Goal: Information Seeking & Learning: Learn about a topic

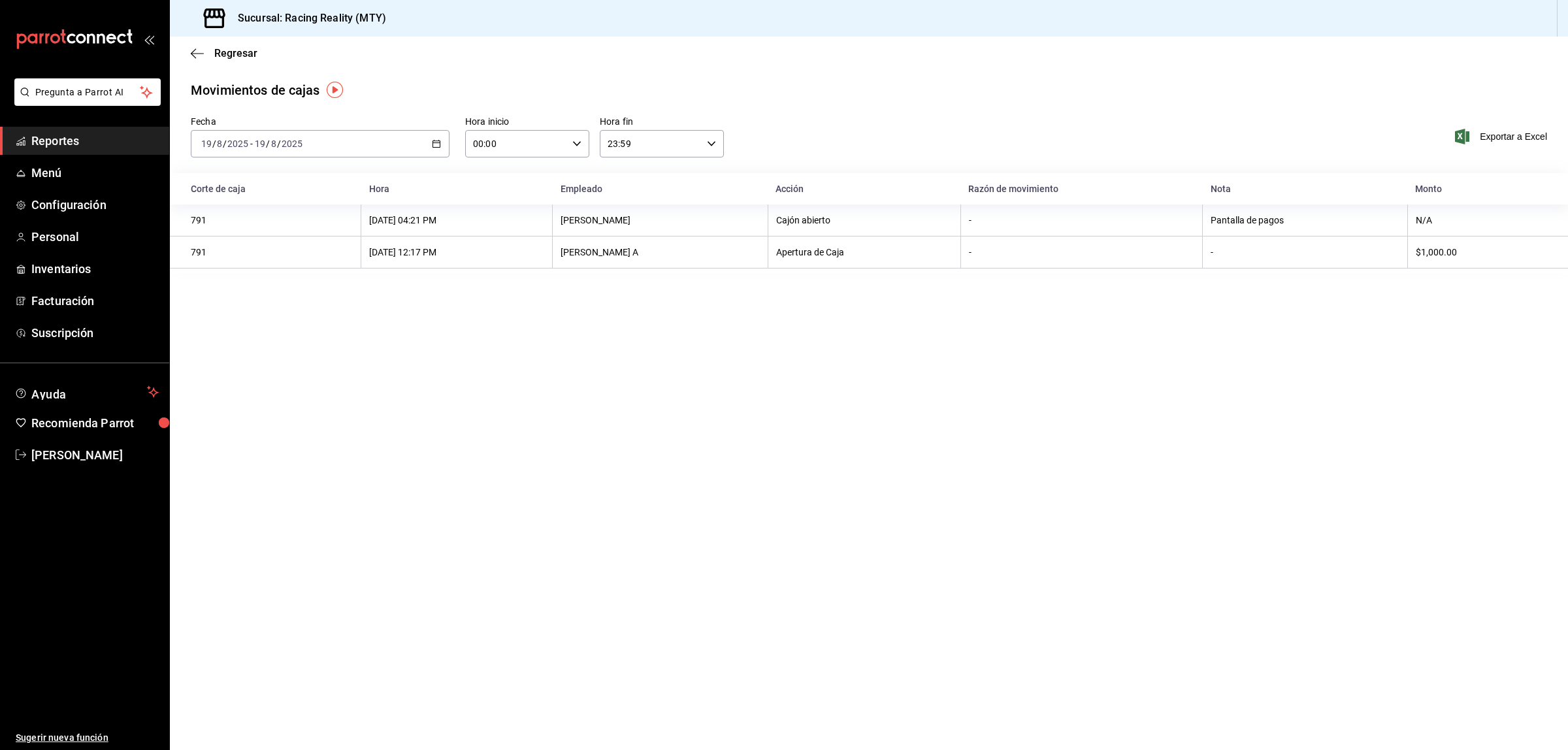
click at [57, 141] on span "Reportes" at bounding box center [95, 140] width 128 height 17
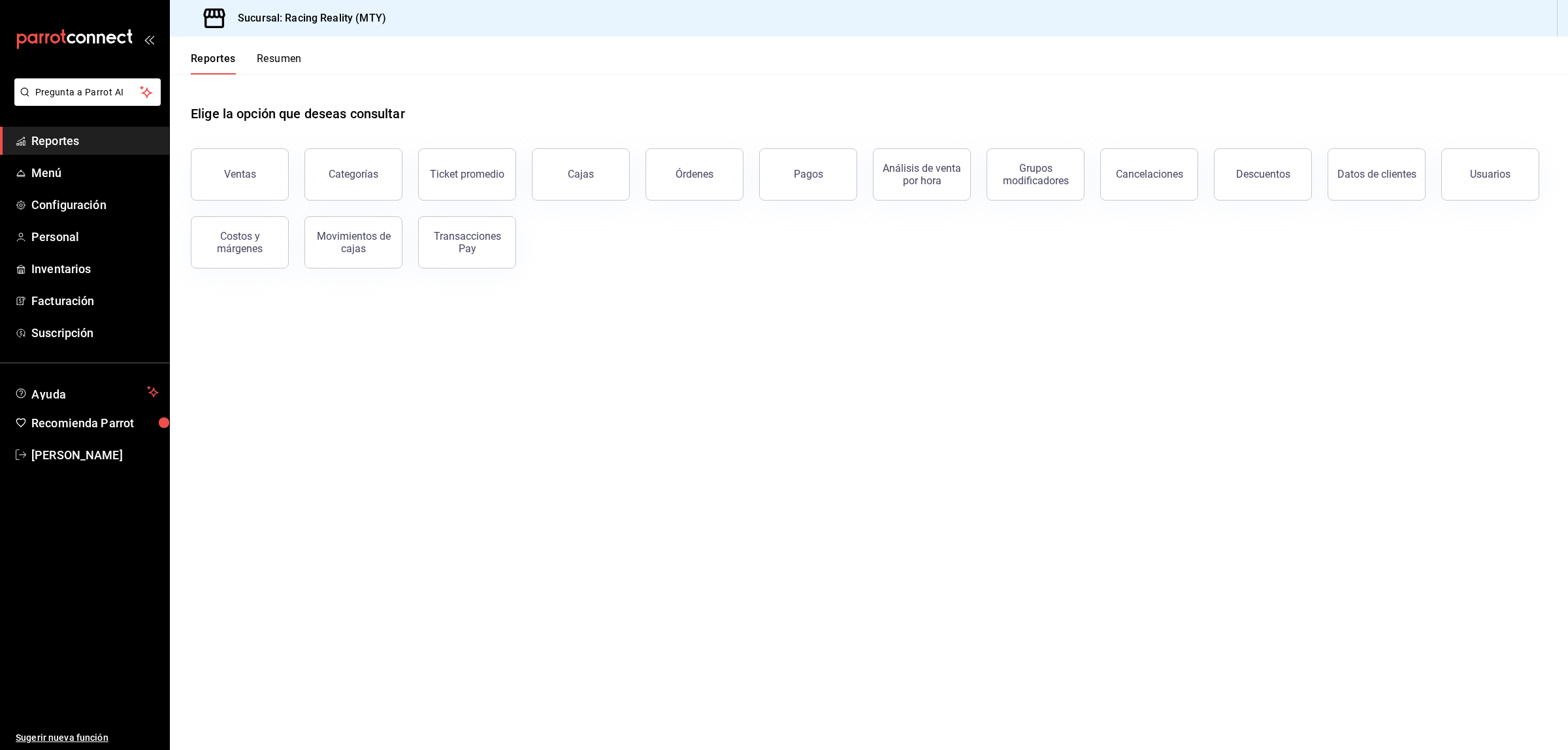
click at [622, 400] on main "Elige la opción que deseas consultar Ventas Categorías Ticket promedio Cajas Ór…" at bounding box center [868, 412] width 1398 height 676
click at [938, 297] on main "Elige la opción que deseas consultar Ventas Categorías Ticket promedio Cajas Ór…" at bounding box center [868, 412] width 1398 height 676
click at [710, 360] on main "Elige la opción que deseas consultar Ventas Categorías Ticket promedio Cajas Ór…" at bounding box center [868, 412] width 1398 height 676
click at [1330, 358] on main "Elige la opción que deseas consultar Ventas Categorías Ticket promedio Cajas Ór…" at bounding box center [868, 412] width 1398 height 676
click at [568, 300] on main "Elige la opción que deseas consultar Ventas Categorías Ticket promedio Cajas Ór…" at bounding box center [868, 412] width 1398 height 676
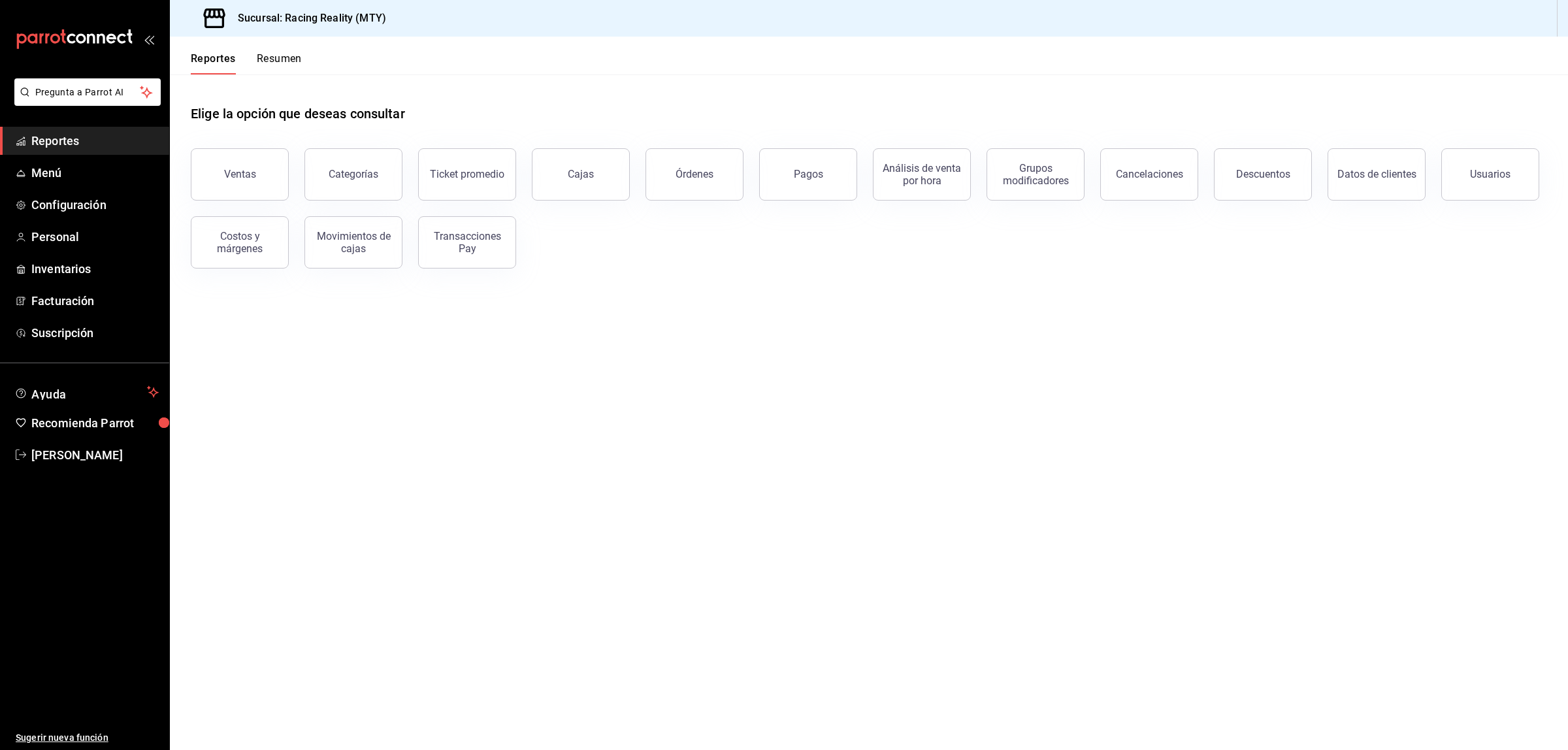
click at [572, 436] on main "Elige la opción que deseas consultar Ventas Categorías Ticket promedio Cajas Ór…" at bounding box center [868, 412] width 1398 height 676
click at [925, 353] on main "Elige la opción que deseas consultar Ventas Categorías Ticket promedio Cajas Ór…" at bounding box center [868, 412] width 1398 height 676
click at [803, 289] on div "Elige la opción que deseas consultar Ventas Categorías Ticket promedio Cajas Ór…" at bounding box center [868, 181] width 1398 height 215
click at [803, 465] on main "Elige la opción que deseas consultar Ventas Categorías Ticket promedio Cajas Ór…" at bounding box center [868, 412] width 1398 height 676
click at [818, 165] on button "Pagos" at bounding box center [807, 174] width 98 height 52
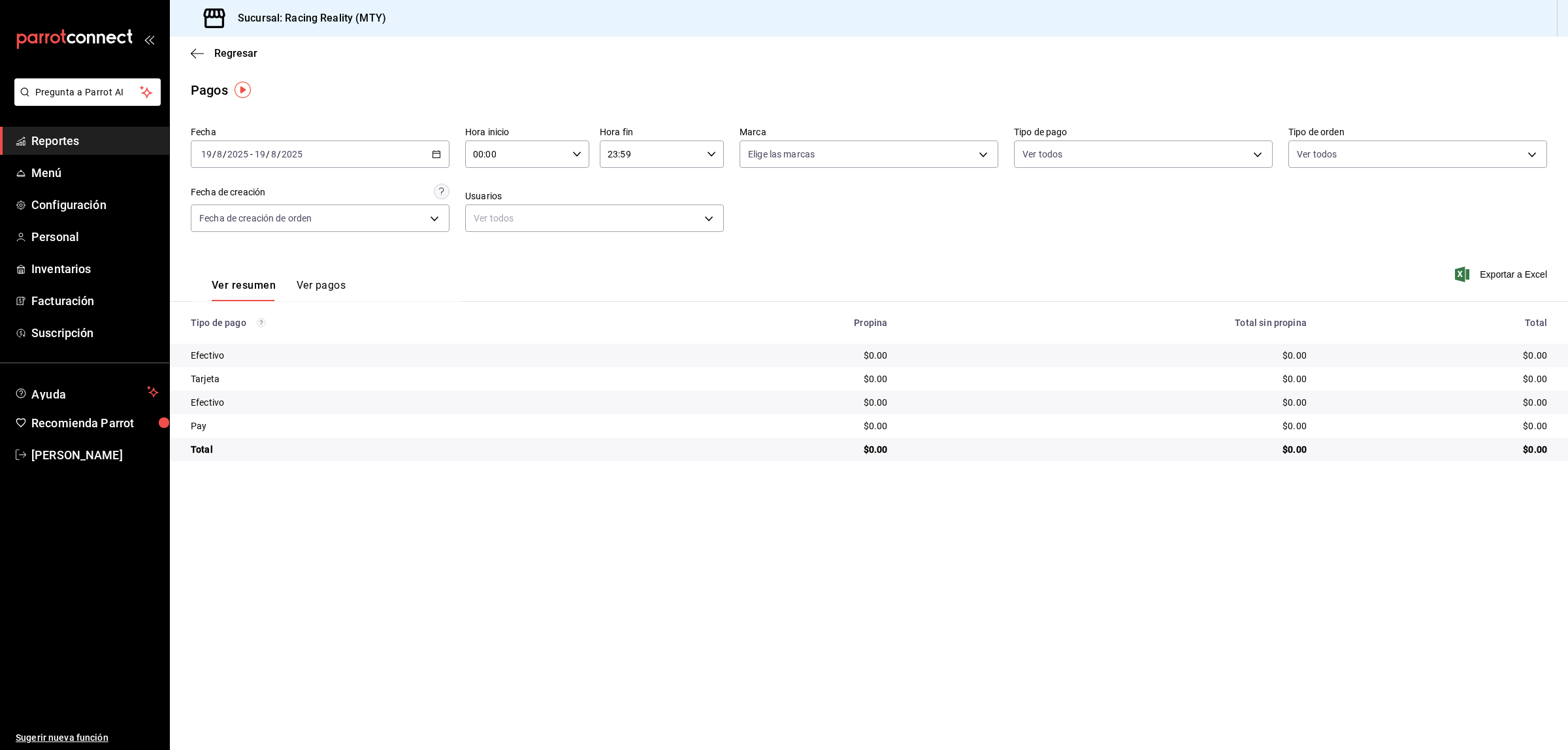
click at [193, 63] on div "Regresar" at bounding box center [868, 53] width 1398 height 33
click at [198, 53] on icon "button" at bounding box center [198, 53] width 13 height 1
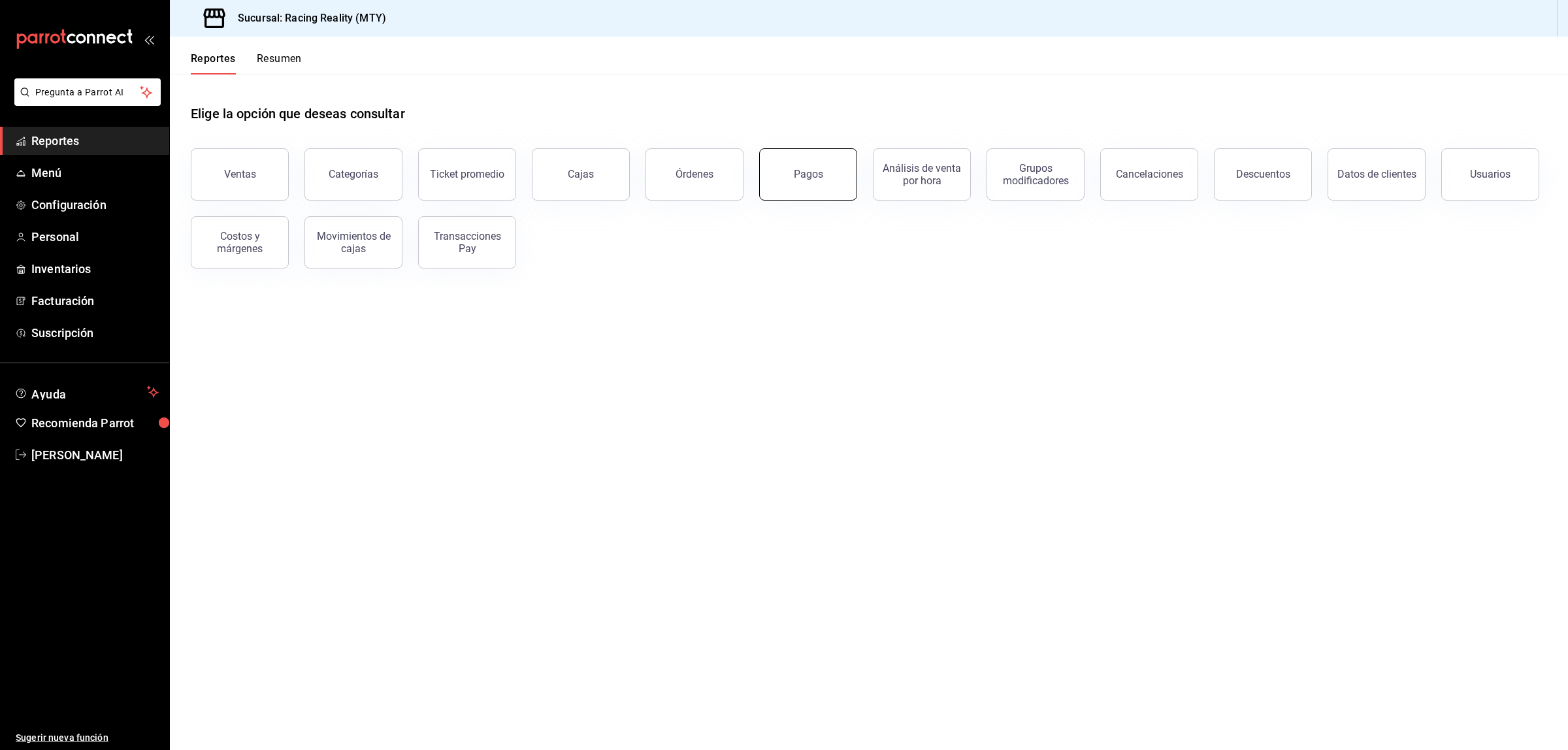
click at [813, 184] on button "Pagos" at bounding box center [807, 174] width 98 height 52
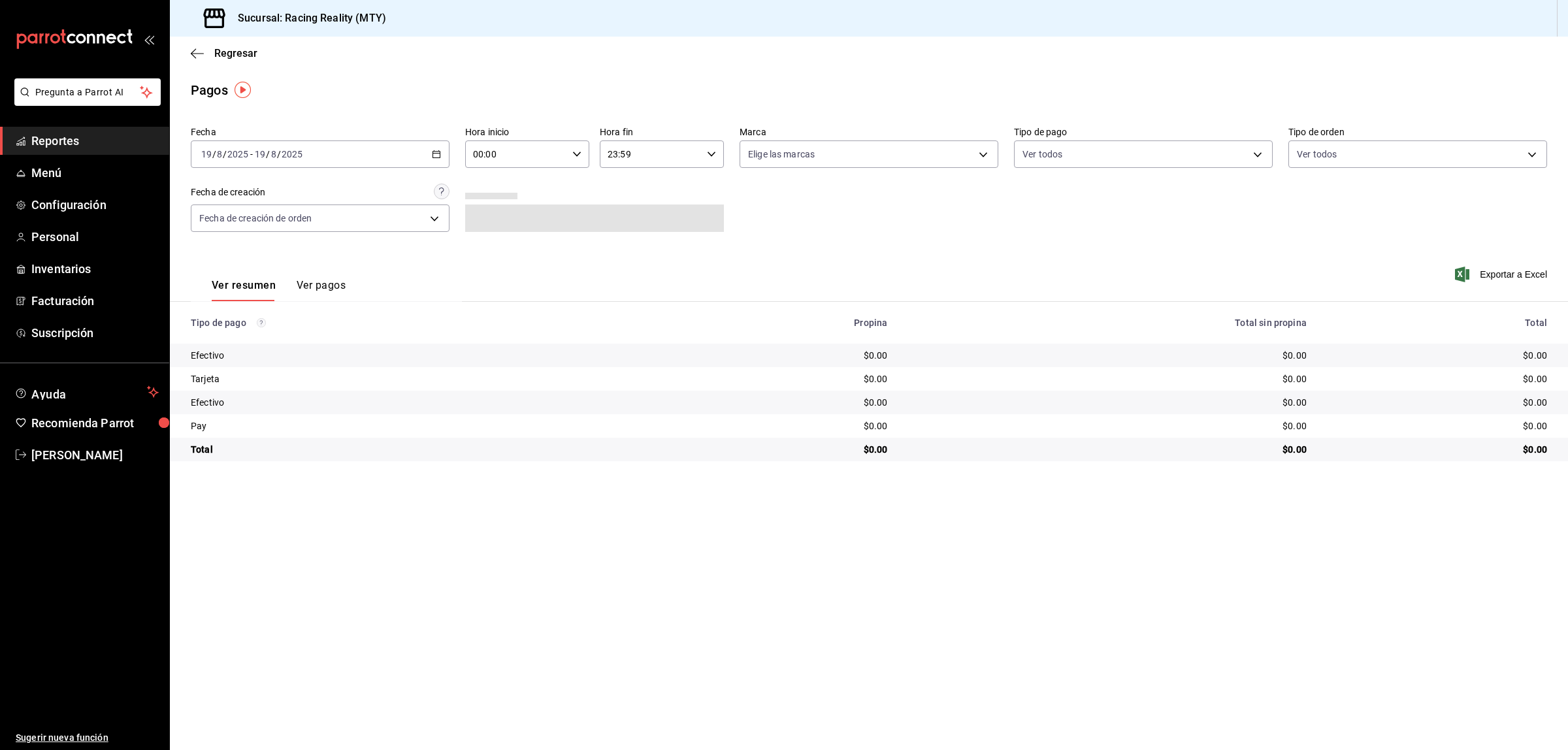
click at [883, 592] on main "Regresar Pagos Fecha 2025-08-19 19 / 8 / 2025 - 2025-08-19 19 / 8 / 2025 Hora i…" at bounding box center [868, 393] width 1398 height 714
click at [198, 54] on icon "button" at bounding box center [198, 54] width 13 height 12
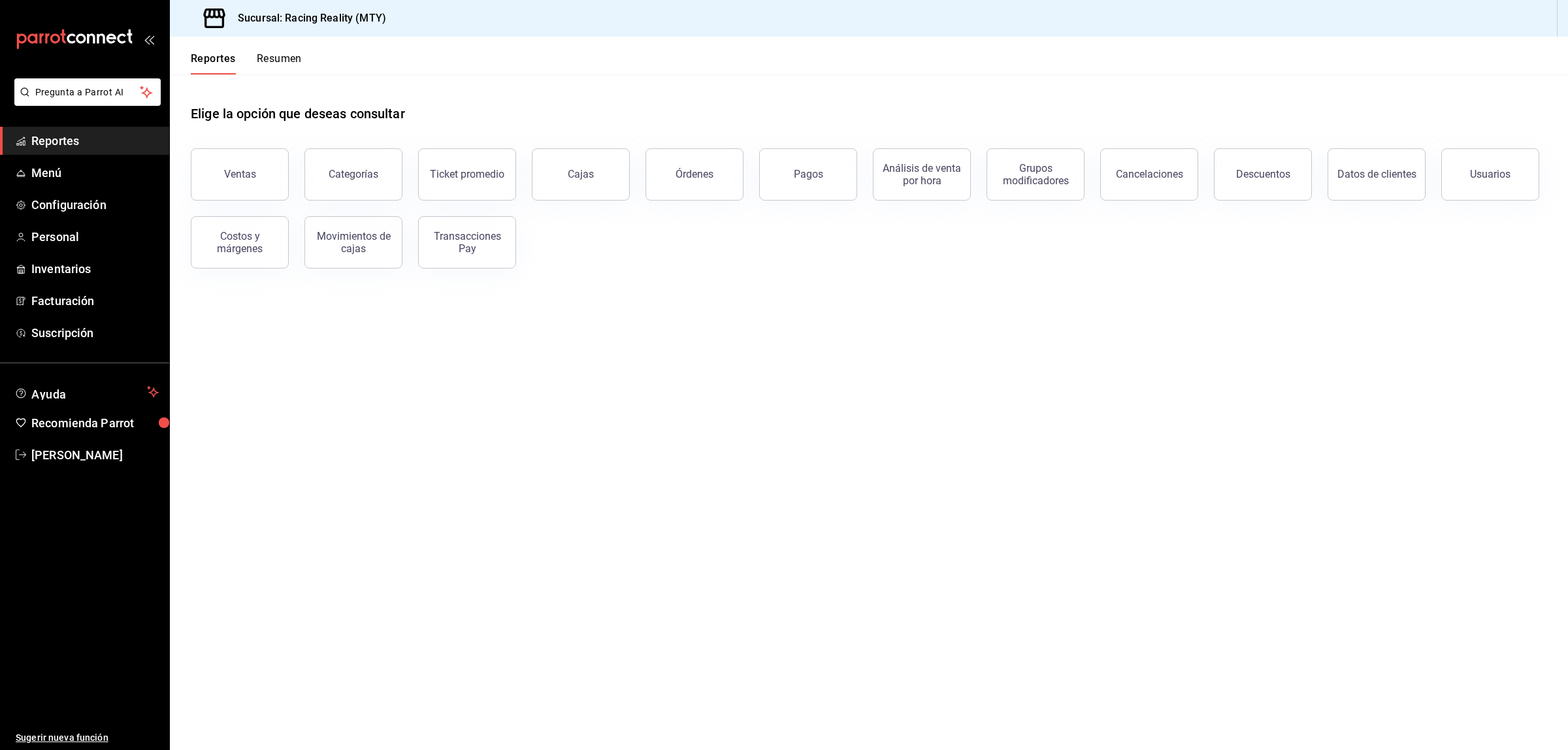
click at [1031, 347] on main "Elige la opción que deseas consultar Ventas Categorías Ticket promedio Cajas Ór…" at bounding box center [868, 412] width 1398 height 676
click at [1017, 376] on main "Elige la opción que deseas consultar Ventas Categorías Ticket promedio Cajas Ór…" at bounding box center [868, 412] width 1398 height 676
click at [293, 54] on button "Resumen" at bounding box center [279, 63] width 45 height 22
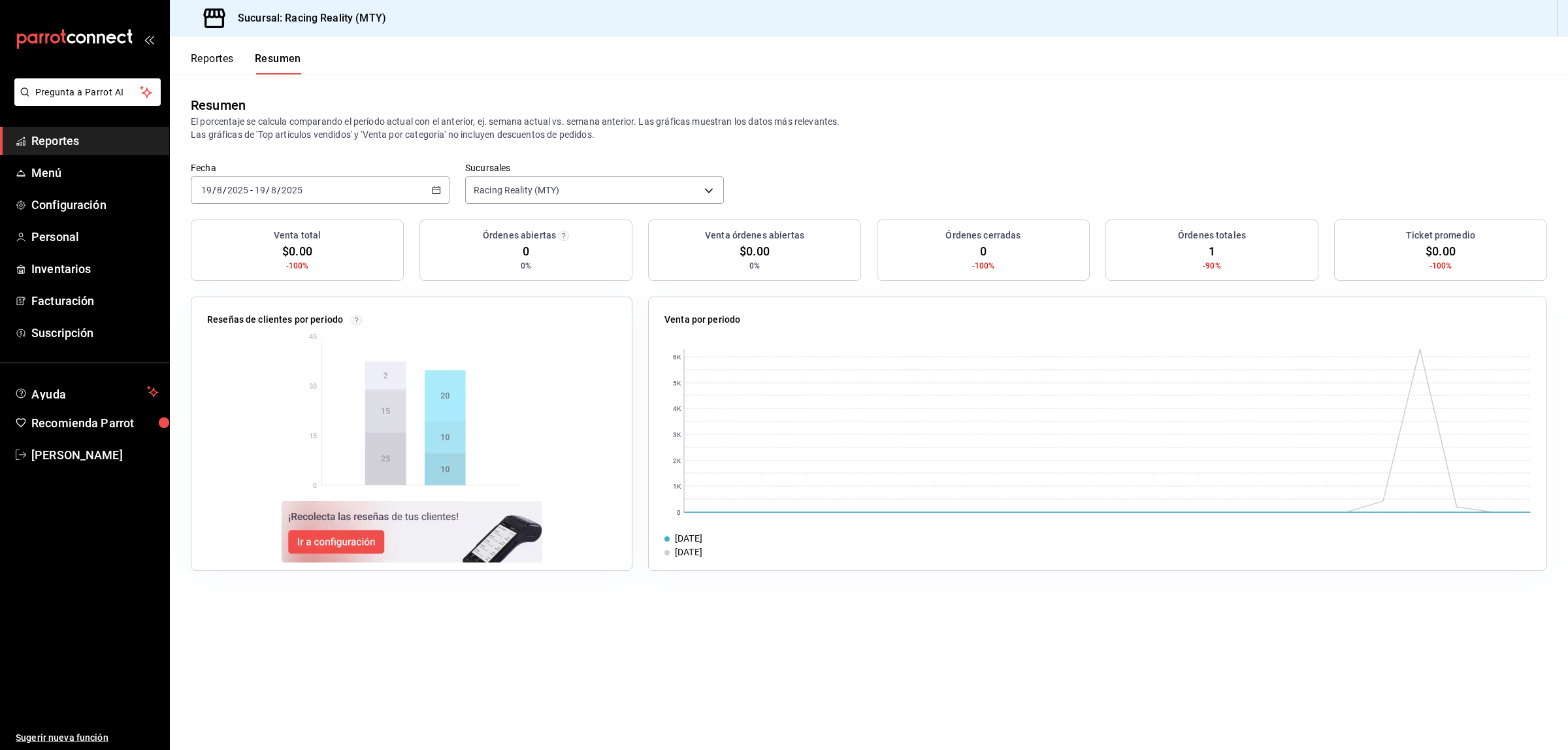
click at [198, 53] on button "Reportes" at bounding box center [212, 63] width 43 height 22
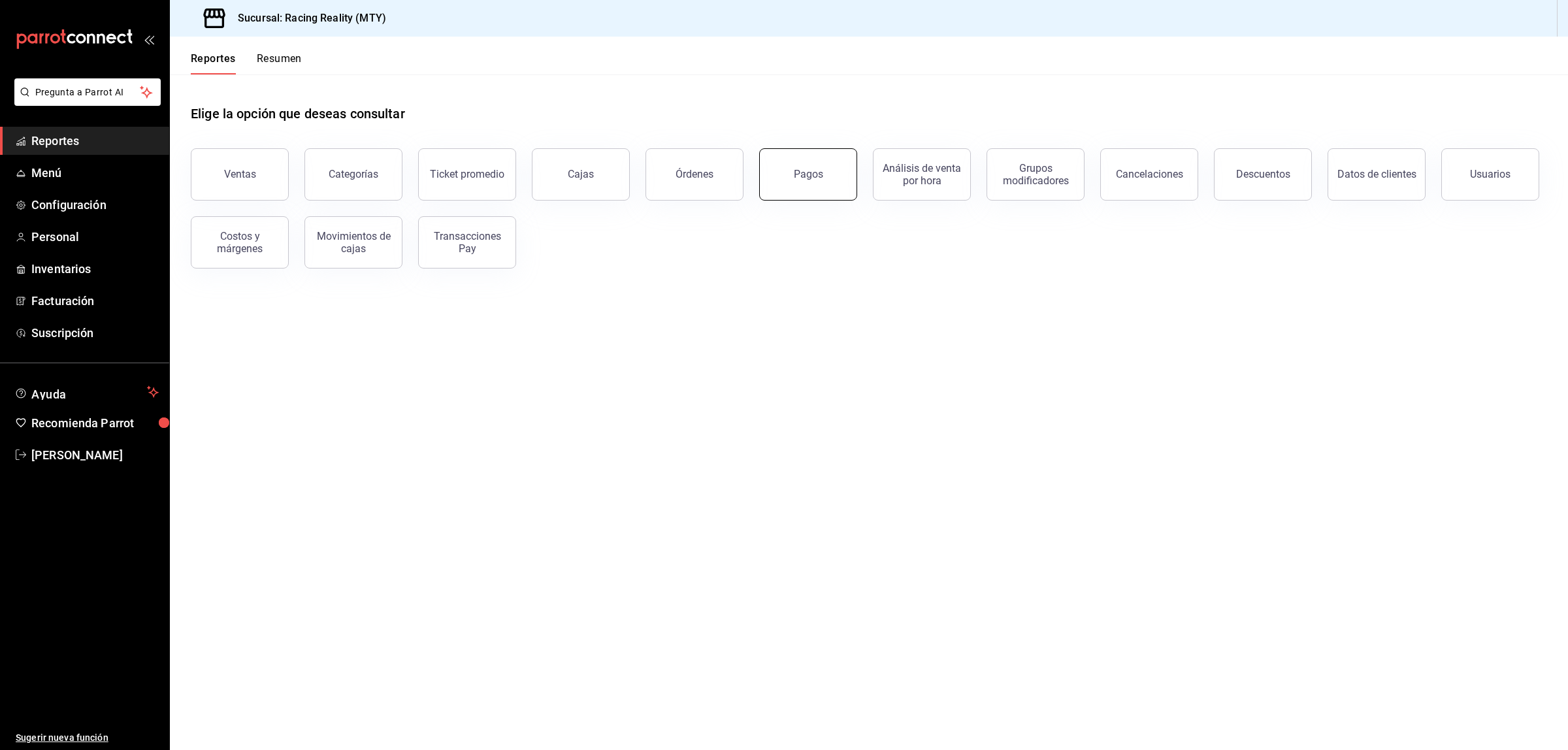
click at [828, 164] on button "Pagos" at bounding box center [807, 174] width 98 height 52
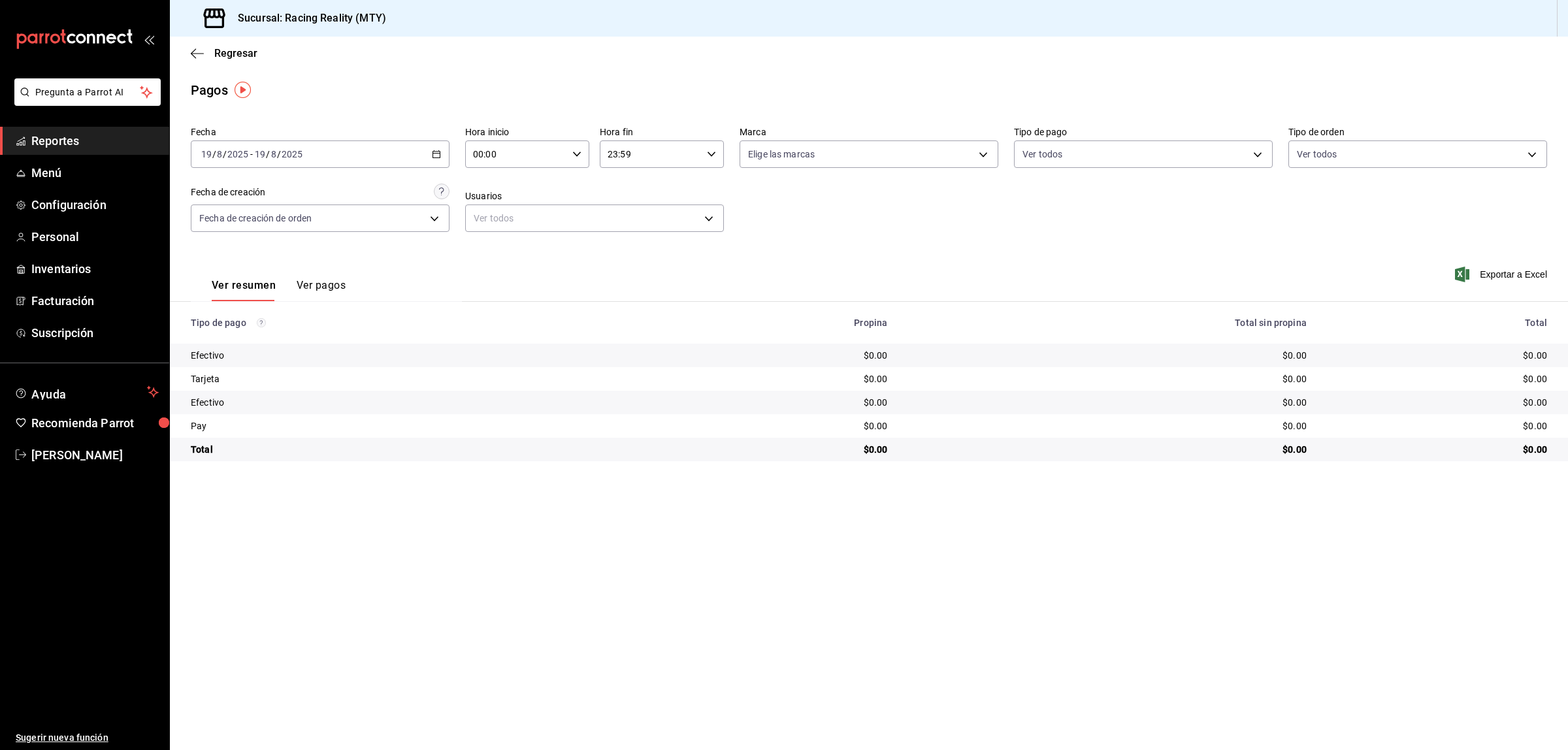
click at [1086, 619] on main "Regresar Pagos Fecha 2025-08-19 19 / 8 / 2025 - 2025-08-19 19 / 8 / 2025 Hora i…" at bounding box center [868, 393] width 1398 height 714
click at [191, 51] on icon "button" at bounding box center [198, 54] width 13 height 12
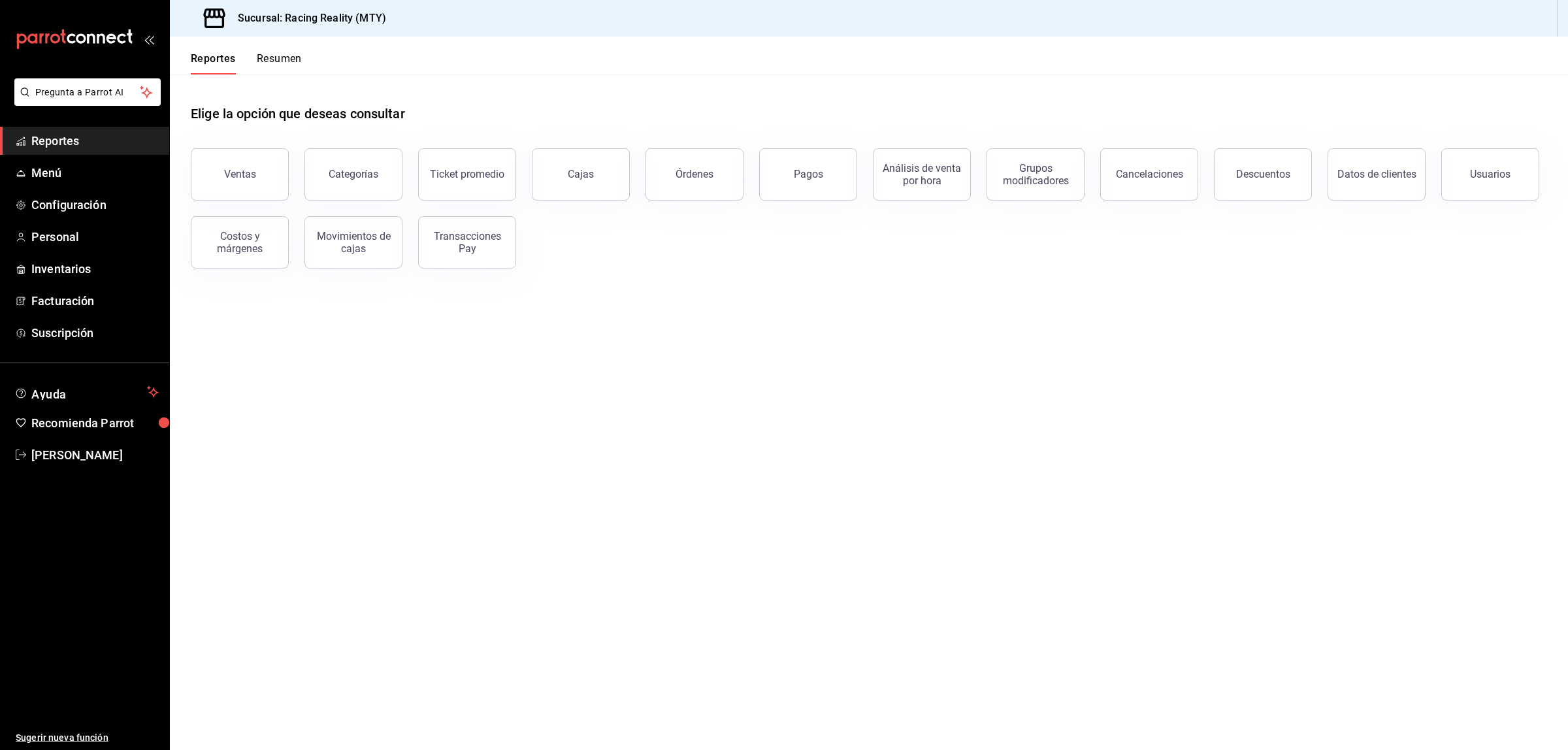
click at [274, 56] on button "Resumen" at bounding box center [279, 63] width 45 height 22
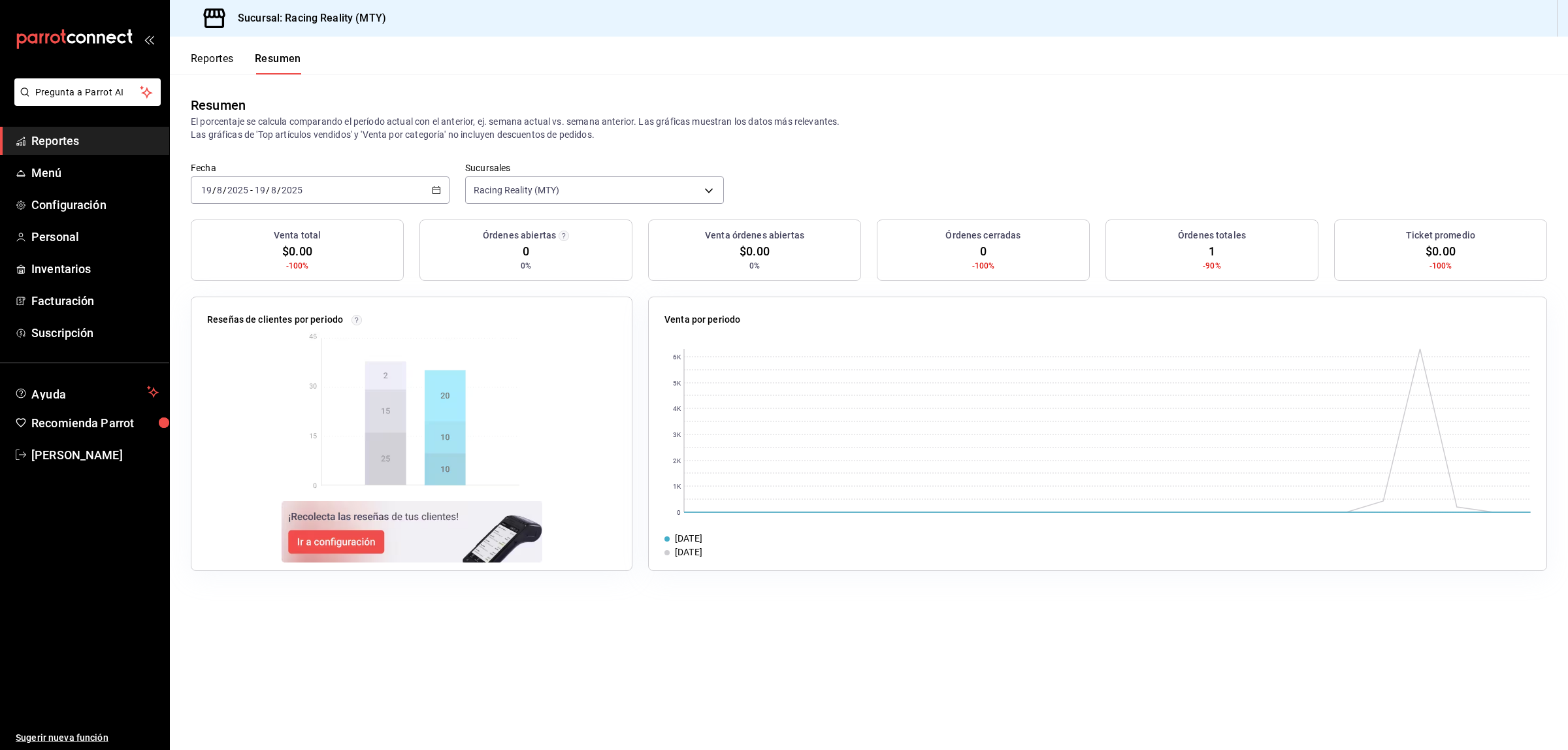
click at [222, 62] on button "Reportes" at bounding box center [212, 63] width 43 height 22
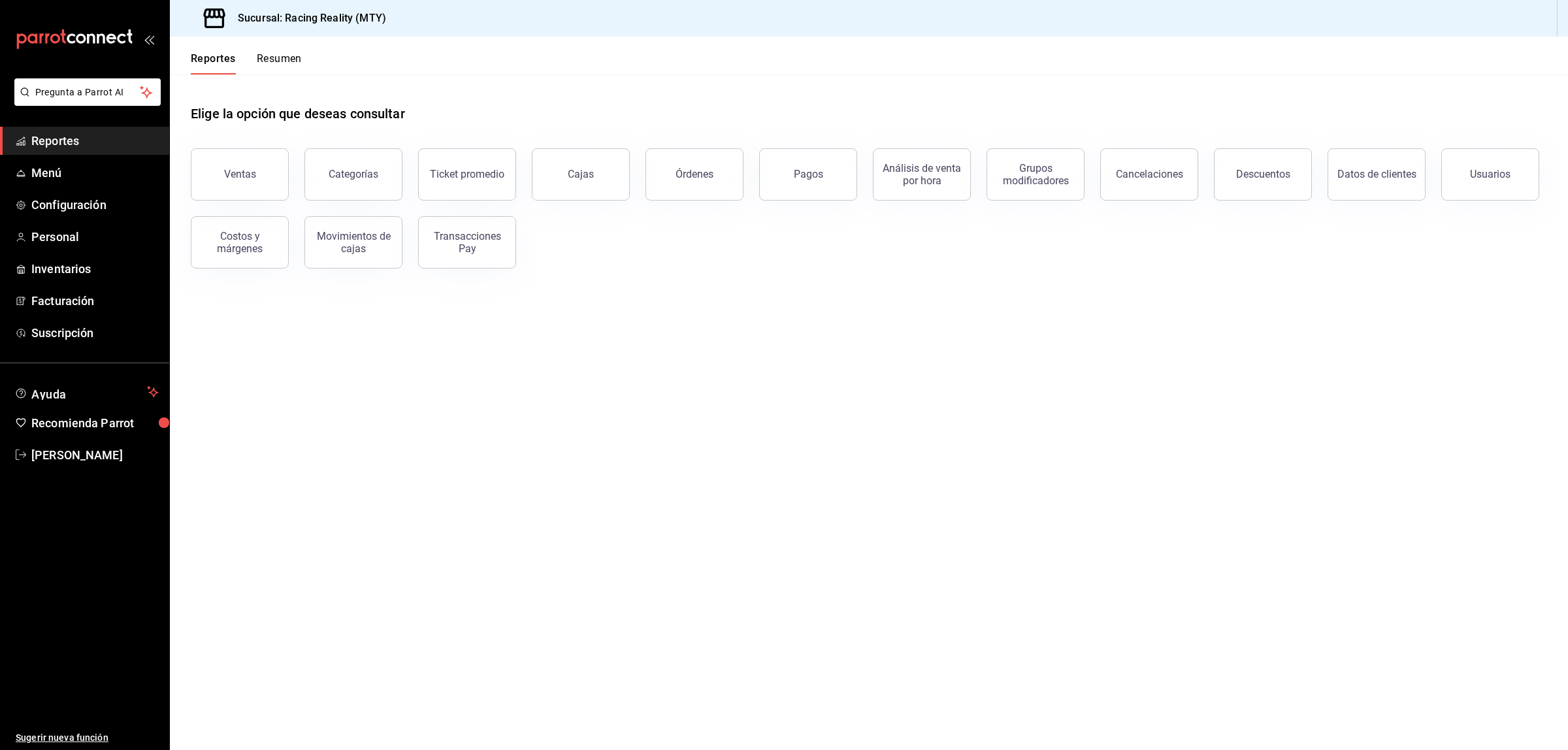
click at [919, 334] on main "Elige la opción que deseas consultar Ventas Categorías Ticket promedio Cajas Ór…" at bounding box center [868, 412] width 1398 height 676
click at [969, 407] on main "Elige la opción que deseas consultar Ventas Categorías Ticket promedio Cajas Ór…" at bounding box center [868, 412] width 1398 height 676
click at [269, 48] on div "Reportes Resumen" at bounding box center [235, 55] width 132 height 38
click at [277, 56] on button "Resumen" at bounding box center [279, 63] width 45 height 22
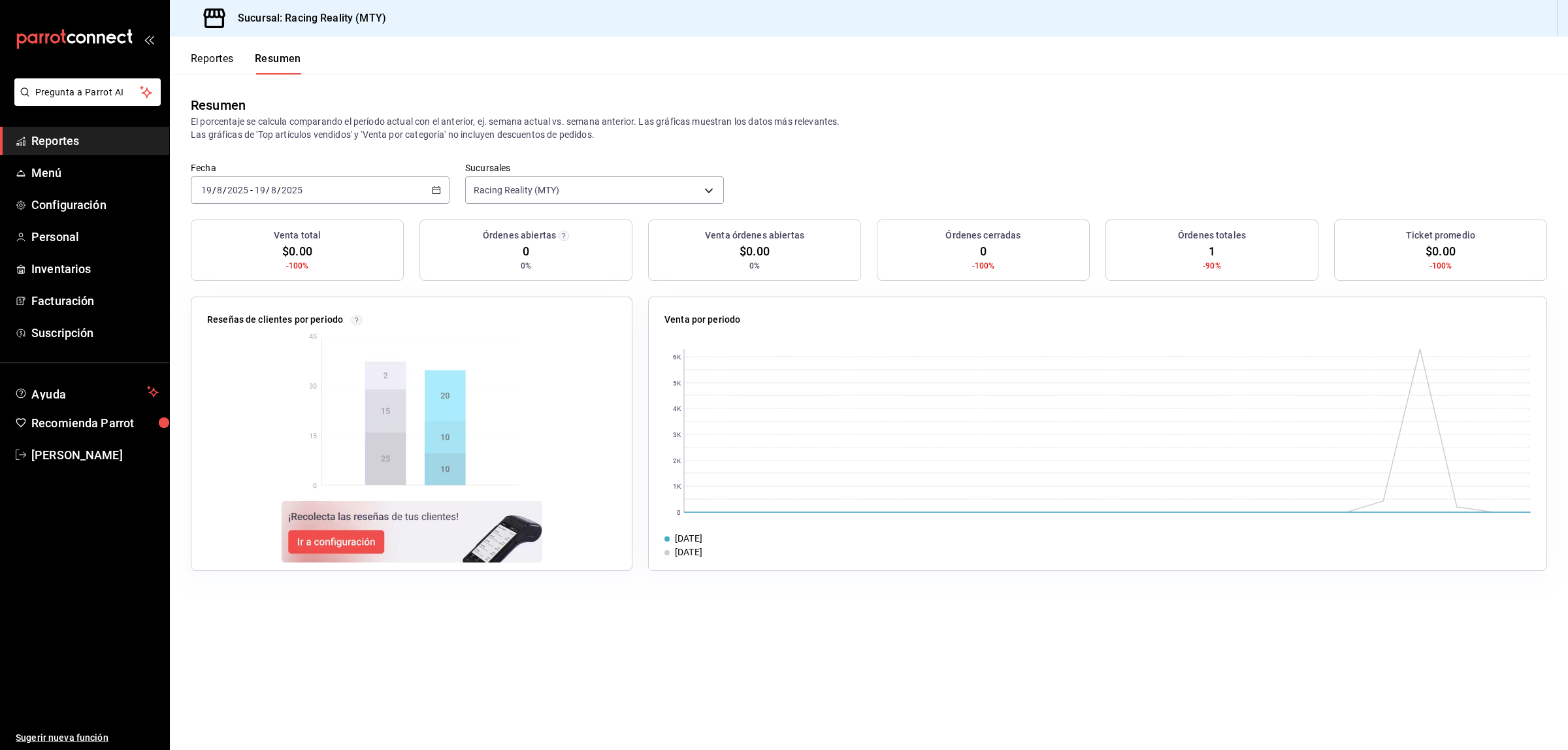
click at [203, 53] on button "Reportes" at bounding box center [212, 63] width 43 height 22
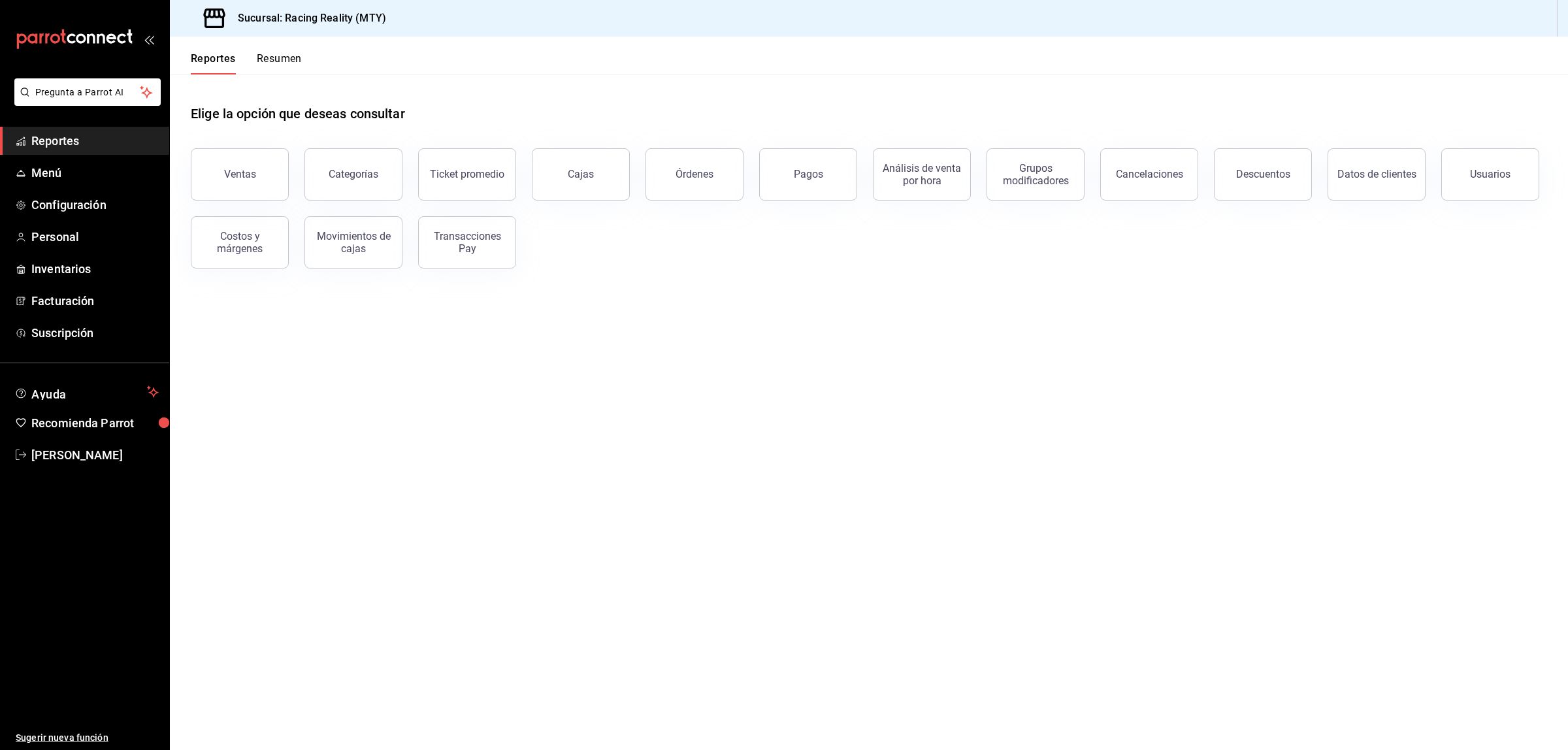
click at [1356, 520] on main "Elige la opción que deseas consultar Ventas Categorías Ticket promedio Cajas Ór…" at bounding box center [868, 412] width 1398 height 676
click at [78, 204] on span "Configuración" at bounding box center [95, 204] width 128 height 17
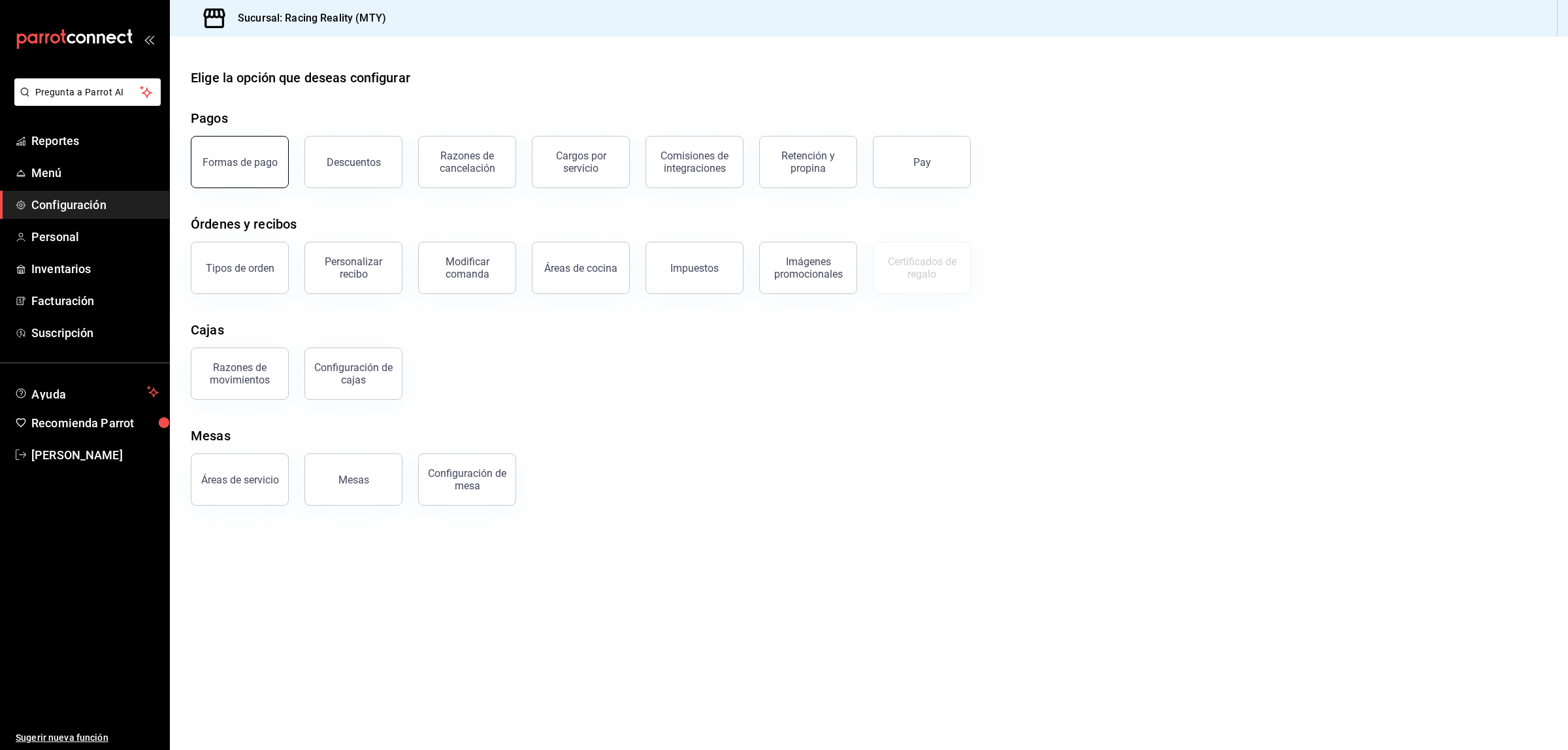
click at [242, 160] on div "Formas de pago" at bounding box center [240, 162] width 75 height 12
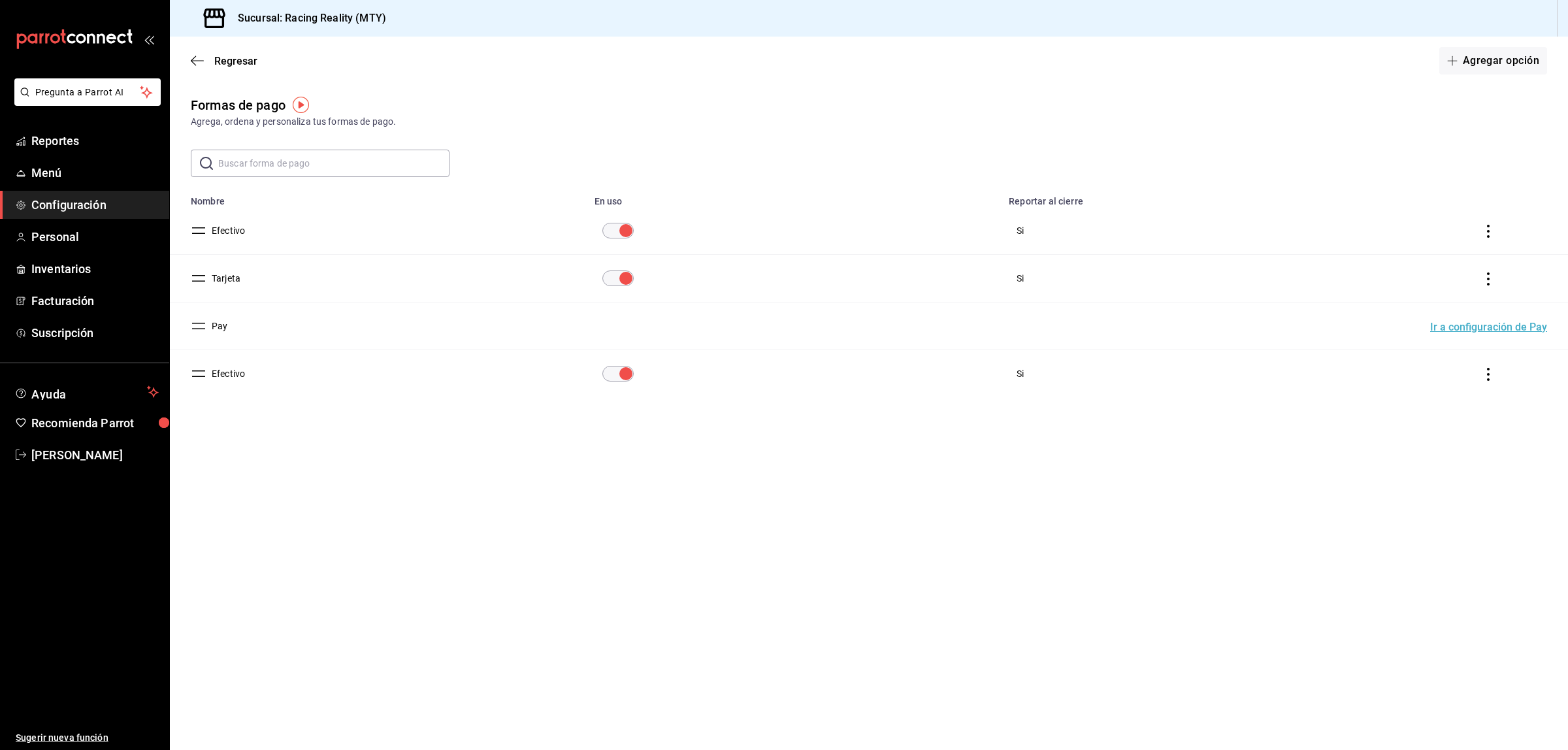
click at [230, 375] on button "Efectivo" at bounding box center [226, 374] width 39 height 13
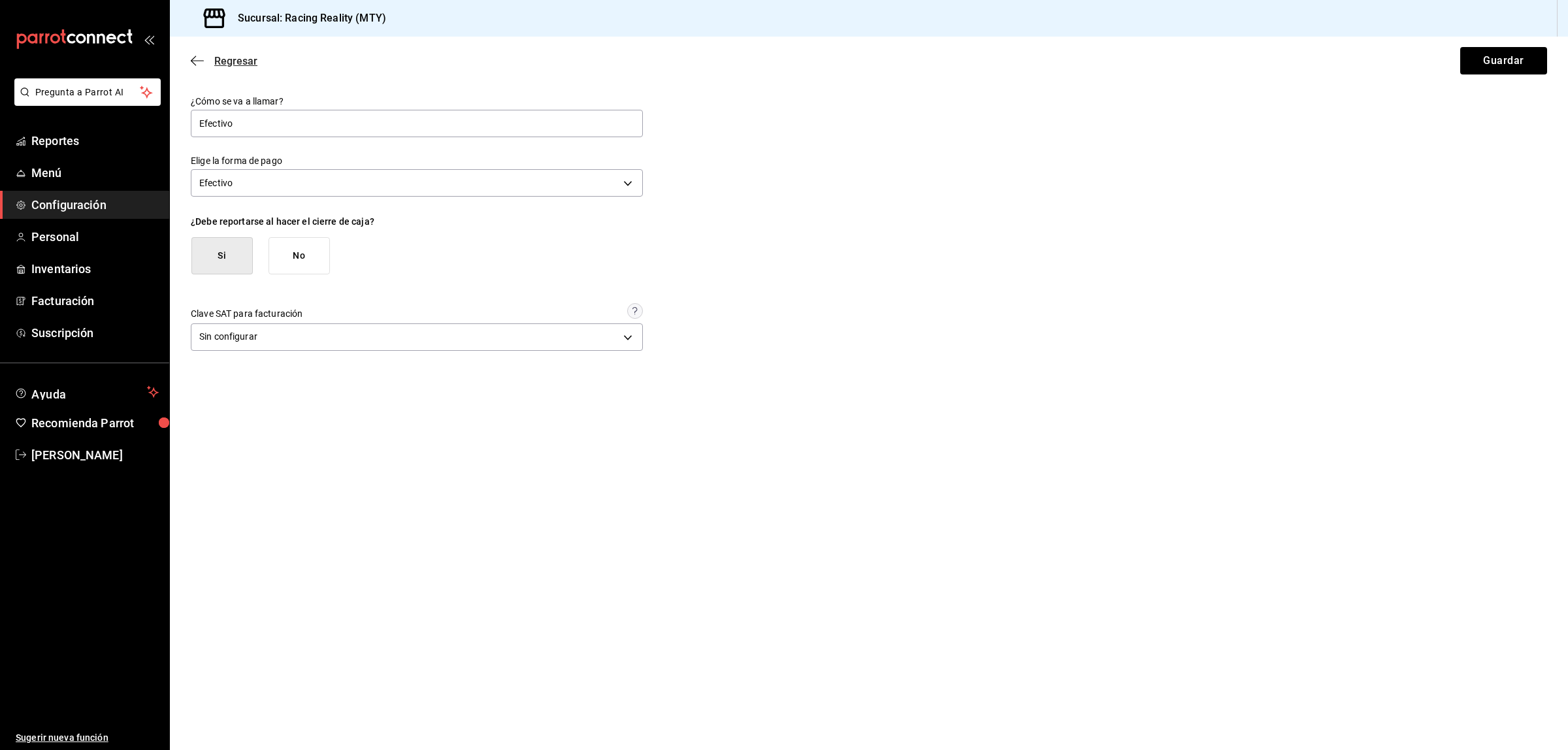
click at [198, 55] on icon "button" at bounding box center [198, 61] width 13 height 12
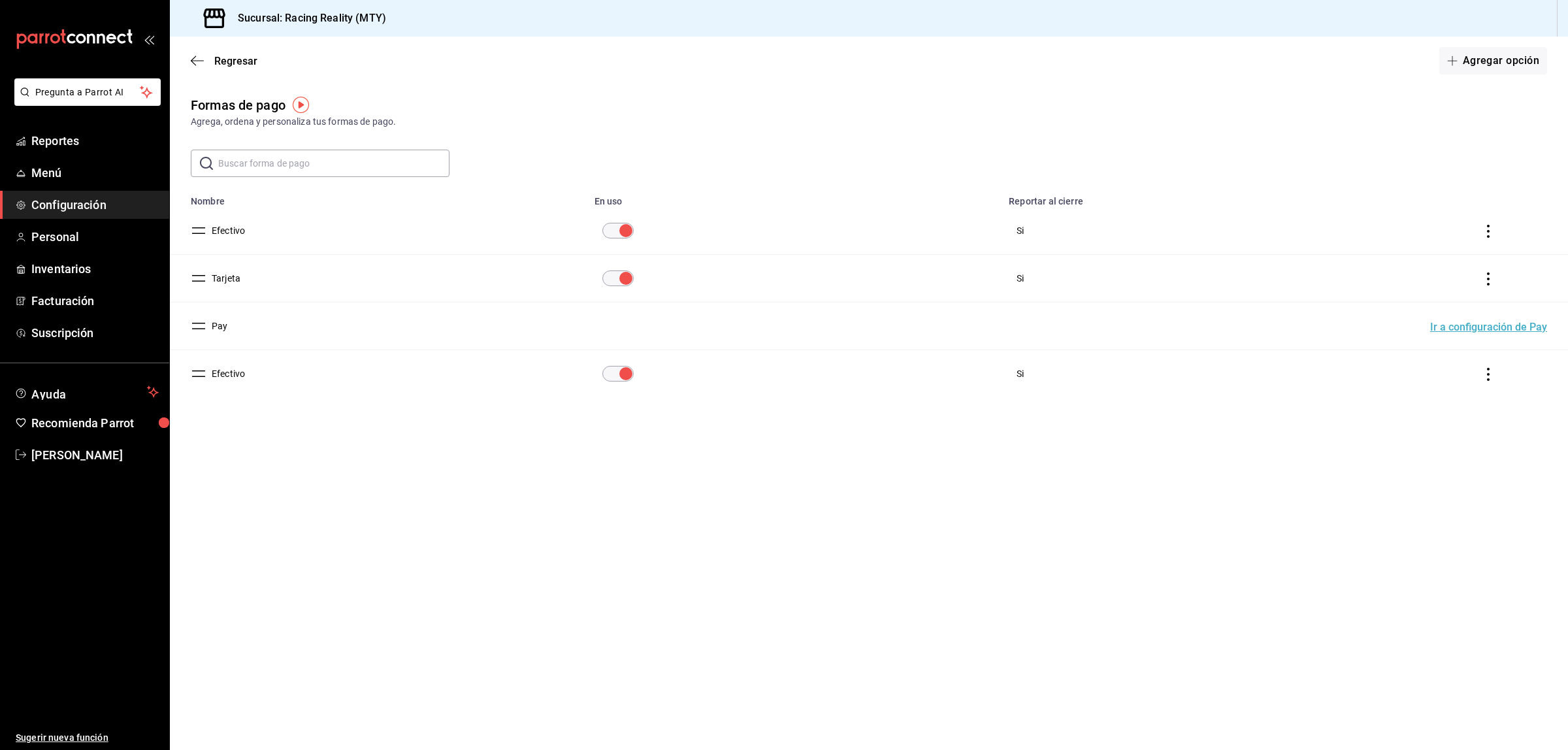
click at [232, 232] on button "Efectivo" at bounding box center [226, 231] width 39 height 13
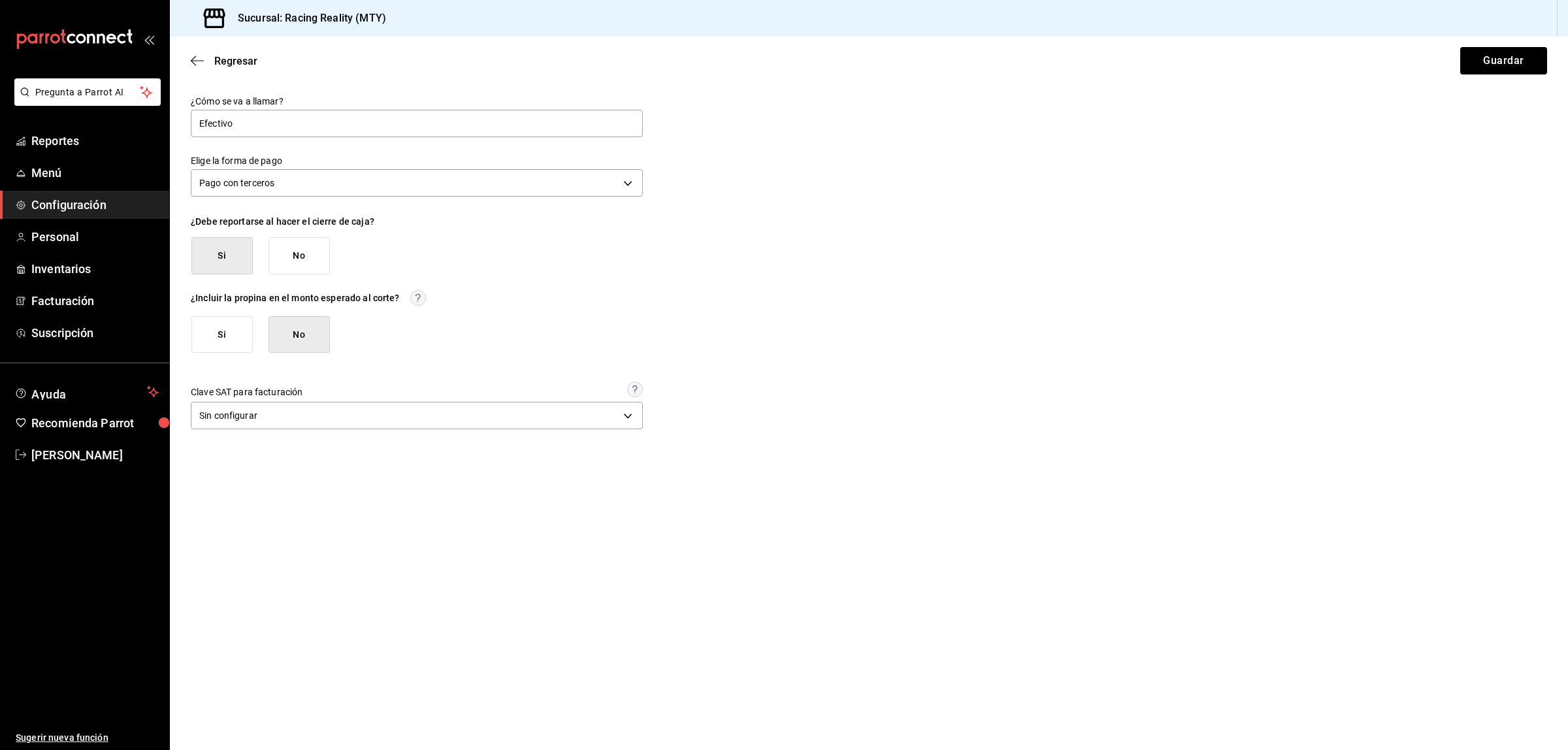
click at [922, 245] on div "¿Cómo se va a llamar? Efectivo Elige la forma de pago Pago con terceros THIRD_P…" at bounding box center [868, 264] width 1356 height 338
click at [817, 591] on main "Regresar Guardar ¿Cómo se va a llamar? Efectivo Elige la forma de pago Pago con…" at bounding box center [868, 393] width 1398 height 714
click at [65, 731] on span "Sugerir nueva función" at bounding box center [87, 738] width 143 height 14
click at [194, 56] on icon "button" at bounding box center [193, 61] width 5 height 10
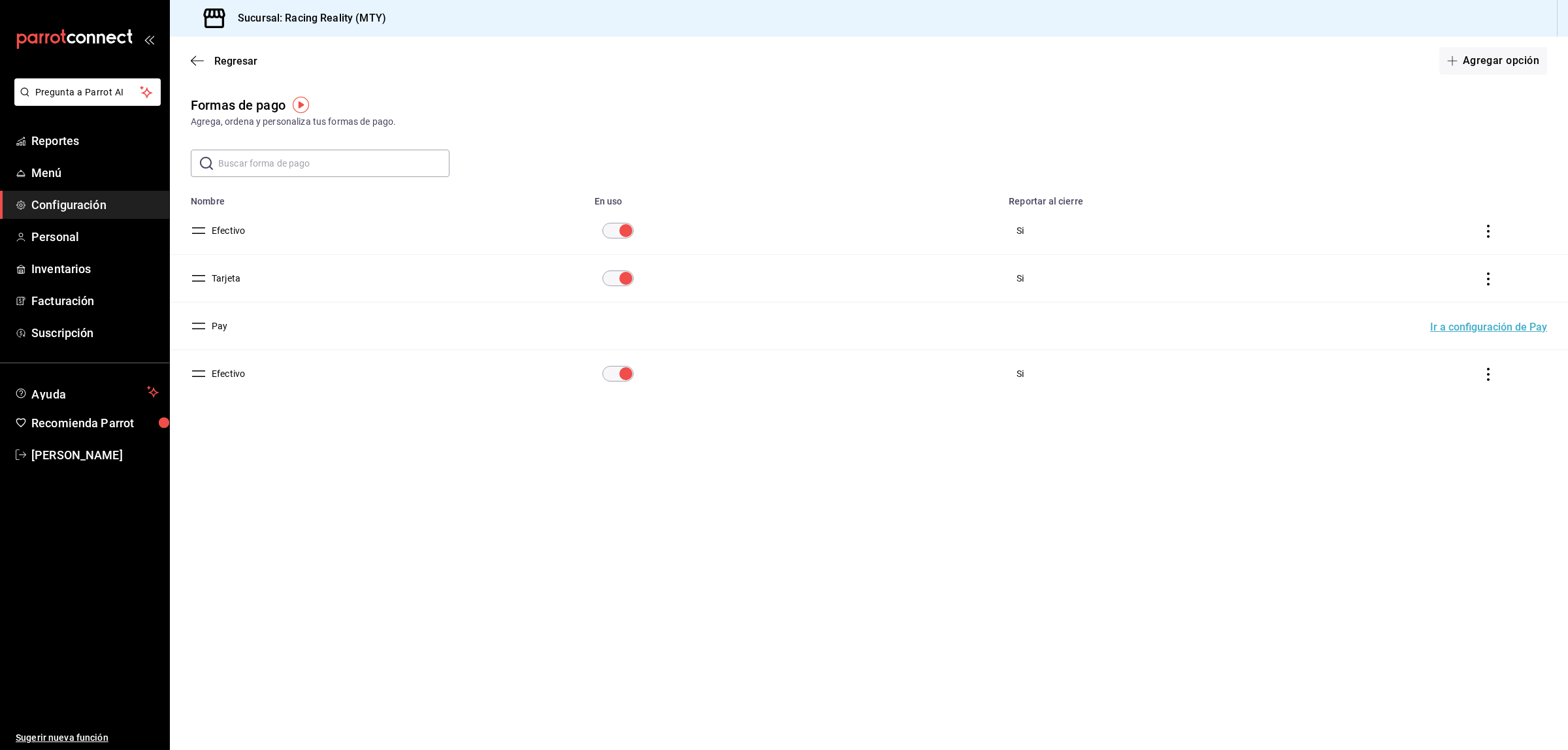
click at [242, 373] on button "Efectivo" at bounding box center [226, 374] width 39 height 13
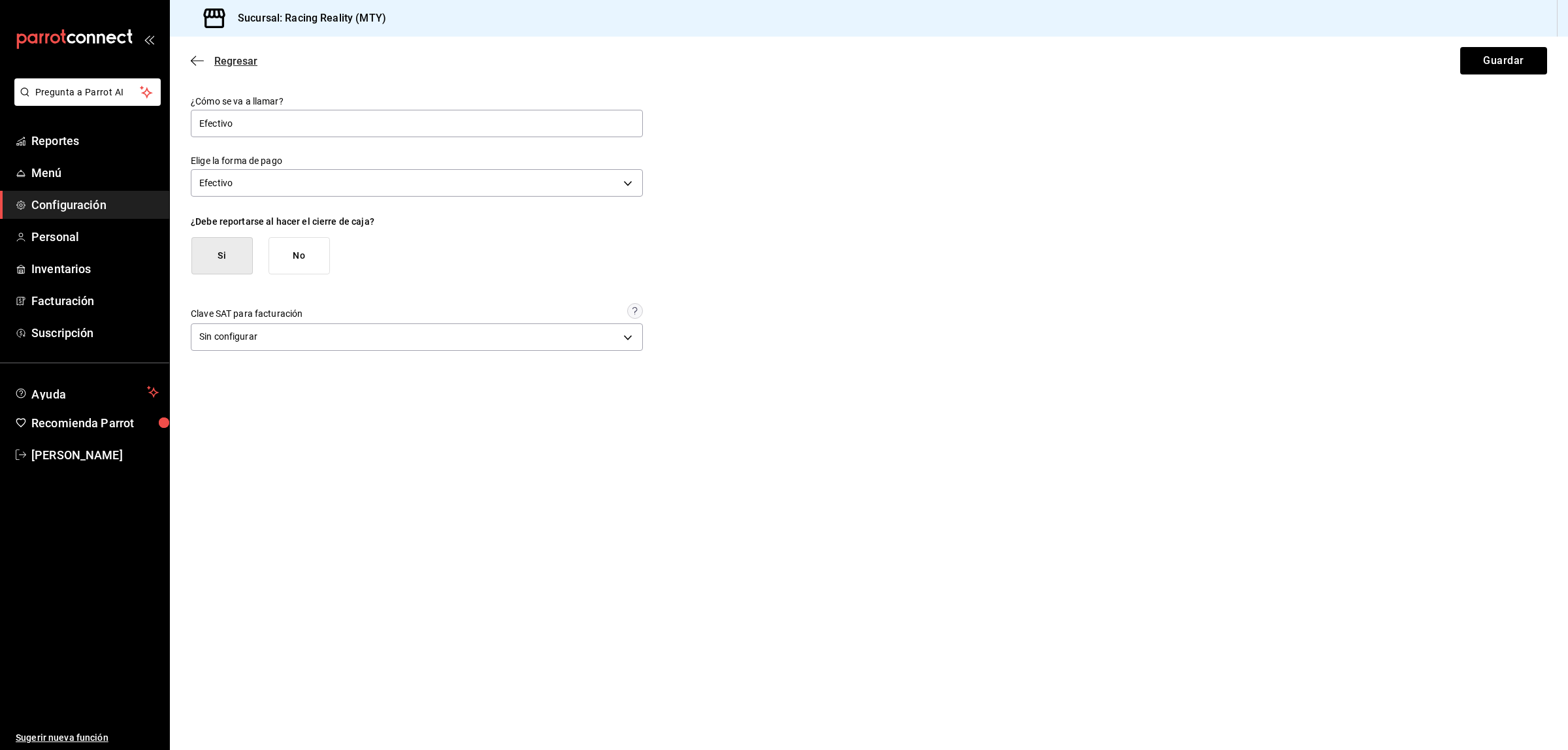
click at [193, 57] on icon "button" at bounding box center [198, 61] width 13 height 12
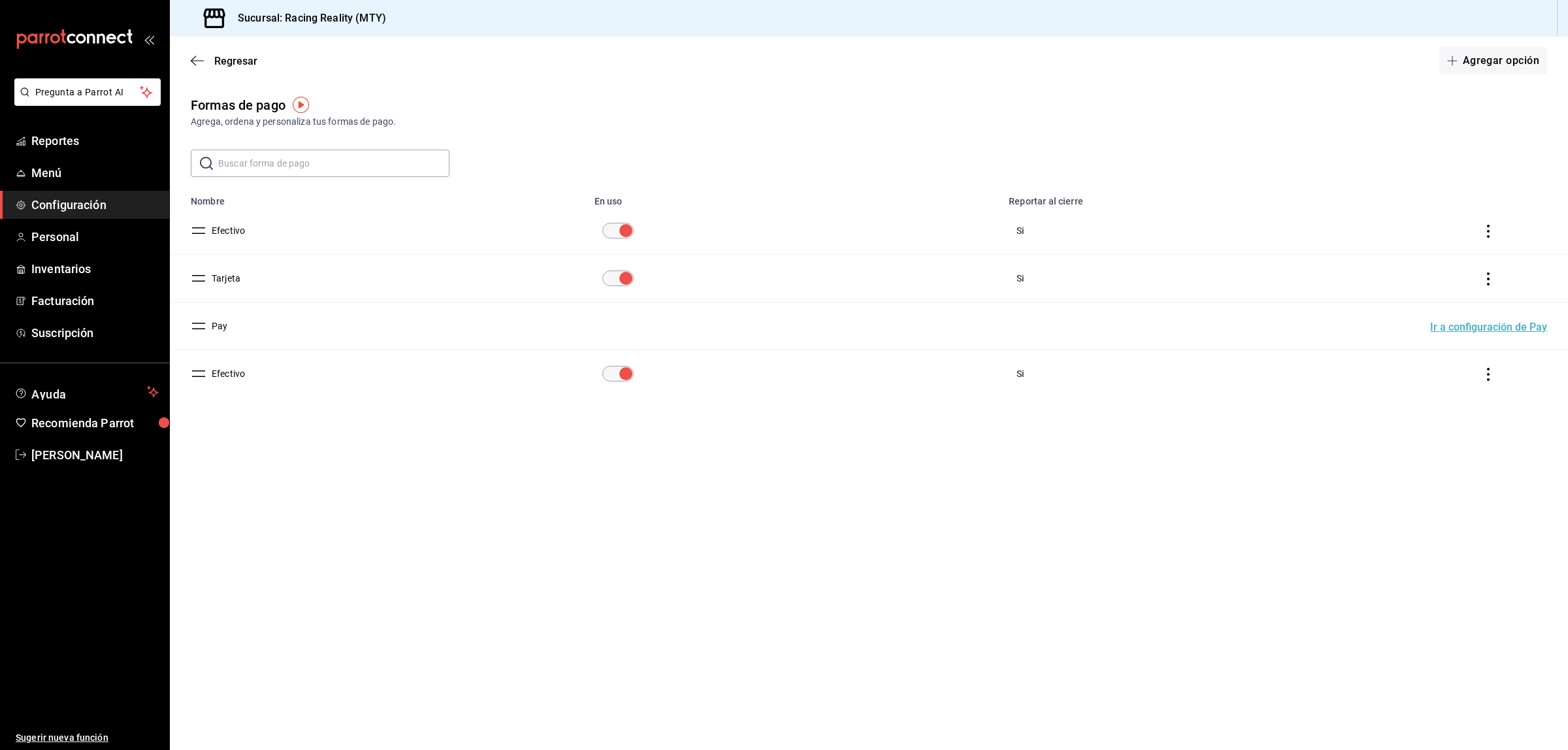
click at [1494, 375] on icon "actions" at bounding box center [1488, 375] width 13 height 13
click at [1432, 389] on span "Eliminar" at bounding box center [1441, 393] width 33 height 11
click at [1409, 422] on button "Eliminar" at bounding box center [1431, 426] width 87 height 27
click at [487, 491] on main "Regresar Agregar opción Formas de pago Agrega, ordena y personaliza tus formas …" at bounding box center [868, 393] width 1398 height 714
click at [726, 473] on main "Regresar Agregar opción Formas de pago Agrega, ordena y personaliza tus formas …" at bounding box center [868, 393] width 1398 height 714
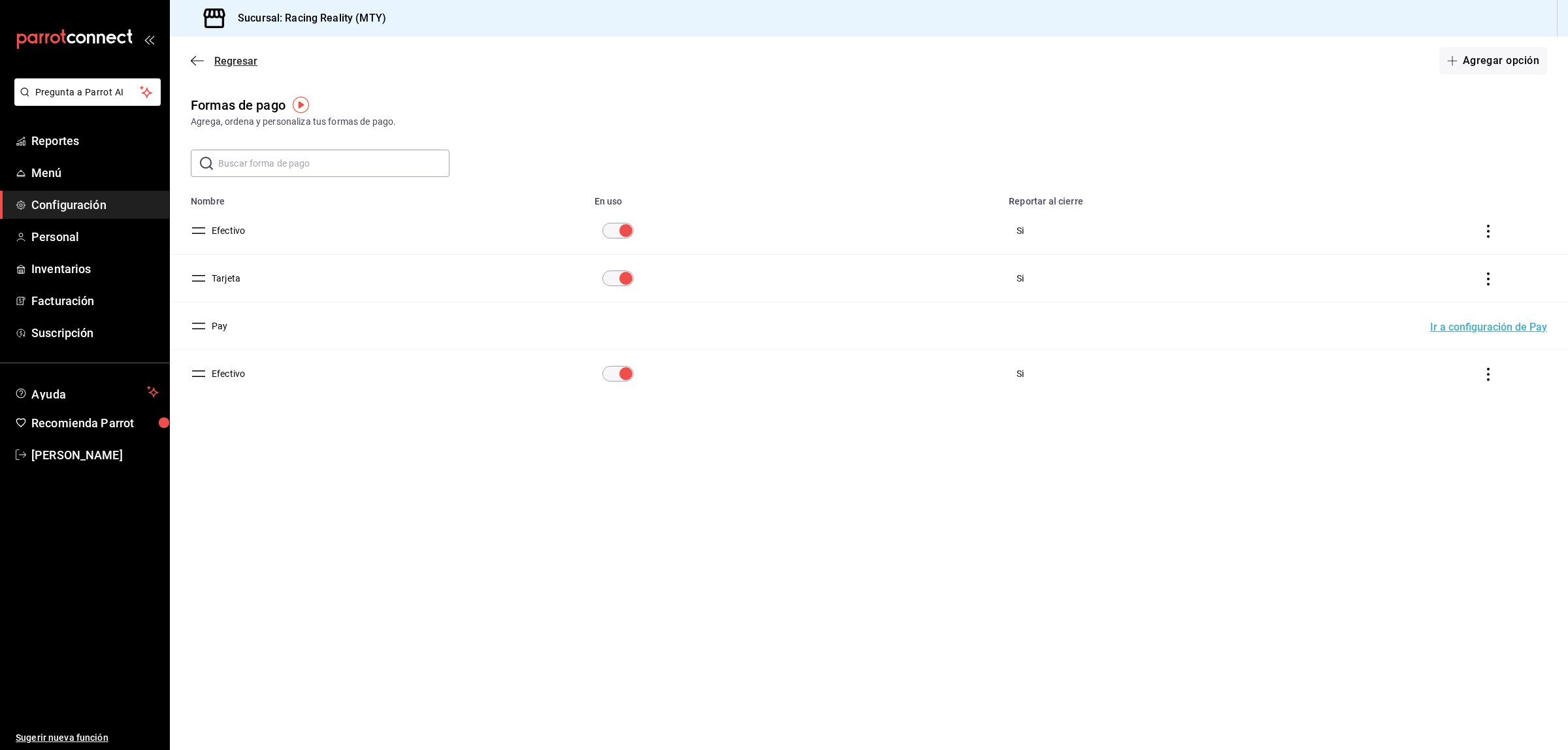
click at [192, 63] on icon "button" at bounding box center [198, 61] width 13 height 12
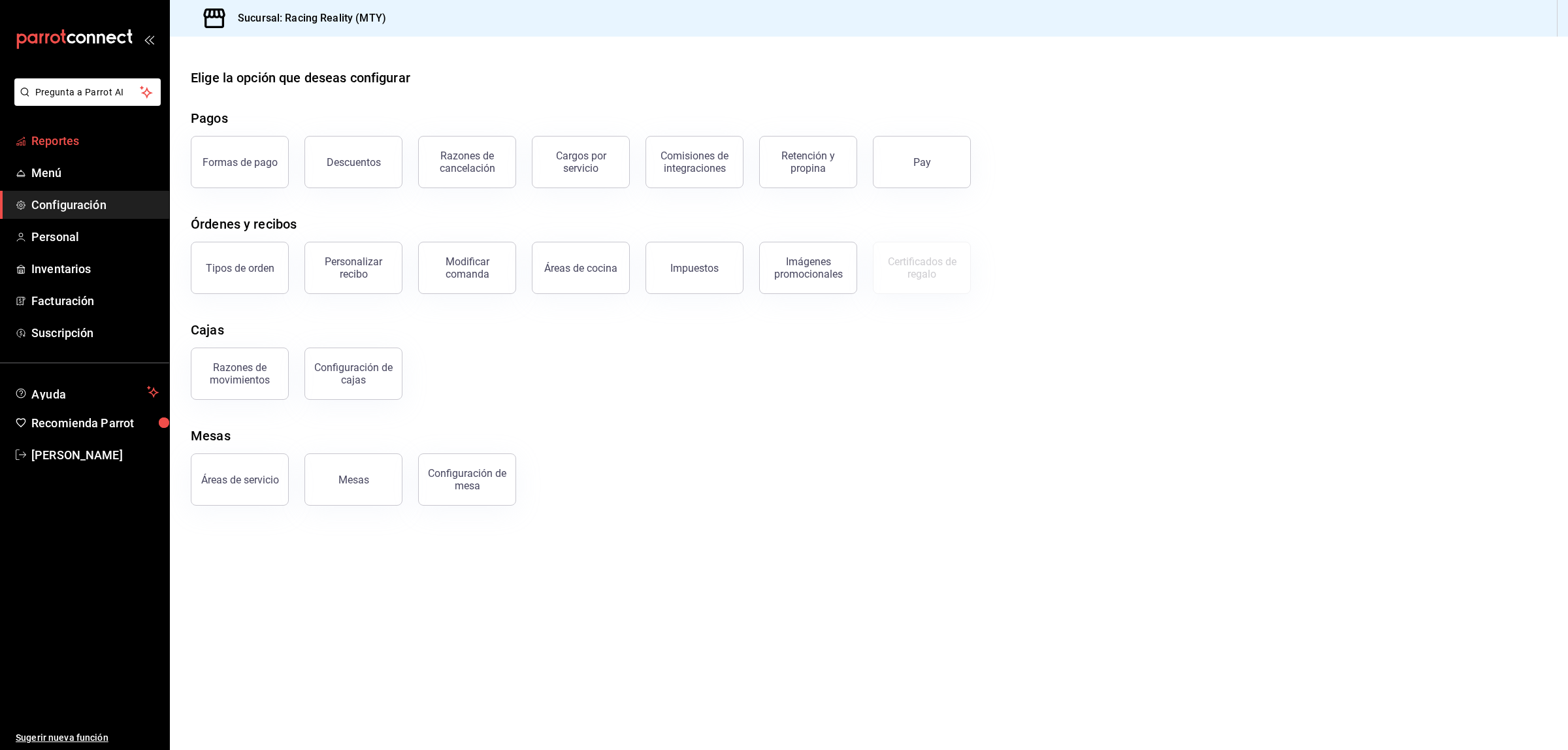
click at [72, 137] on span "Reportes" at bounding box center [95, 140] width 128 height 17
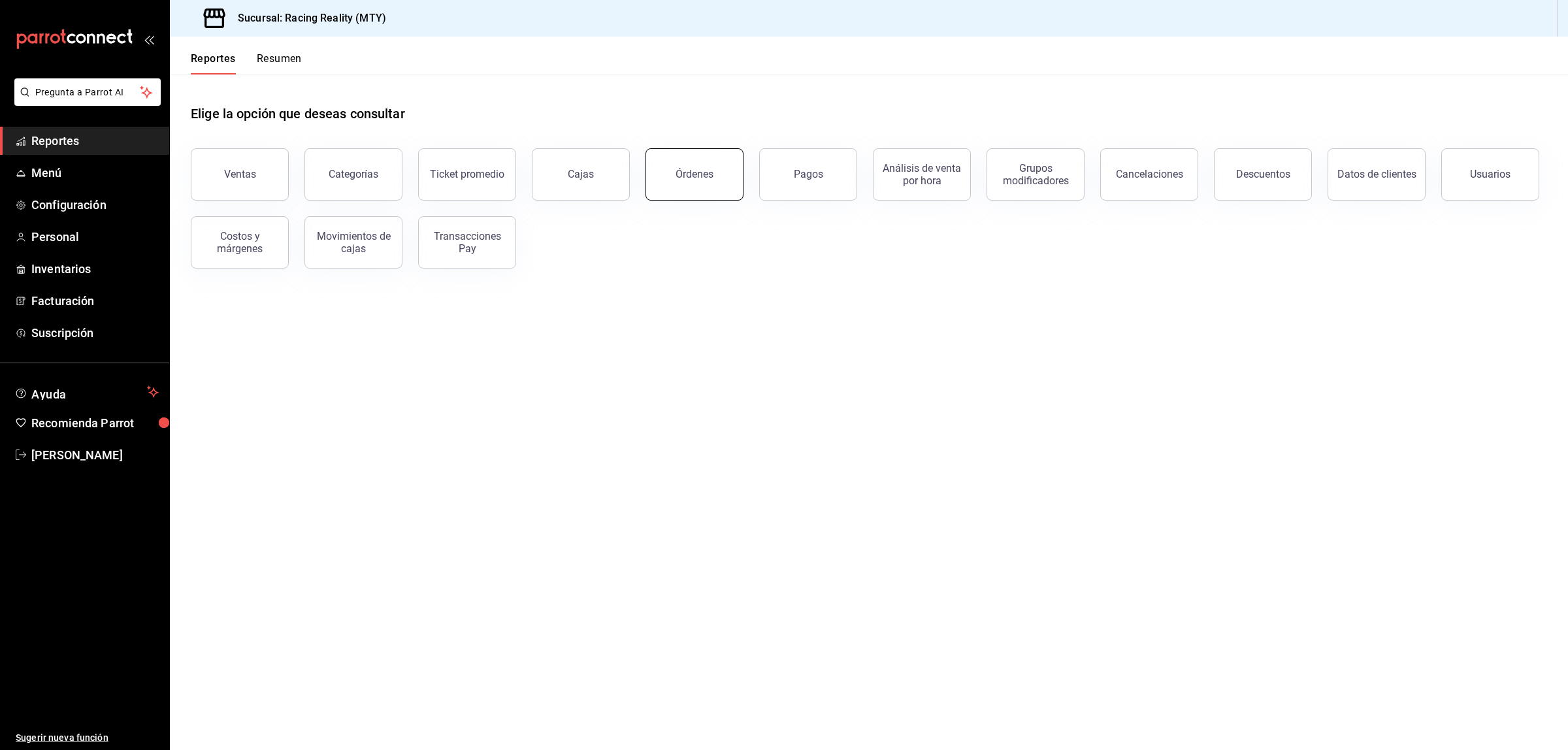
click at [716, 175] on button "Órdenes" at bounding box center [694, 174] width 98 height 52
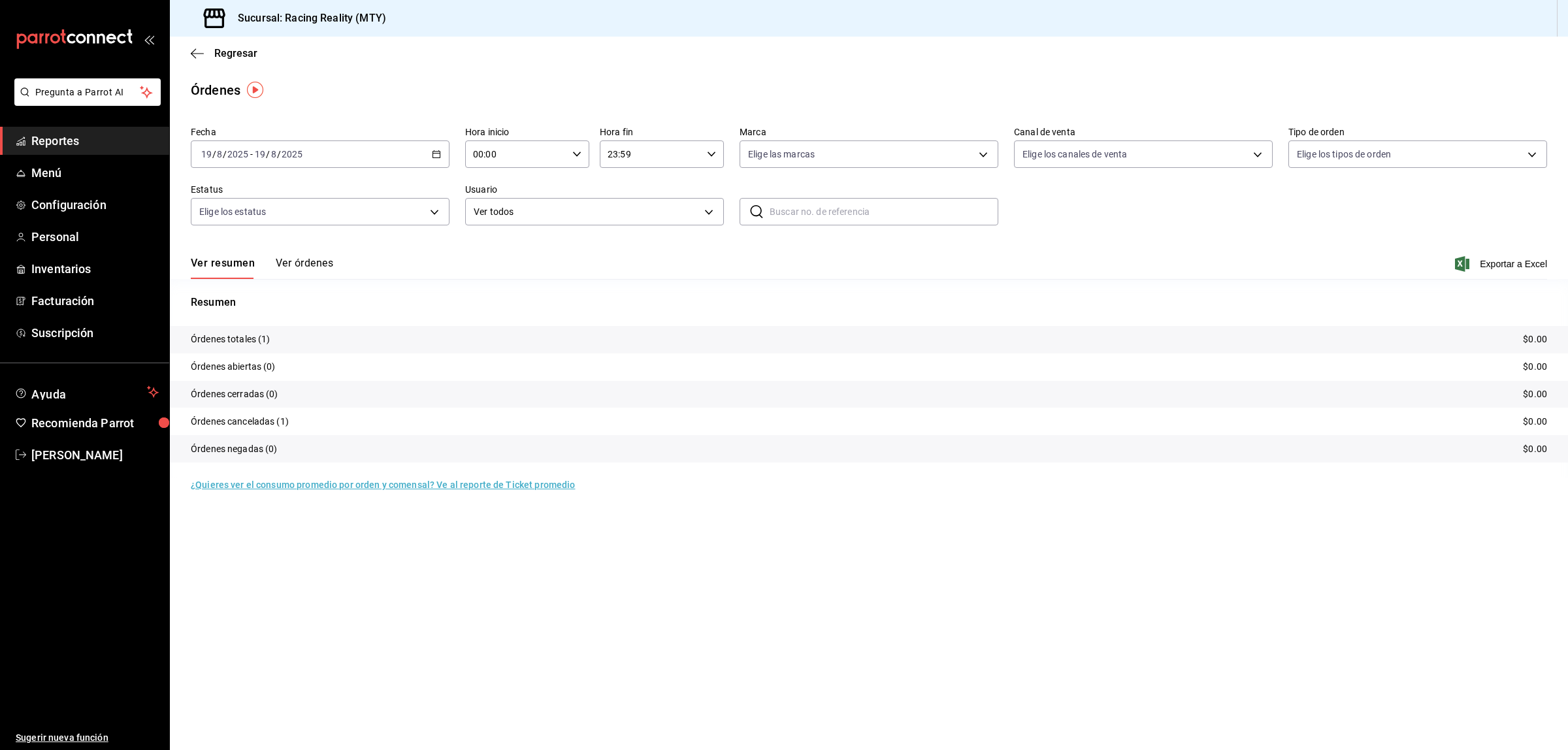
click at [302, 262] on button "Ver órdenes" at bounding box center [305, 268] width 58 height 22
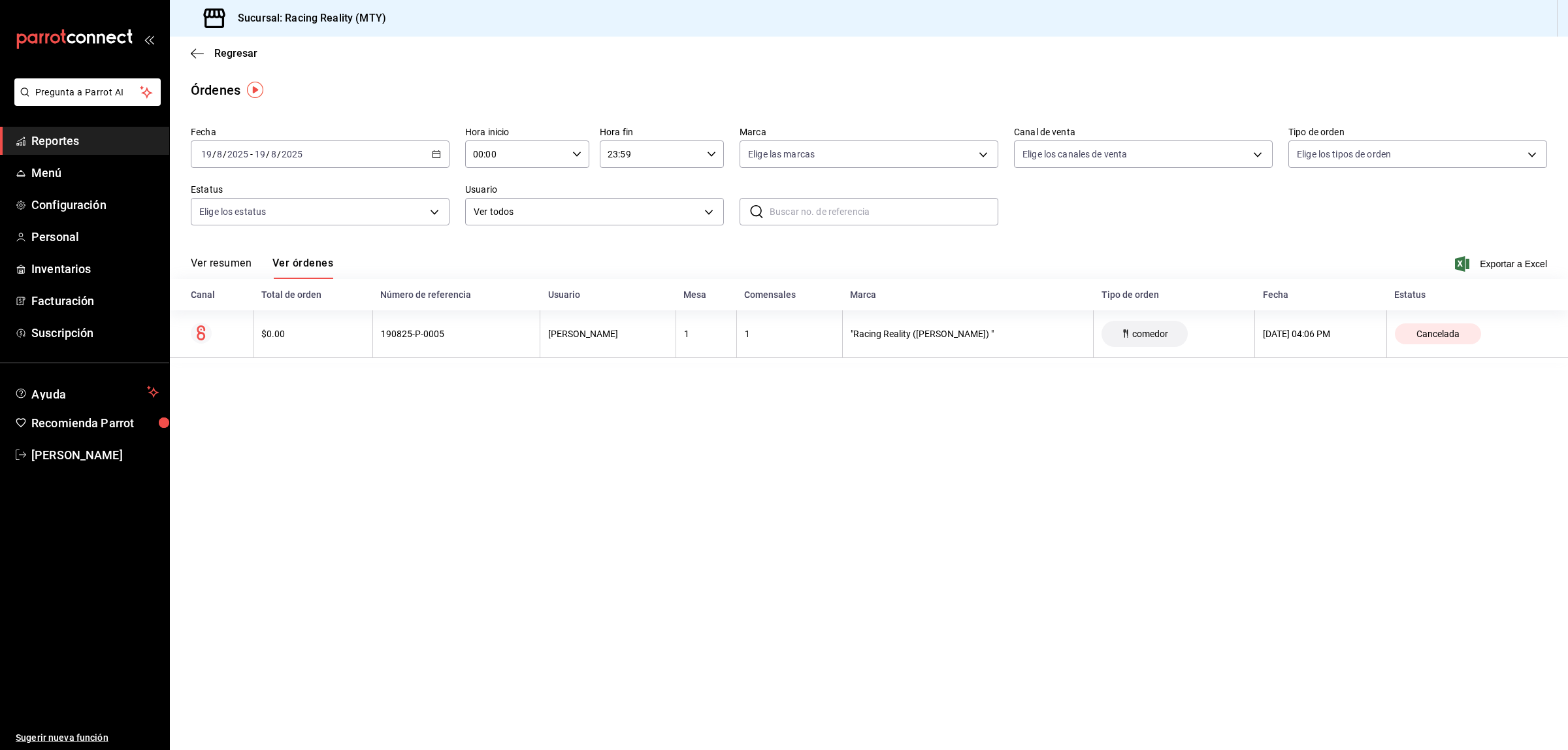
click at [429, 151] on div "2025-08-19 19 / 8 / 2025 - 2025-08-19 19 / 8 / 2025" at bounding box center [320, 154] width 258 height 27
click at [234, 227] on span "Ayer" at bounding box center [252, 223] width 101 height 14
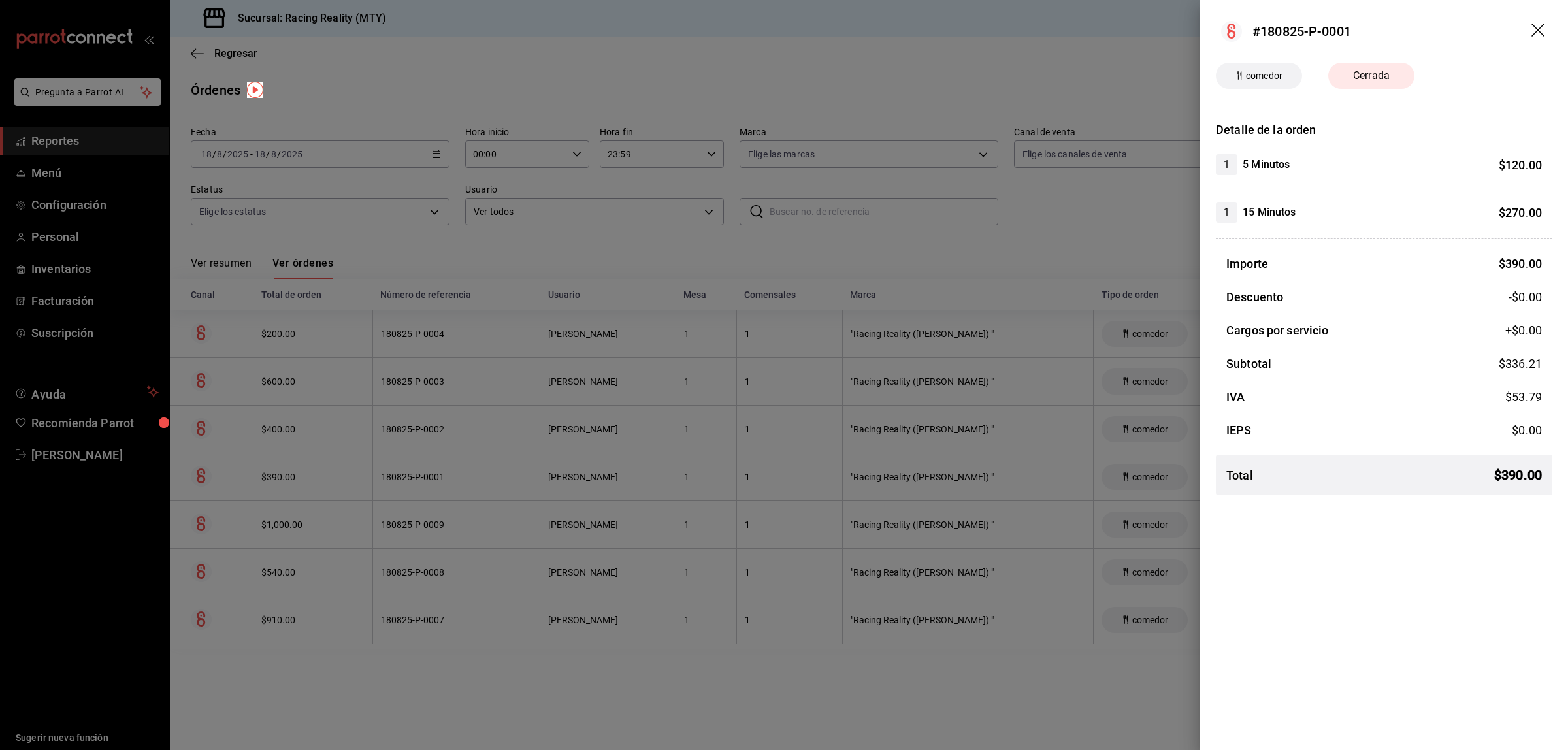
click at [891, 259] on div at bounding box center [784, 375] width 1568 height 750
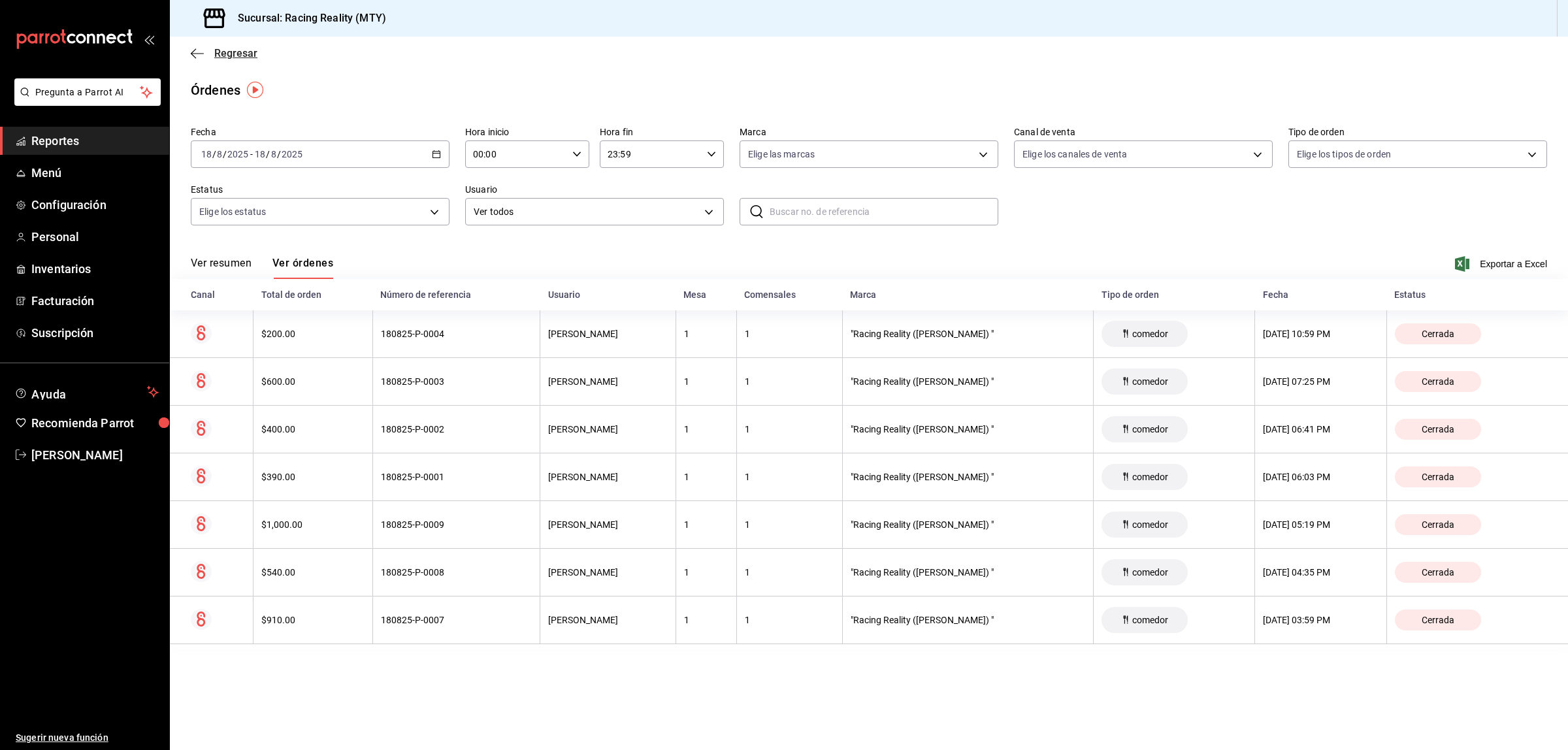
click at [201, 56] on icon "button" at bounding box center [198, 54] width 13 height 12
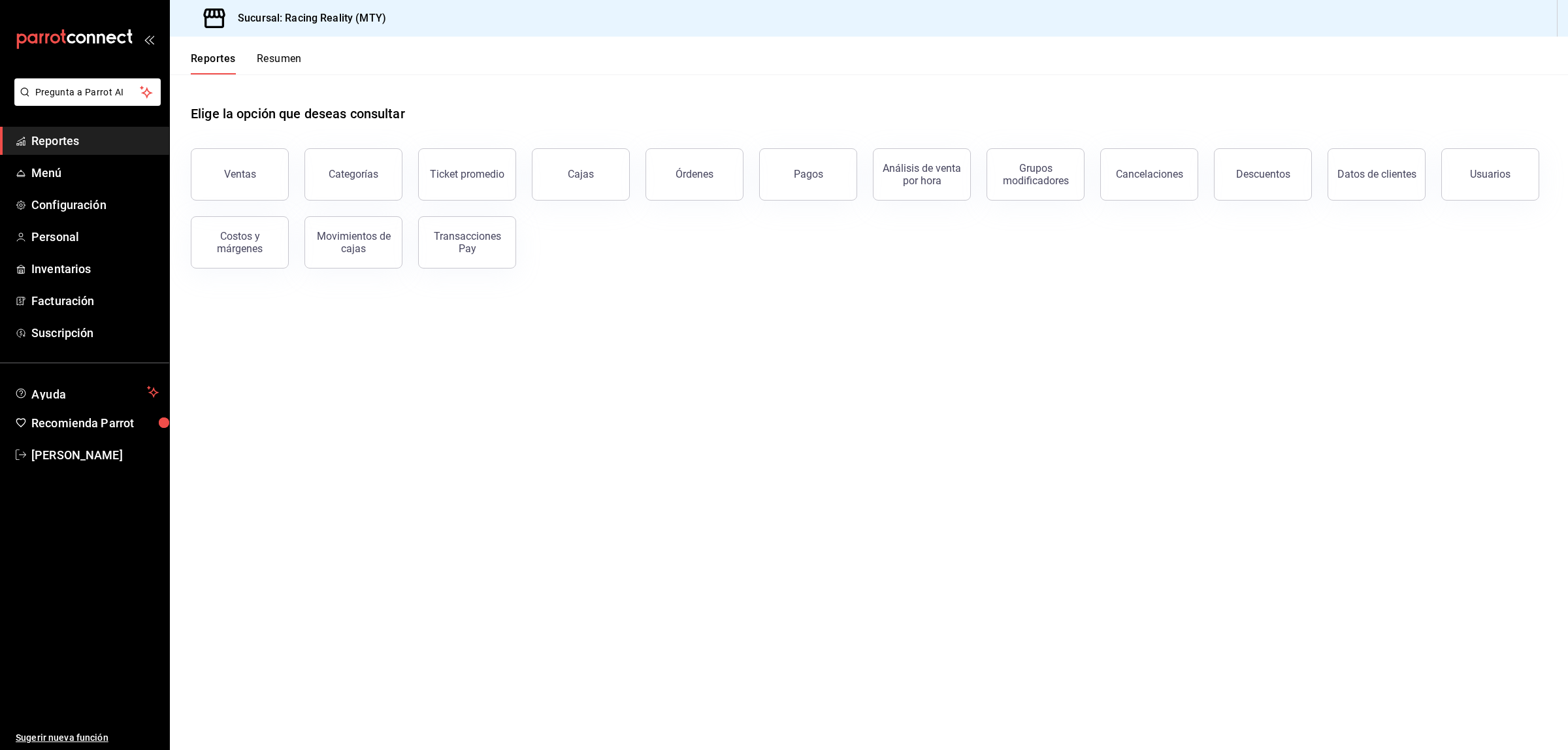
click at [904, 398] on main "Elige la opción que deseas consultar Ventas Categorías Ticket promedio Cajas Ór…" at bounding box center [868, 412] width 1398 height 676
click at [356, 249] on div "Movimientos de cajas" at bounding box center [353, 242] width 81 height 25
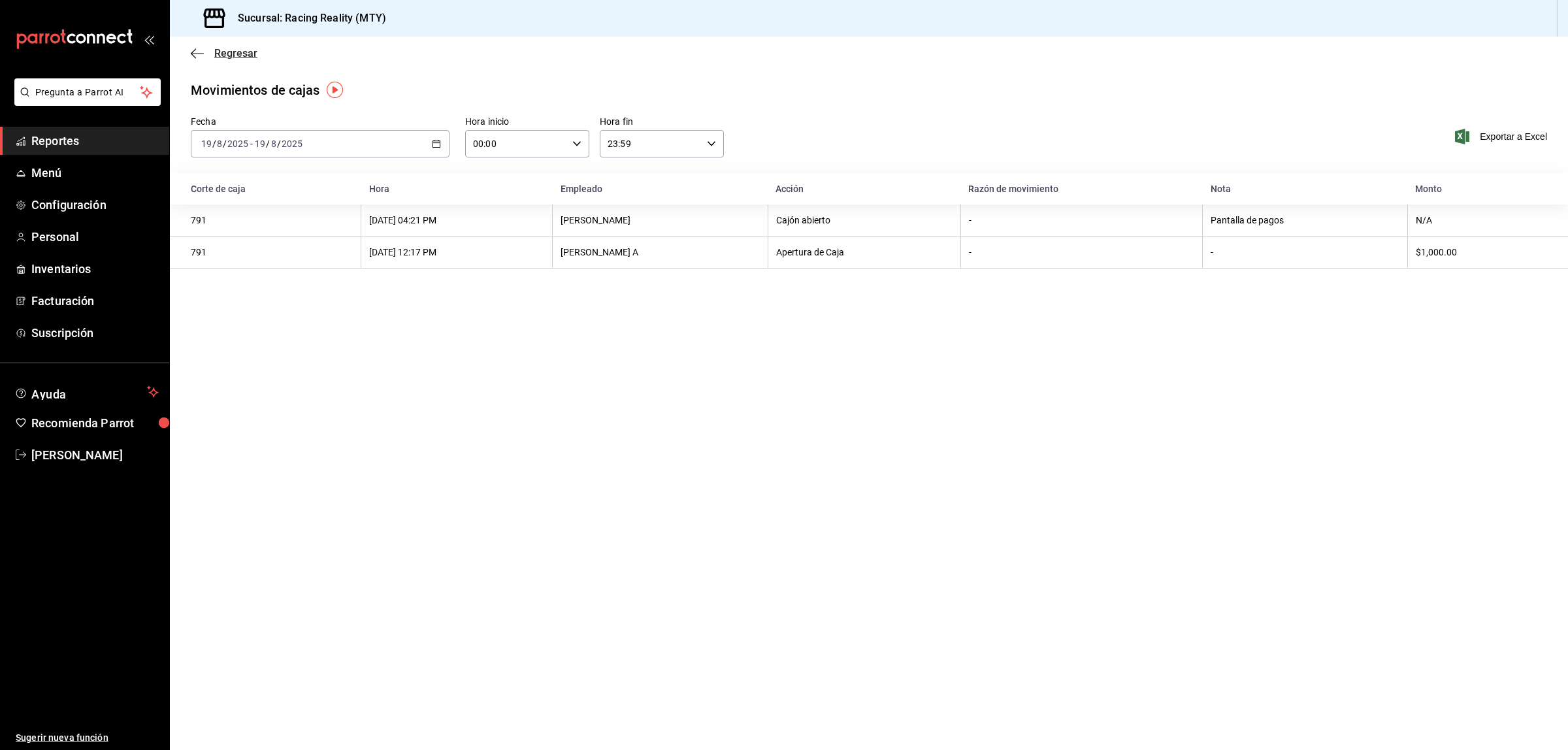
click at [192, 50] on icon "button" at bounding box center [198, 54] width 13 height 12
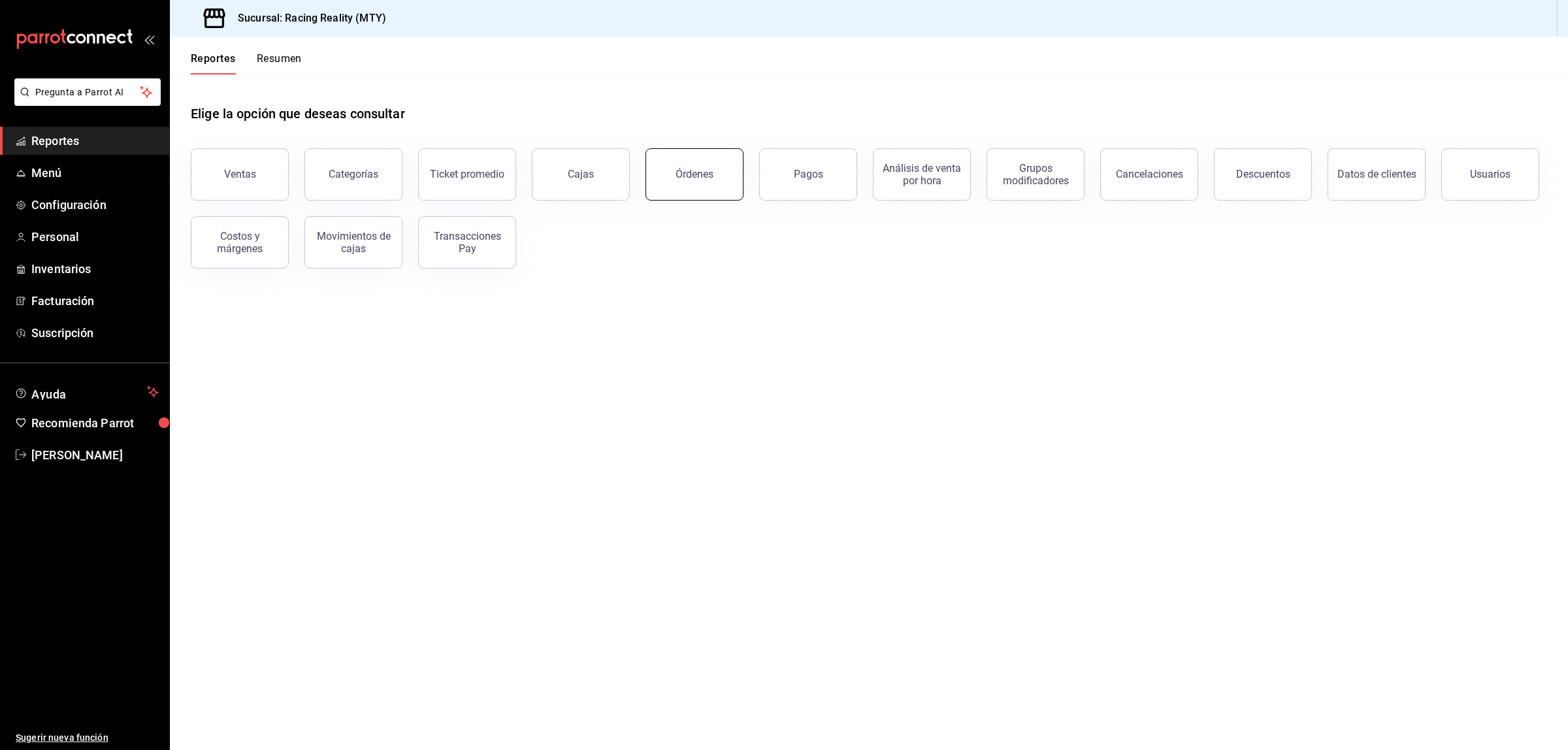
click at [714, 179] on button "Órdenes" at bounding box center [694, 174] width 98 height 52
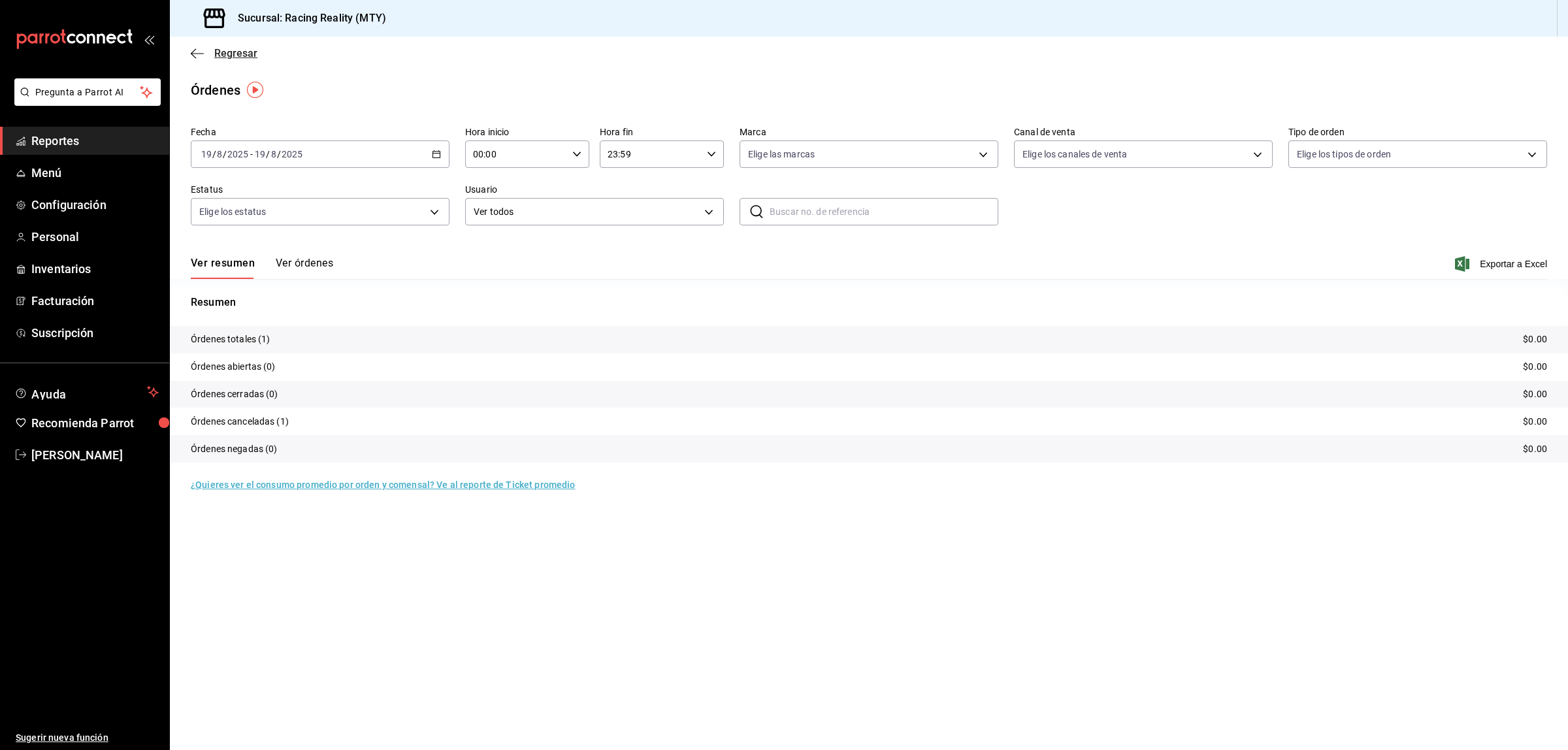
click at [204, 54] on span "Regresar" at bounding box center [224, 53] width 67 height 12
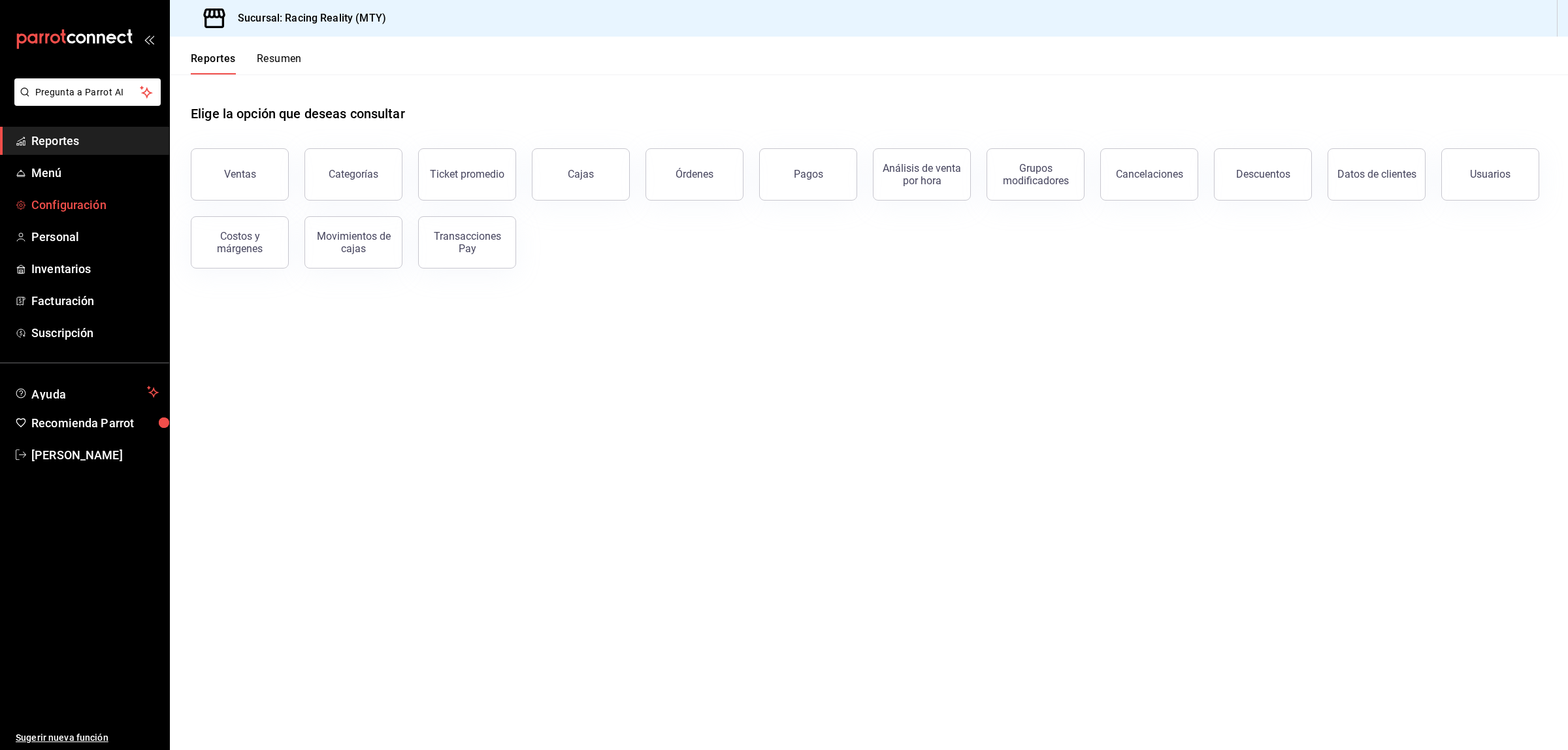
click at [77, 207] on span "Configuración" at bounding box center [95, 204] width 128 height 17
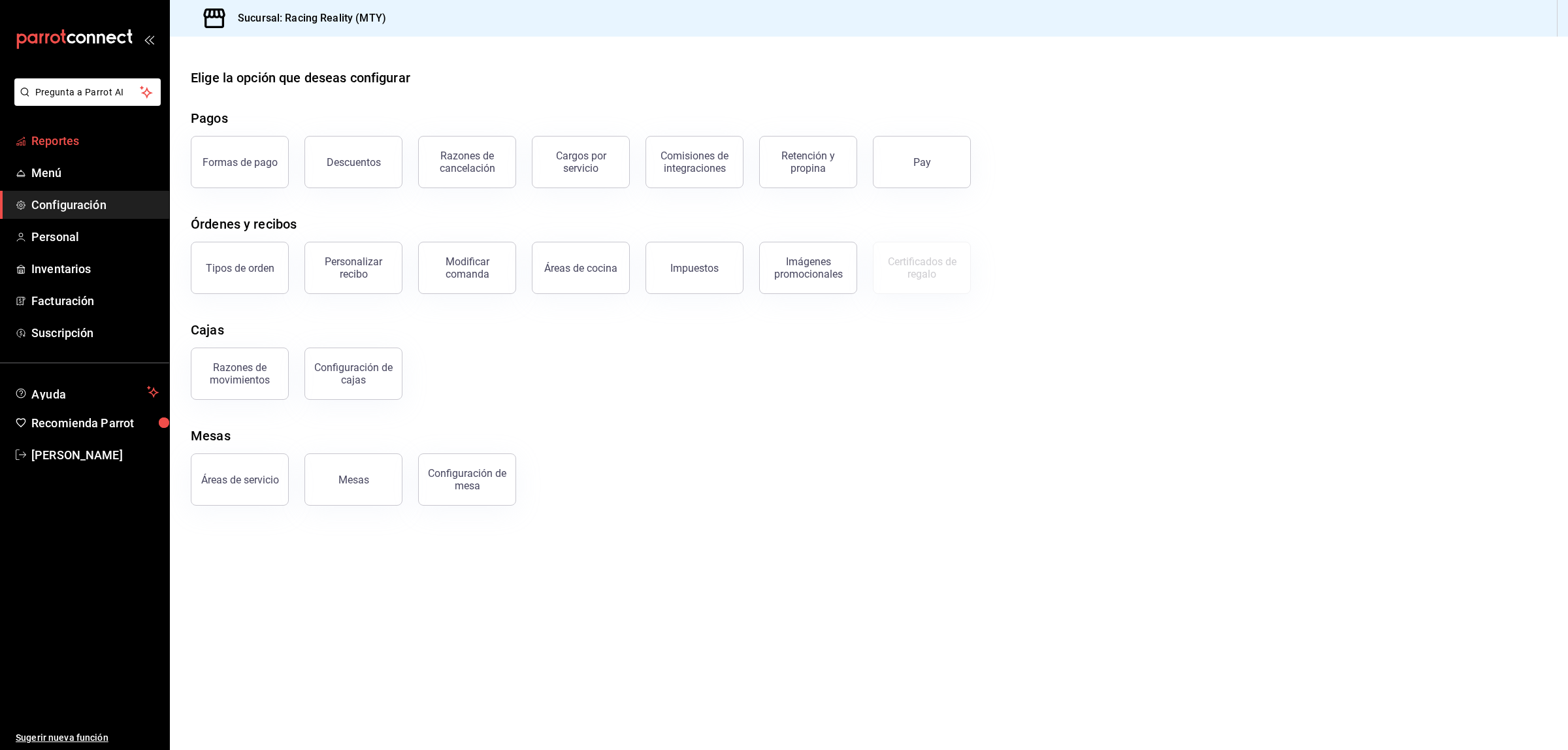
click at [47, 134] on span "Reportes" at bounding box center [95, 140] width 128 height 17
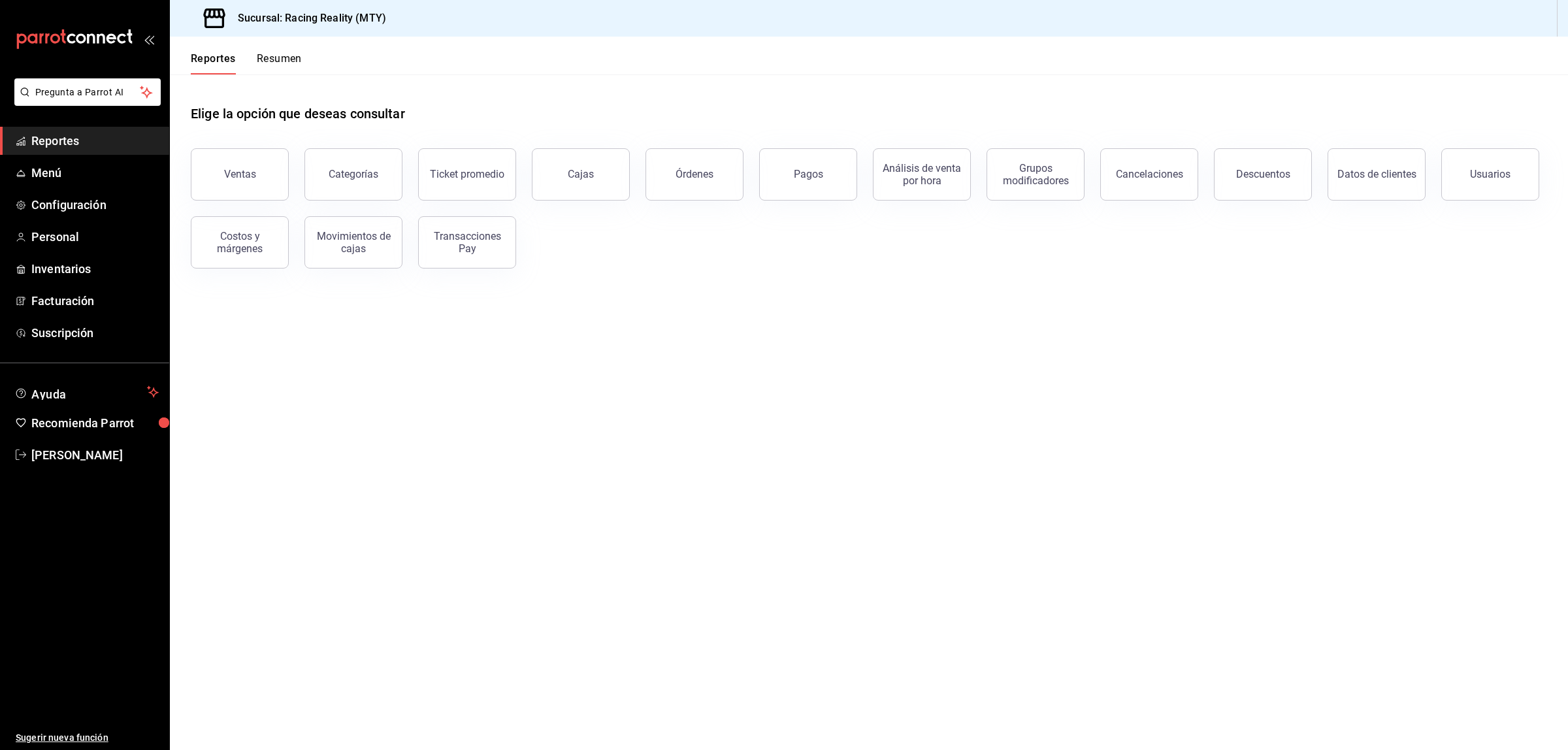
click at [277, 54] on button "Resumen" at bounding box center [279, 63] width 45 height 22
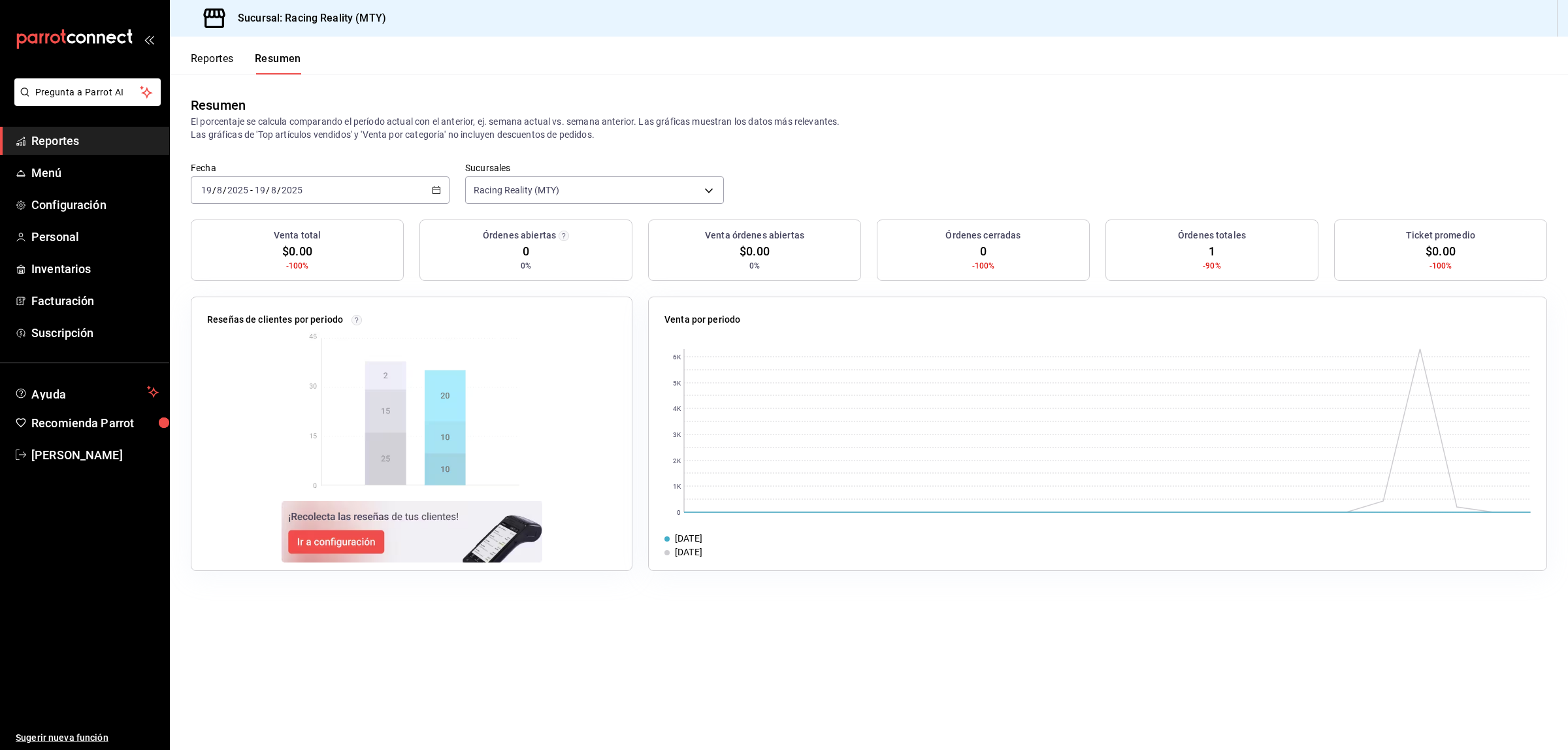
click at [227, 63] on button "Reportes" at bounding box center [212, 63] width 43 height 22
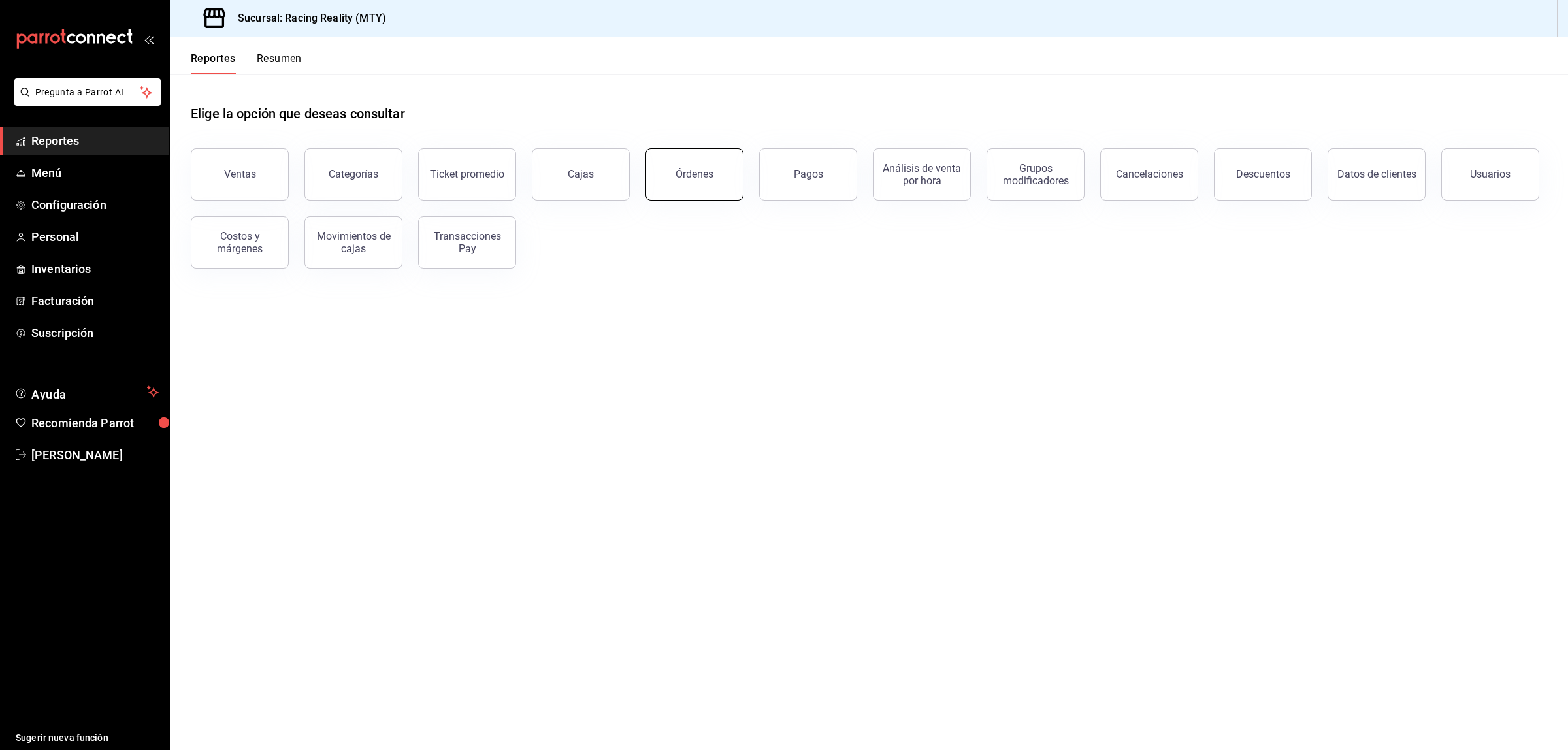
click at [666, 168] on button "Órdenes" at bounding box center [694, 174] width 98 height 52
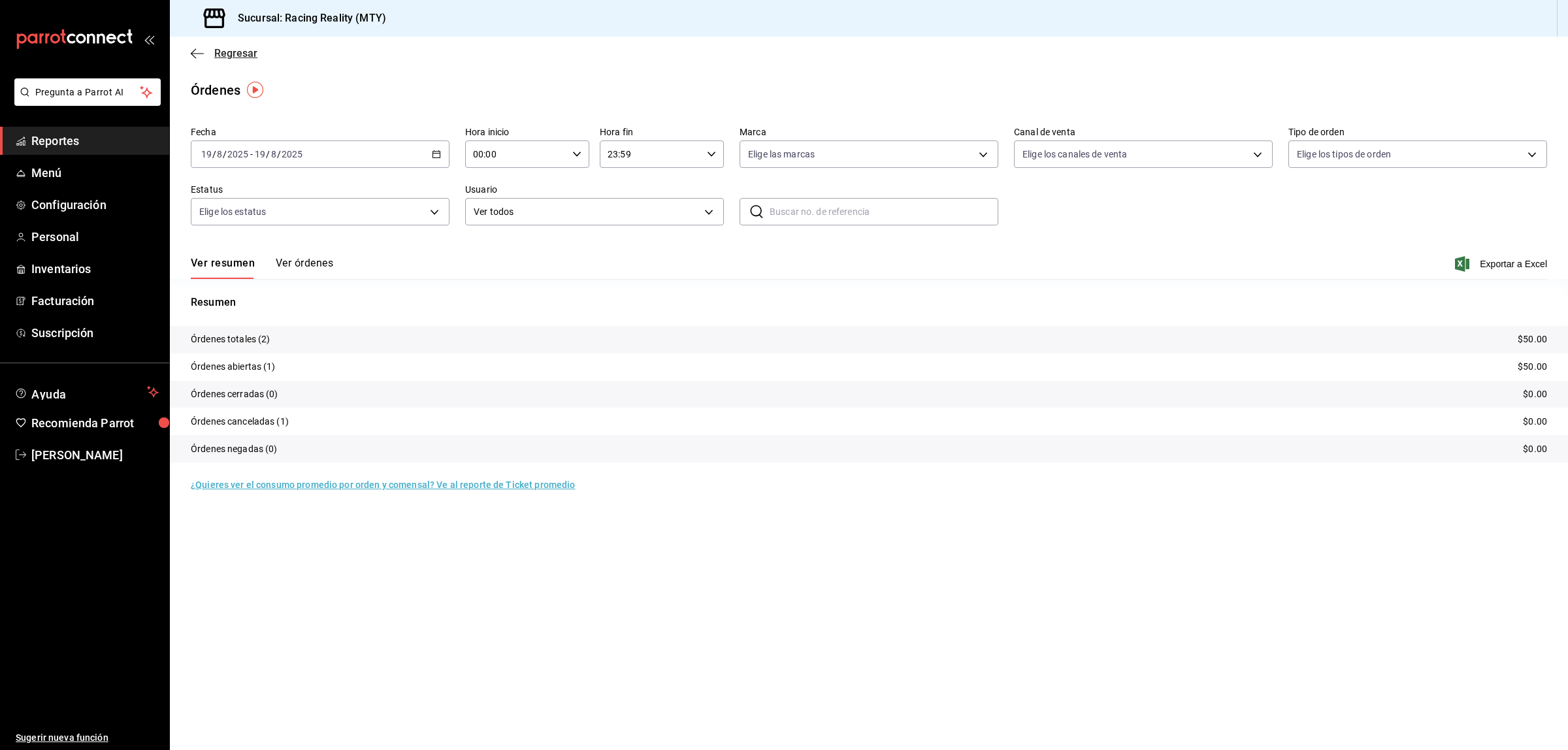
click at [198, 51] on icon "button" at bounding box center [198, 54] width 13 height 12
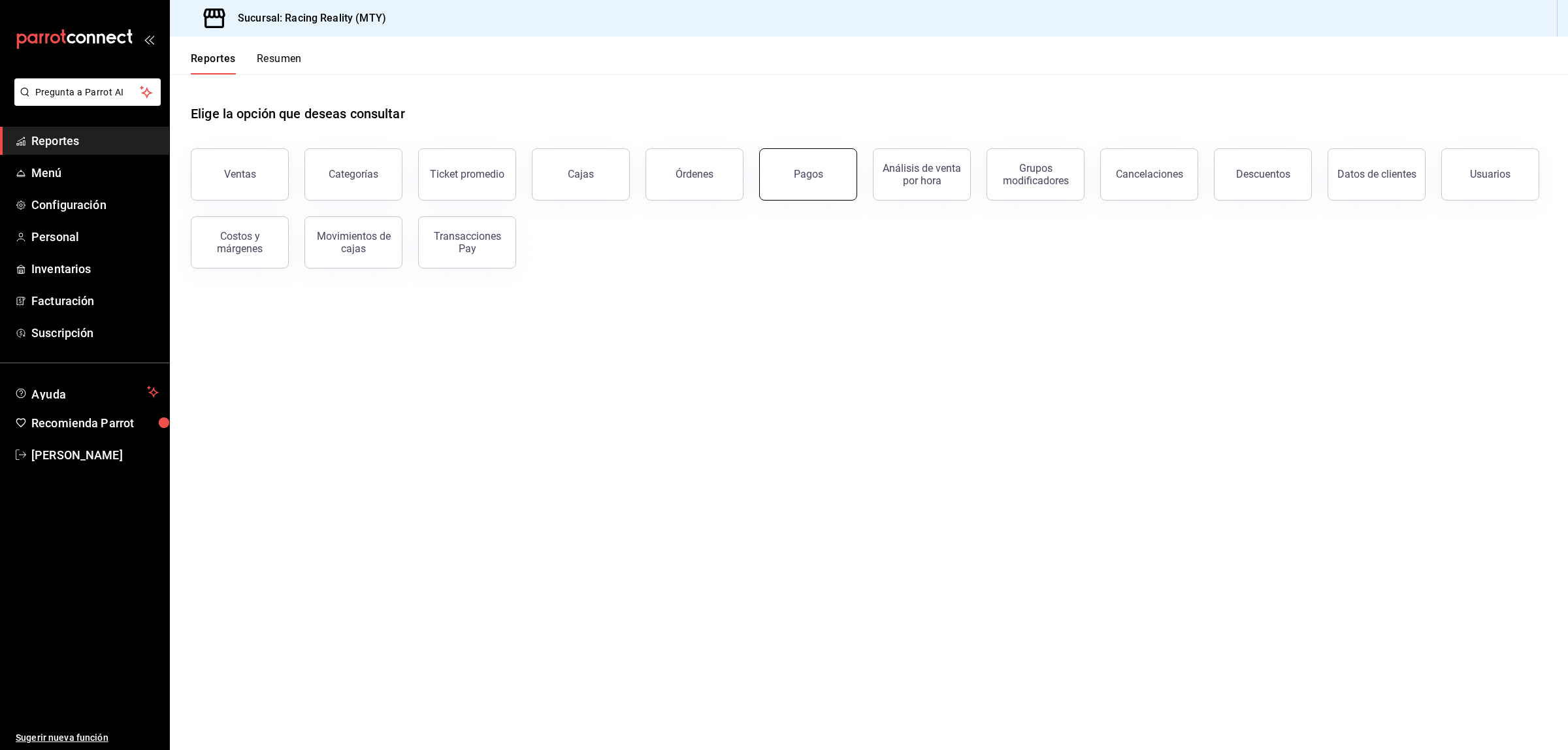
click at [790, 151] on button "Pagos" at bounding box center [807, 174] width 98 height 52
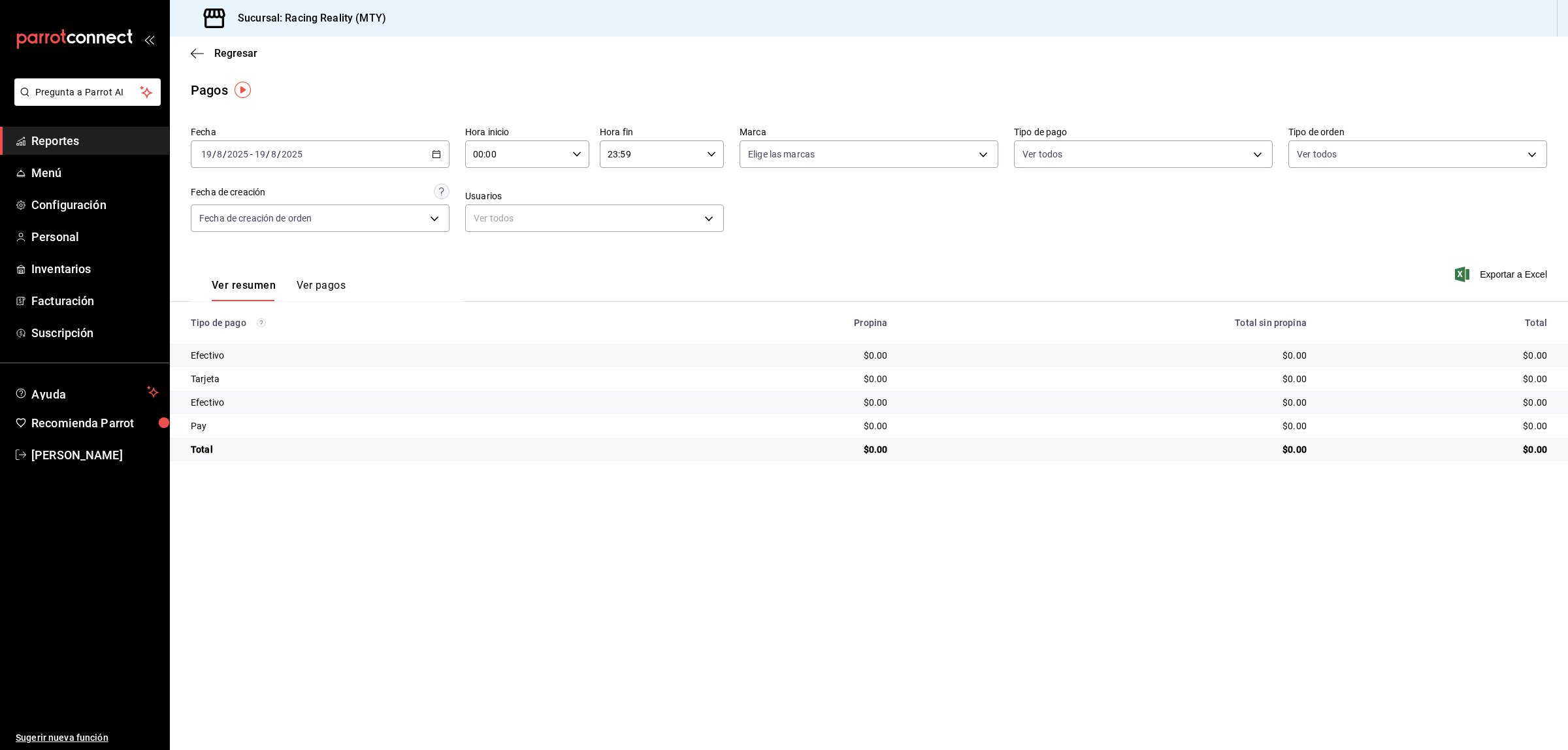
click at [332, 281] on button "Ver pagos" at bounding box center [321, 290] width 49 height 22
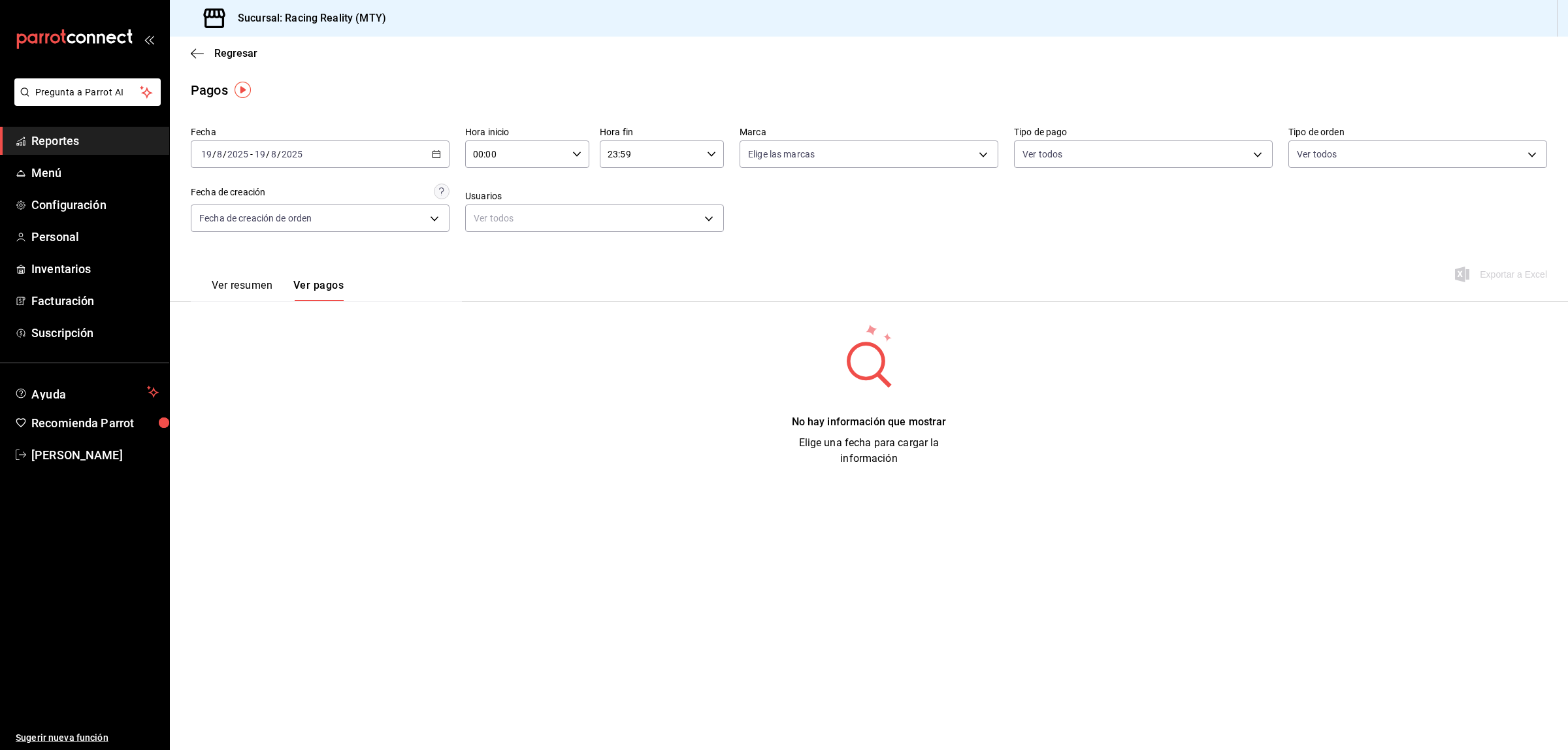
click at [239, 273] on div "Ver resumen Ver pagos" at bounding box center [268, 282] width 153 height 38
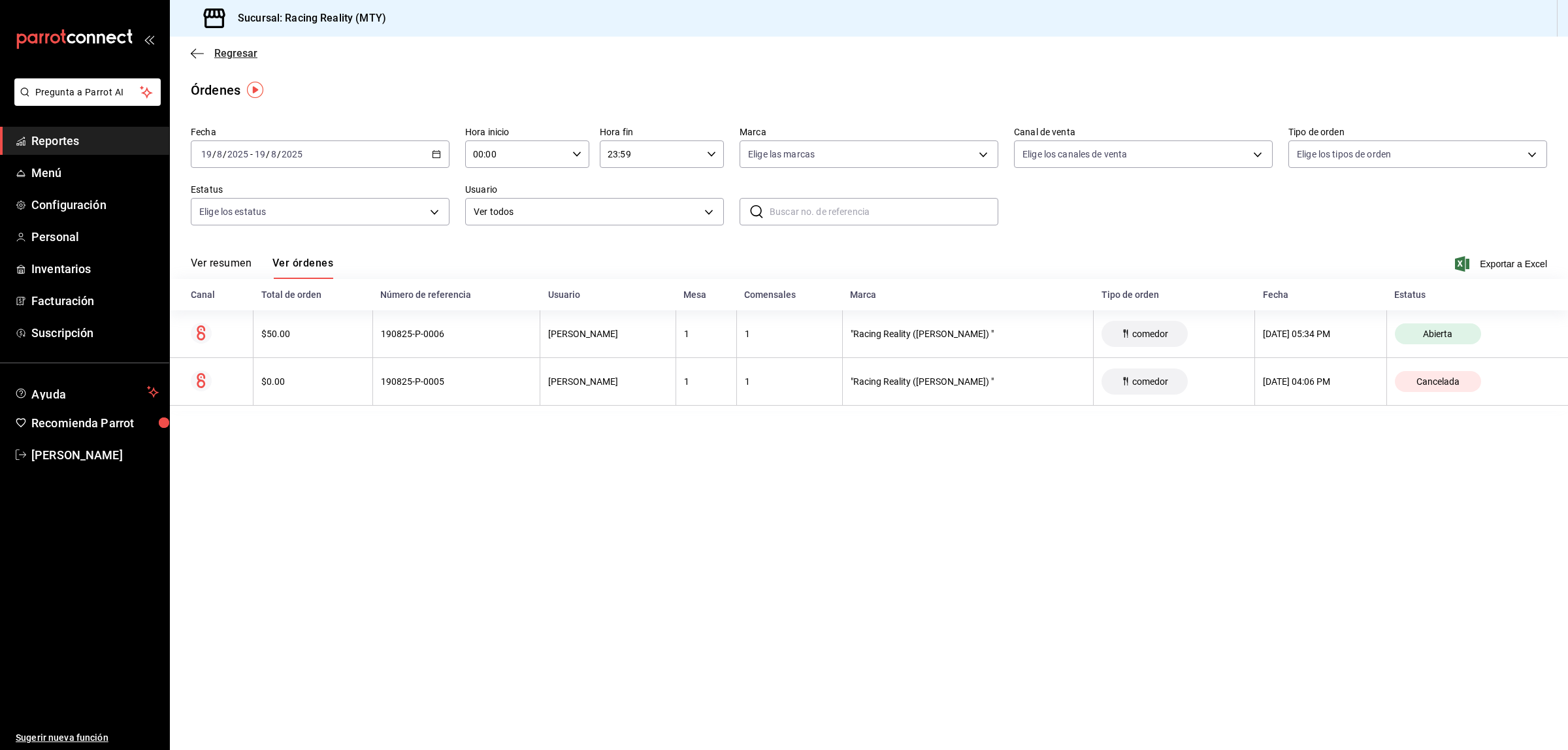
click at [216, 50] on span "Regresar" at bounding box center [235, 53] width 43 height 12
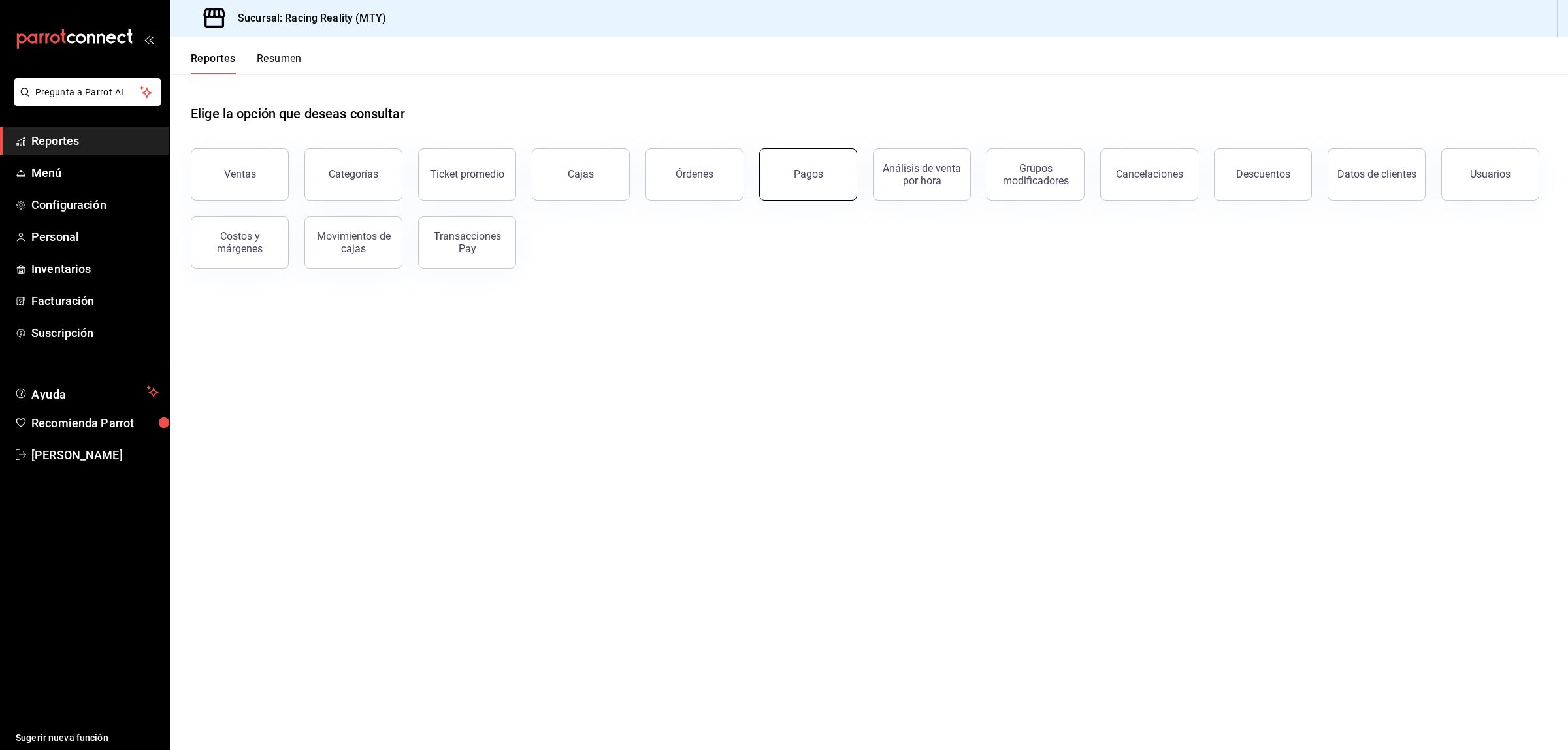
click at [805, 165] on button "Pagos" at bounding box center [807, 174] width 98 height 52
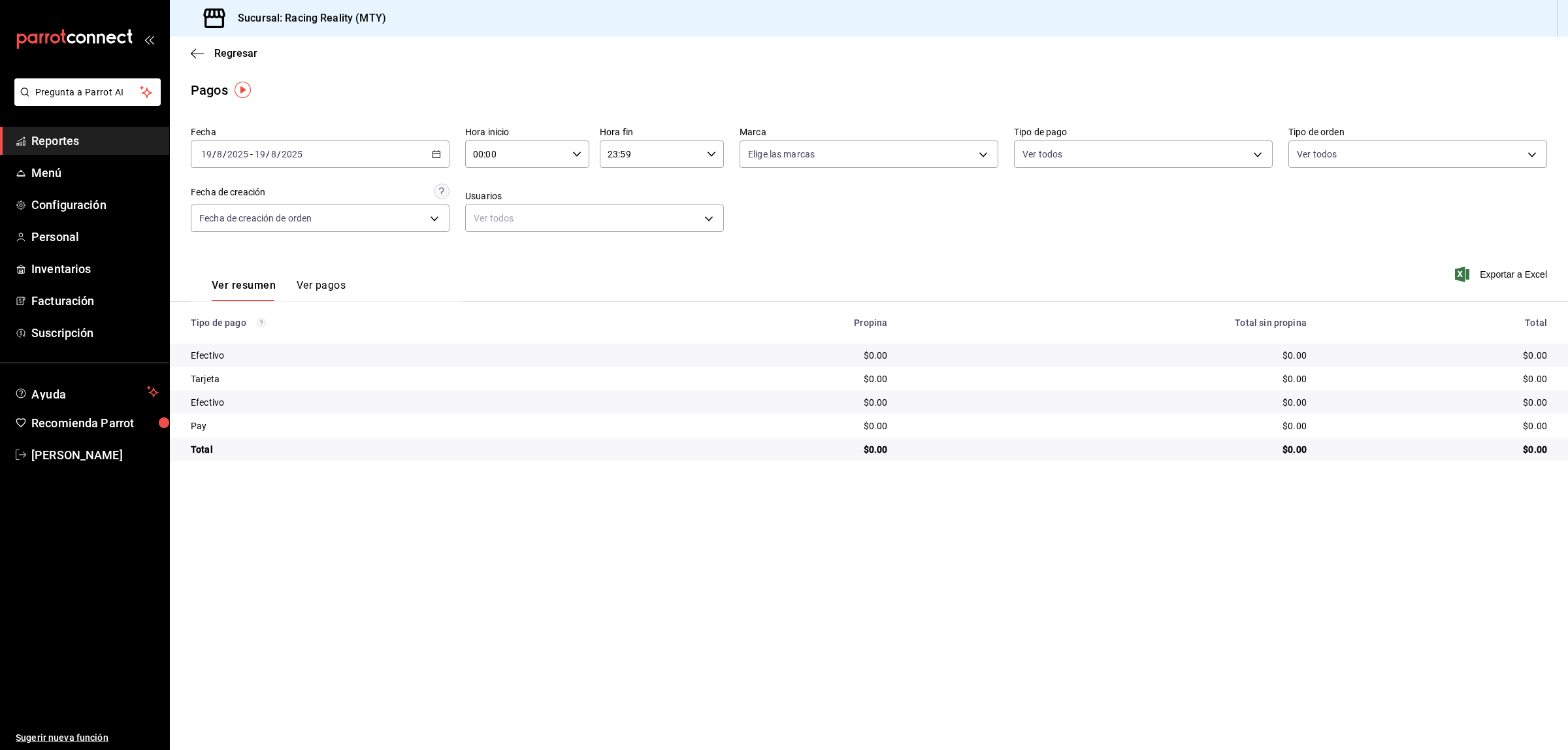
click at [328, 281] on button "Ver pagos" at bounding box center [321, 290] width 49 height 22
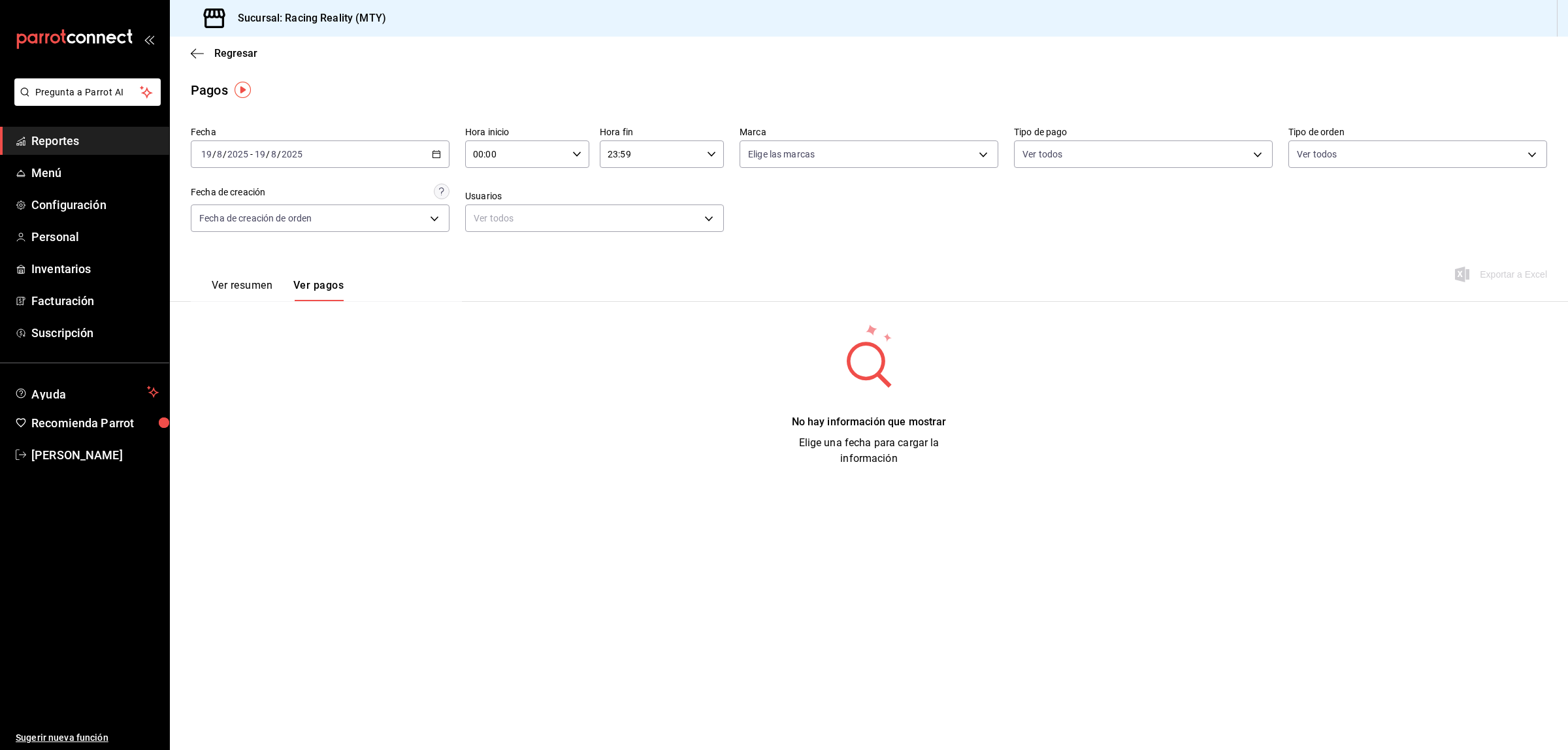
click at [252, 283] on button "Ver resumen" at bounding box center [242, 290] width 61 height 22
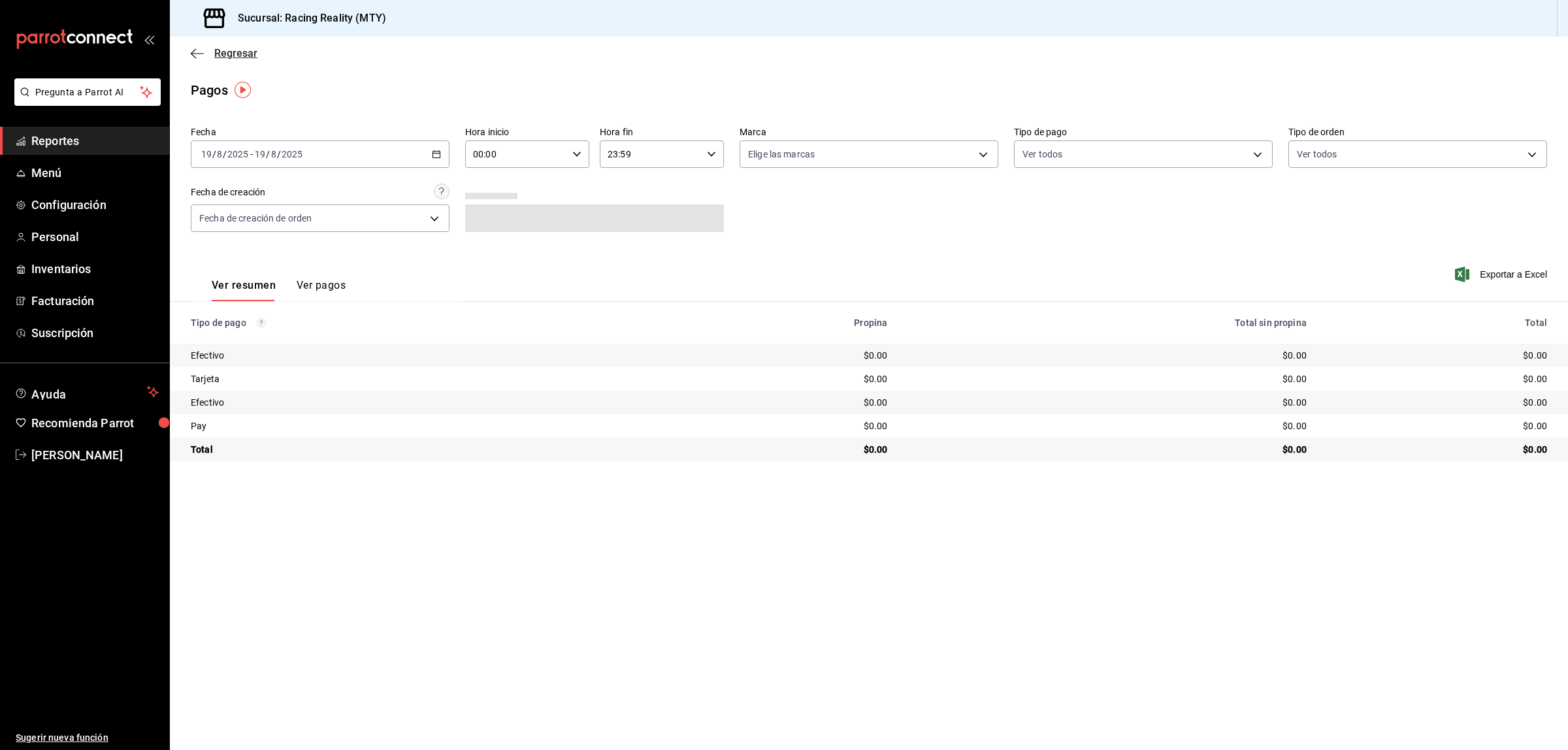
click at [198, 54] on icon "button" at bounding box center [198, 54] width 13 height 12
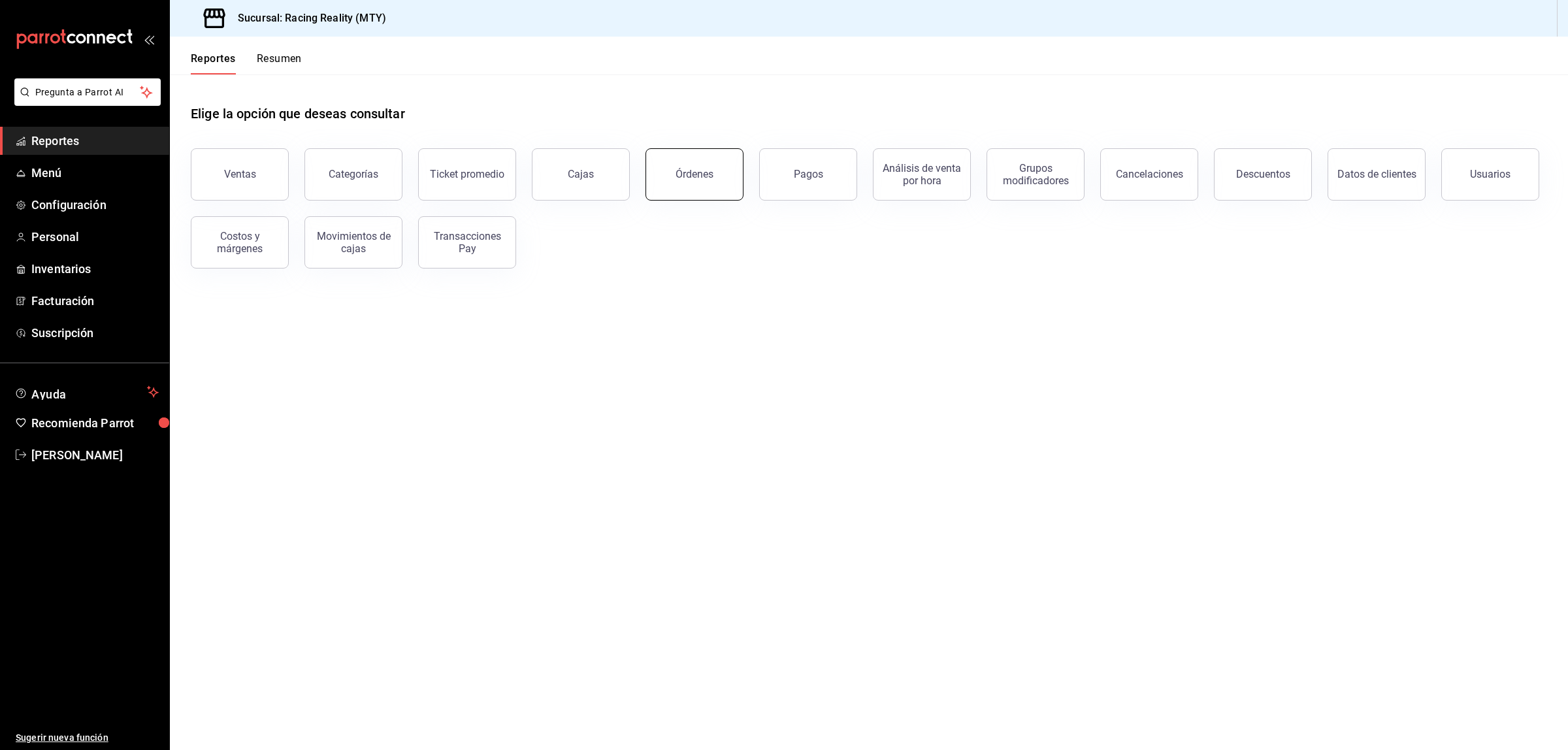
click at [739, 190] on div "Órdenes" at bounding box center [686, 166] width 114 height 68
click at [702, 181] on button "Órdenes" at bounding box center [694, 174] width 98 height 52
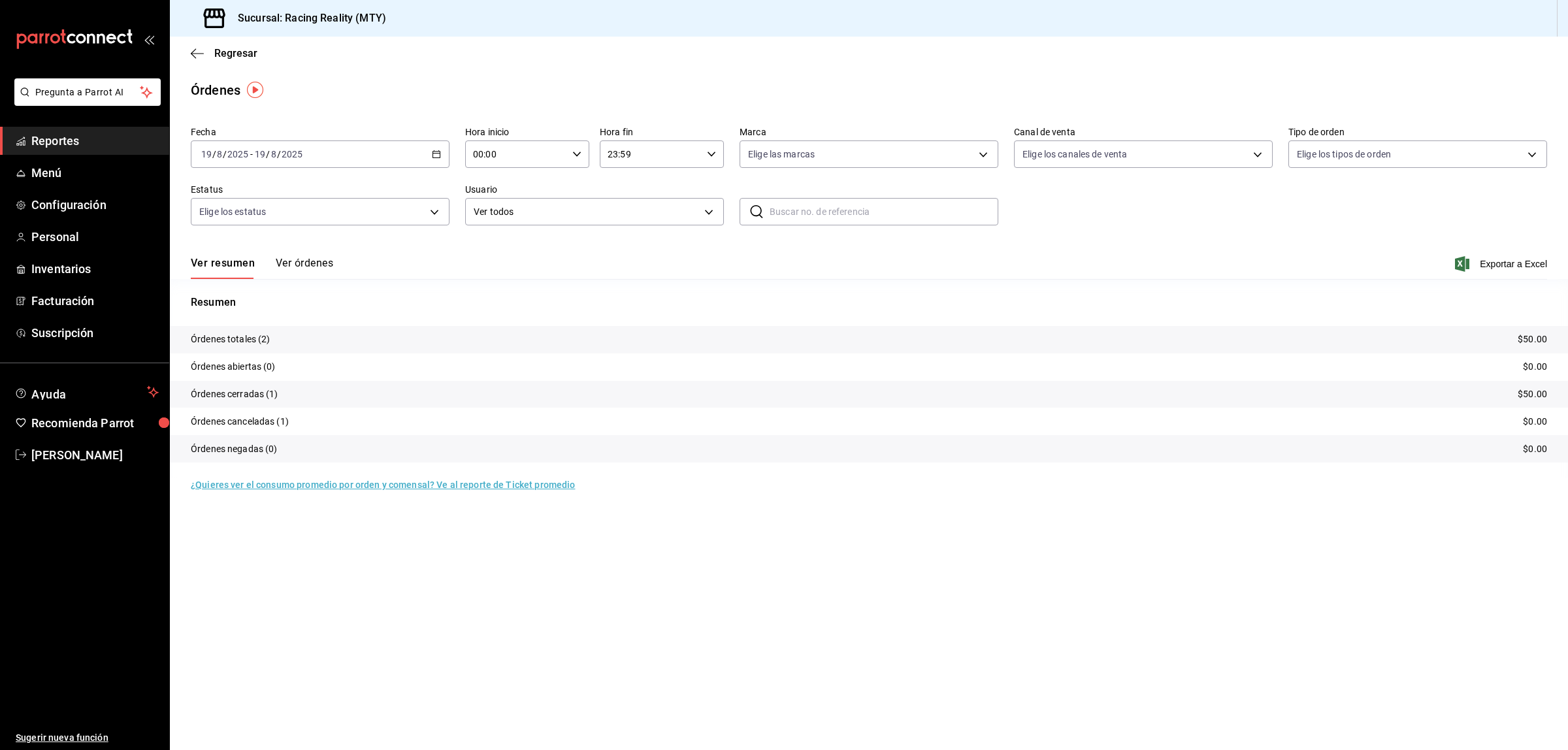
click at [302, 261] on button "Ver órdenes" at bounding box center [305, 268] width 58 height 22
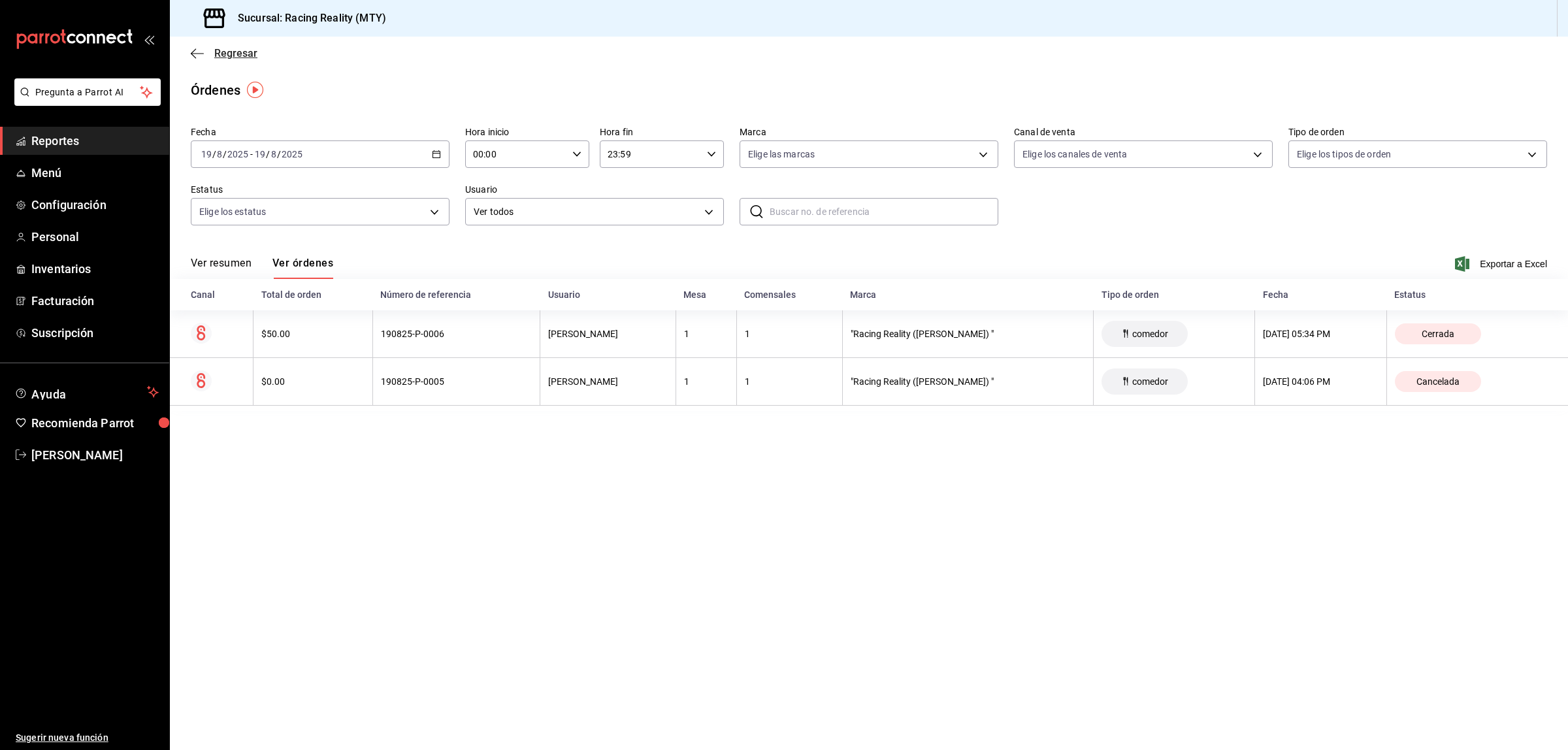
click at [216, 50] on span "Regresar" at bounding box center [235, 53] width 43 height 12
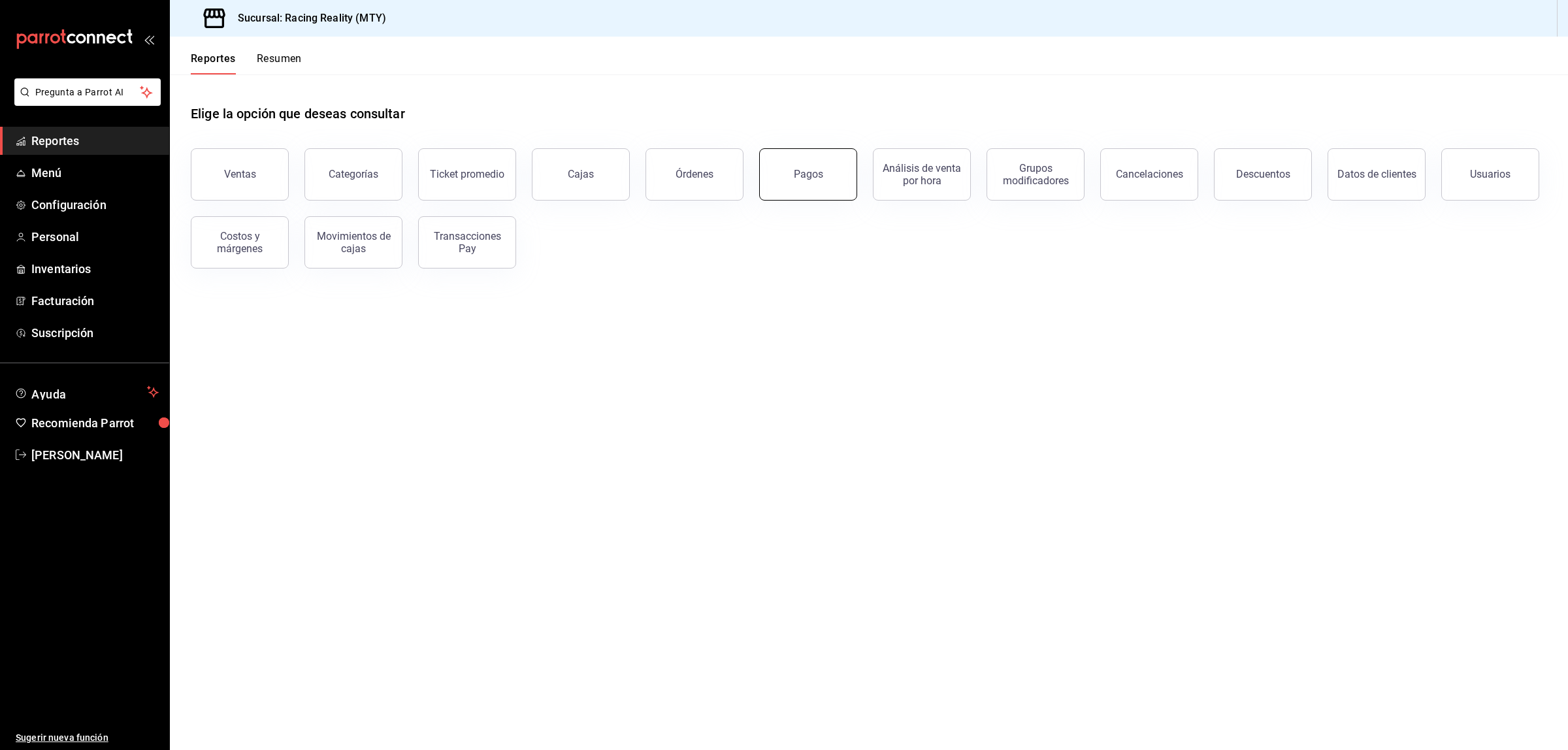
click at [770, 178] on button "Pagos" at bounding box center [807, 174] width 98 height 52
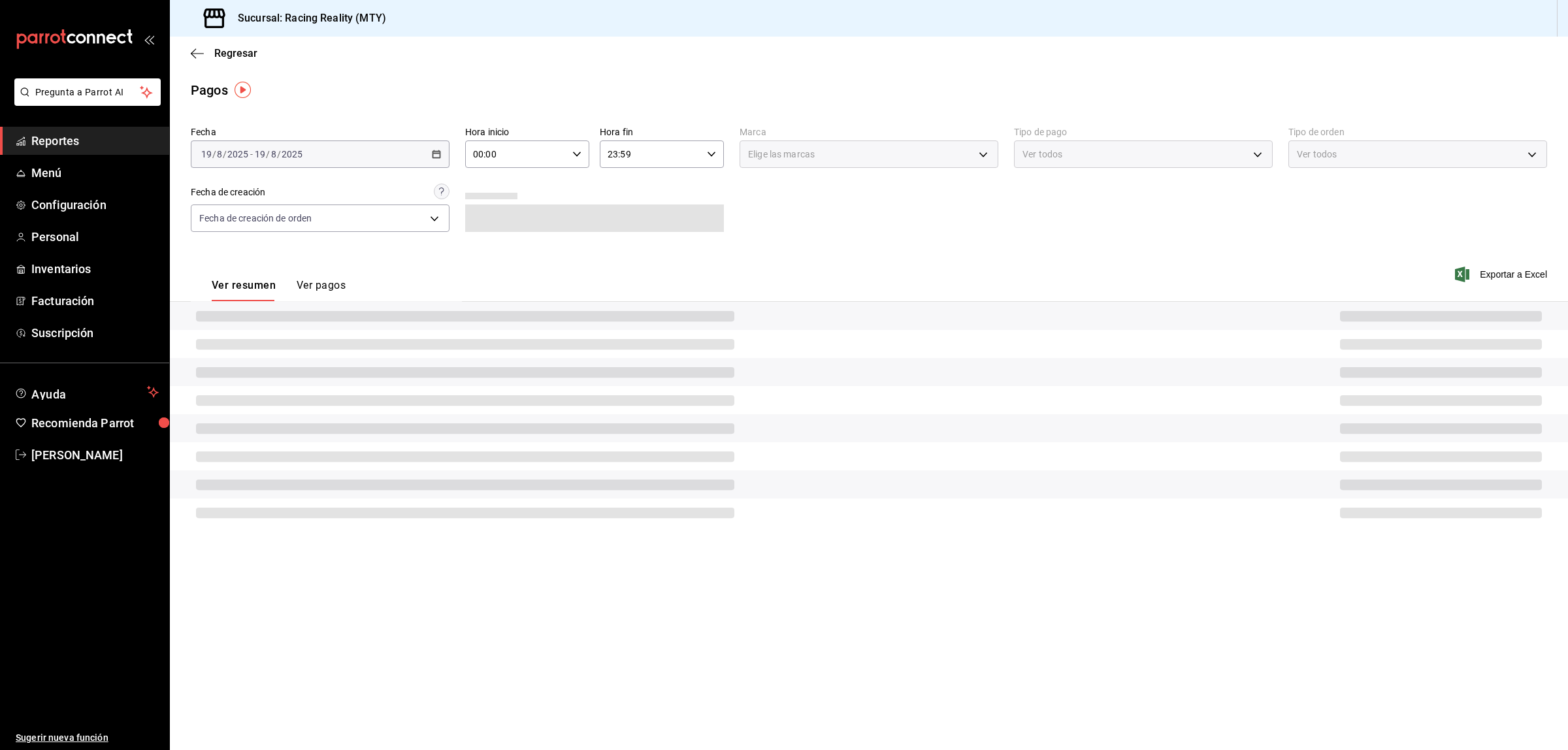
click at [791, 180] on div "Fecha 2025-08-19 19 / 8 / 2025 - 2025-08-19 19 / 8 / 2025 Hora inicio 00:00 Hor…" at bounding box center [868, 184] width 1356 height 127
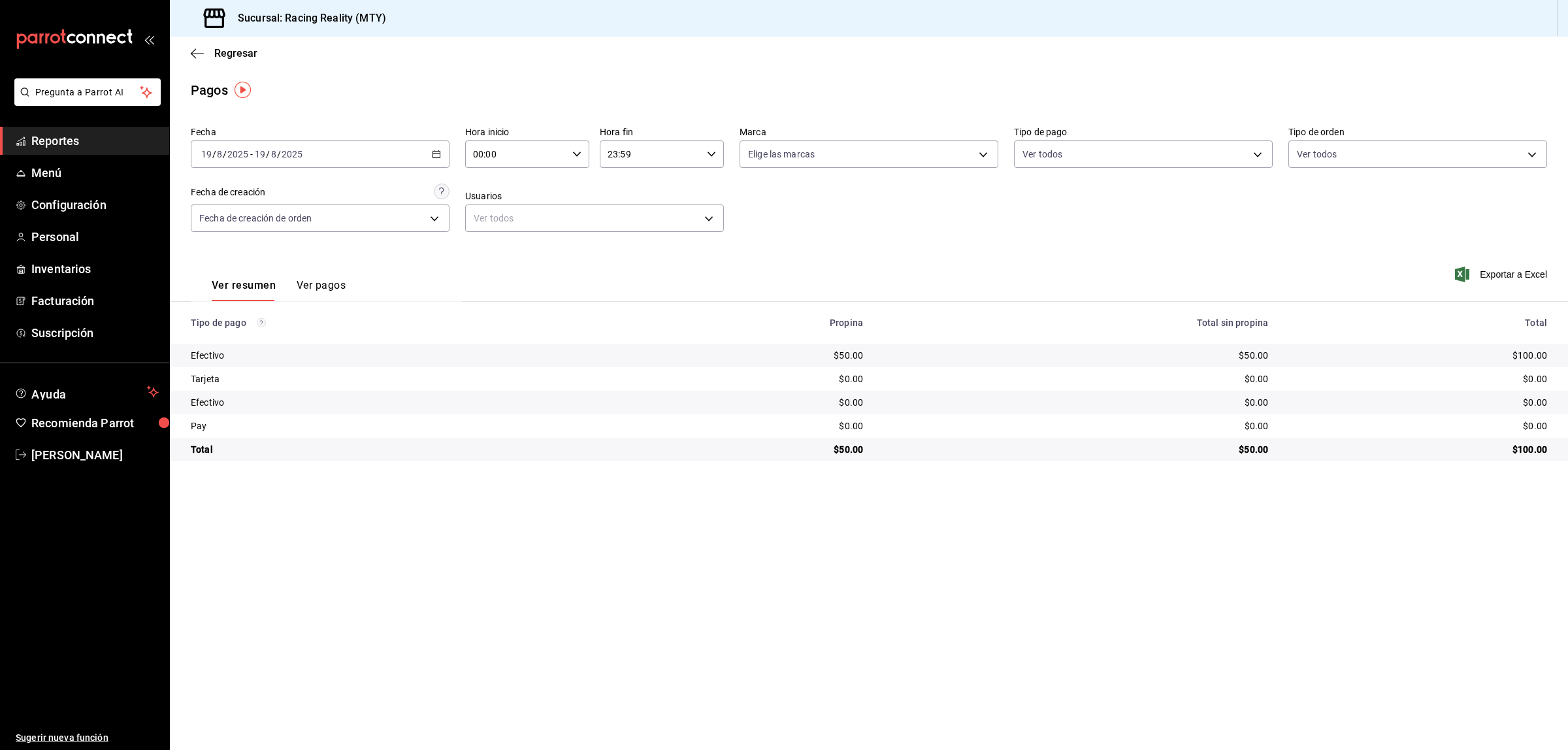
click at [1207, 570] on main "Regresar Pagos Fecha 2025-08-19 19 / 8 / 2025 - 2025-08-19 19 / 8 / 2025 Hora i…" at bounding box center [868, 393] width 1398 height 714
click at [196, 52] on icon "button" at bounding box center [198, 54] width 13 height 12
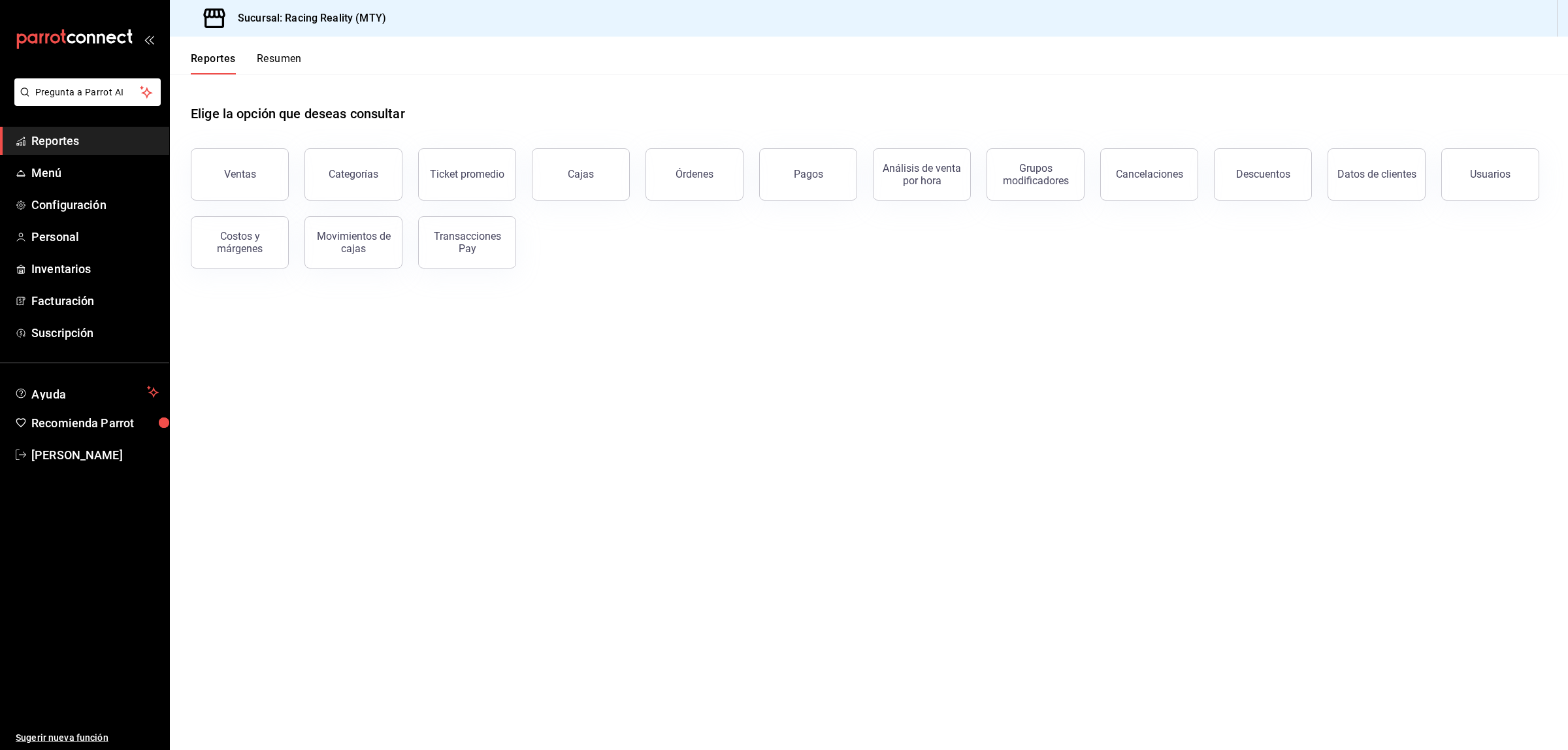
click at [282, 54] on button "Resumen" at bounding box center [279, 63] width 45 height 22
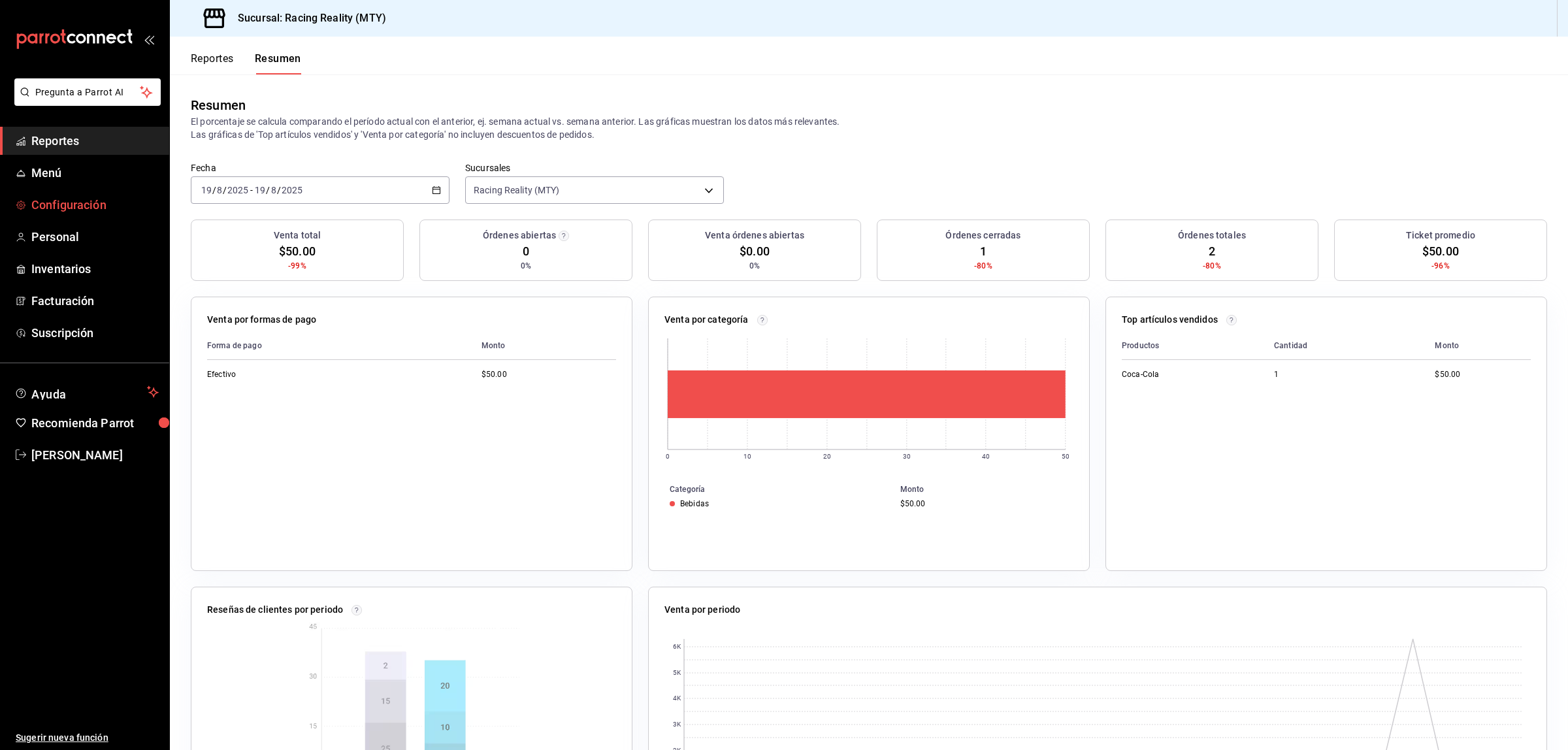
click at [87, 207] on span "Configuración" at bounding box center [95, 204] width 128 height 17
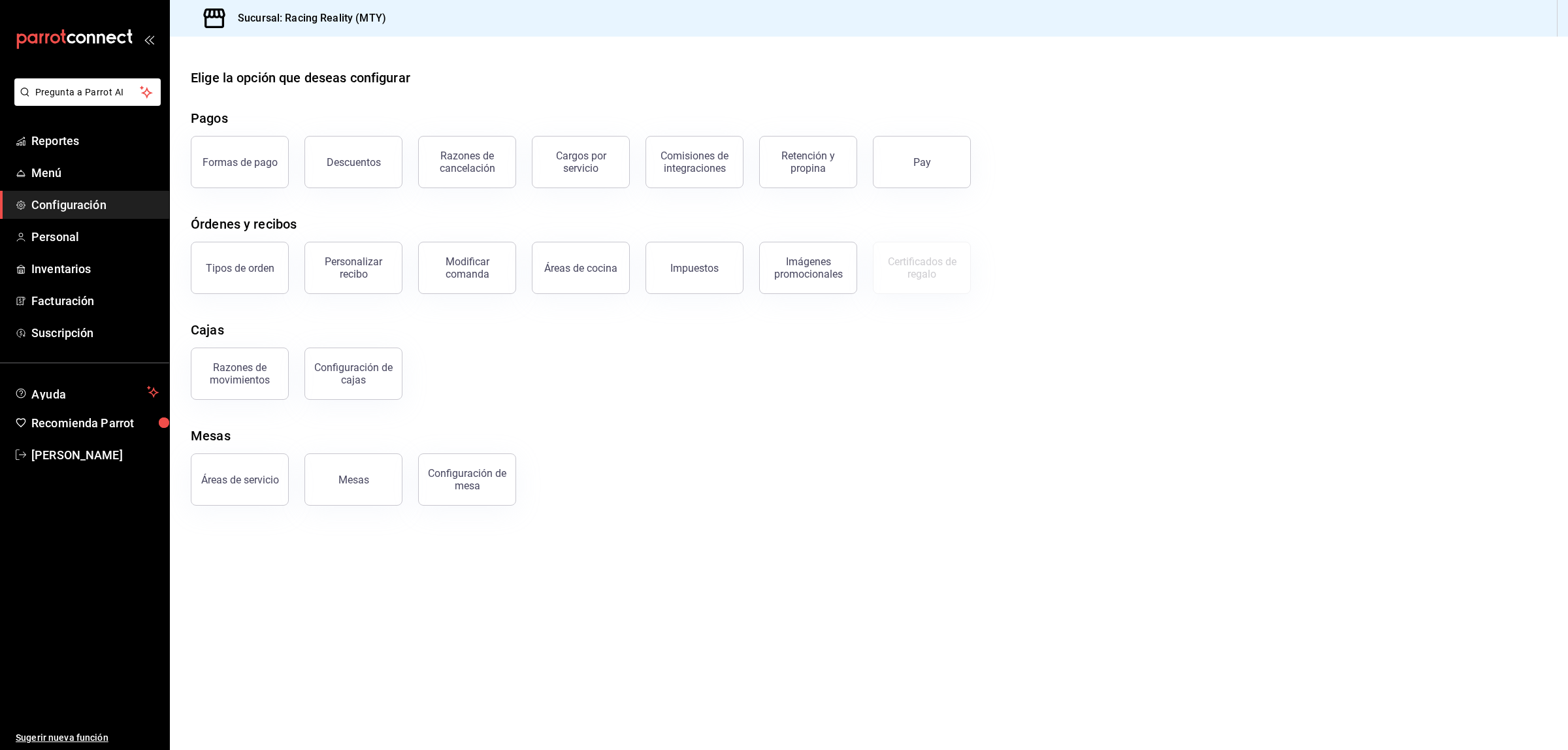
click at [695, 539] on main "Elige la opción que deseas configurar Pagos Formas de pago Descuentos Razones d…" at bounding box center [868, 393] width 1398 height 714
click at [768, 536] on main "Elige la opción que deseas configurar Pagos Formas de pago Descuentos Razones d…" at bounding box center [868, 393] width 1398 height 714
click at [249, 179] on button "Formas de pago" at bounding box center [240, 161] width 98 height 52
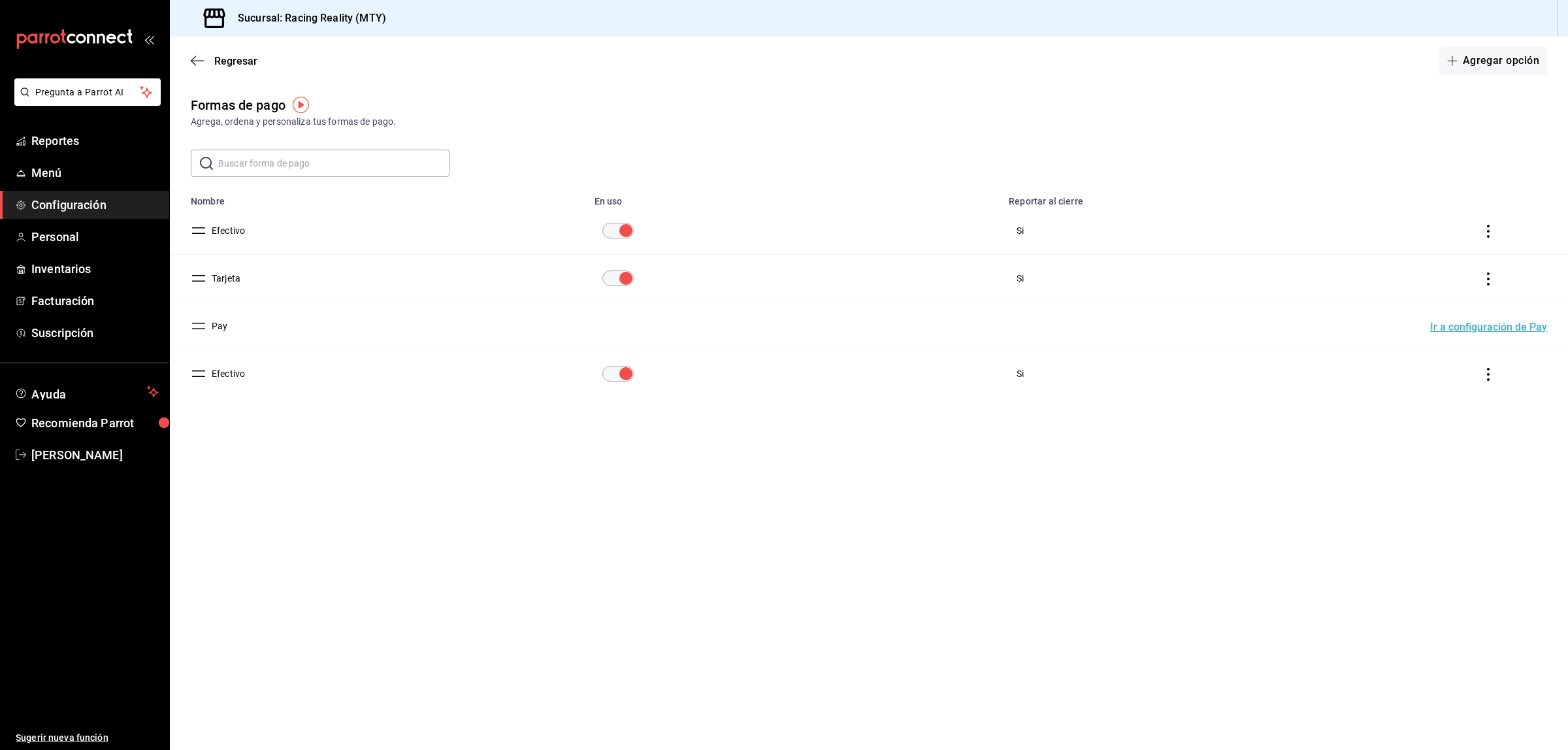
click at [230, 282] on button "Tarjeta" at bounding box center [223, 278] width 34 height 13
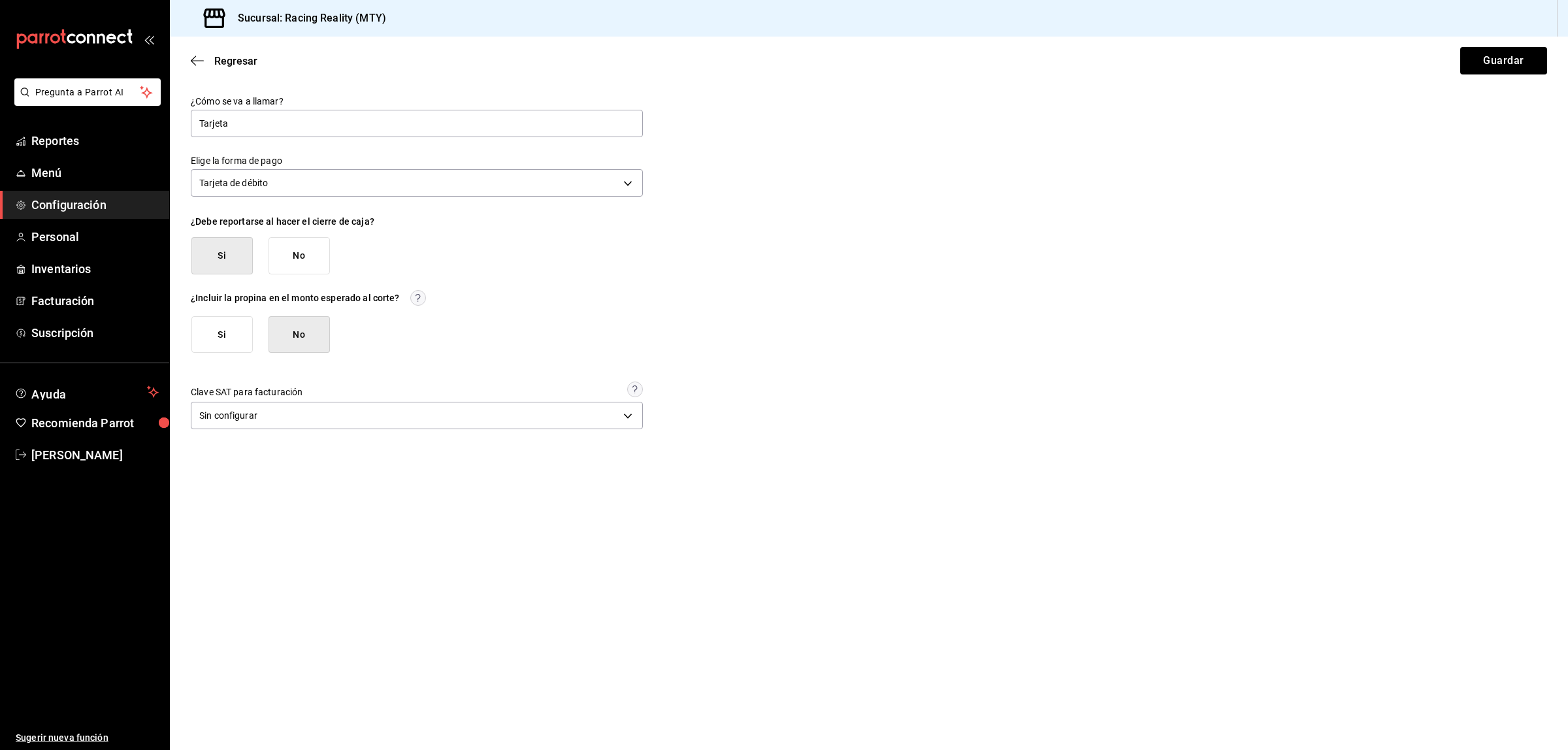
click at [189, 66] on div "Regresar Guardar" at bounding box center [868, 60] width 1398 height 49
click at [194, 58] on icon "button" at bounding box center [198, 61] width 13 height 12
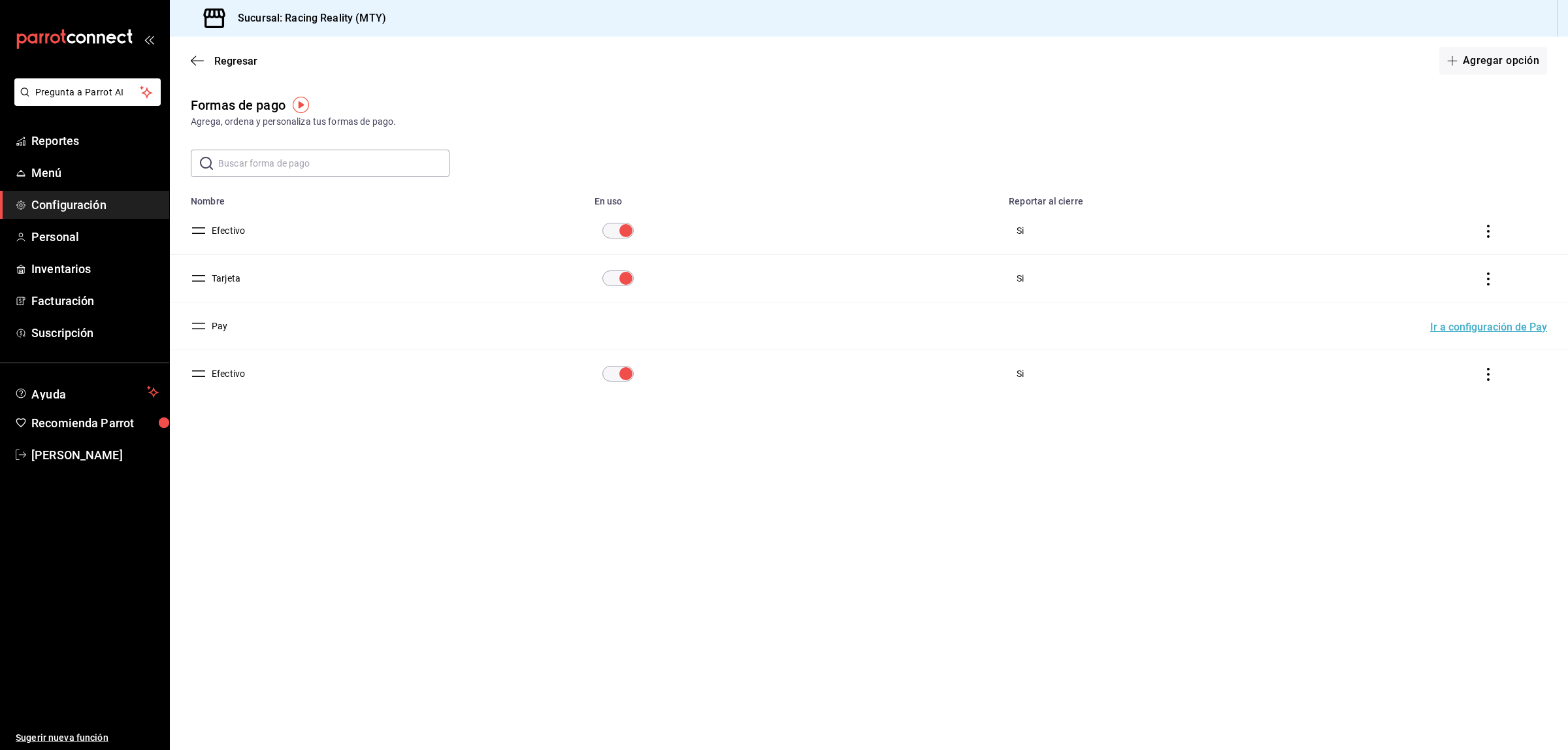
click at [235, 375] on button "Efectivo" at bounding box center [226, 374] width 39 height 13
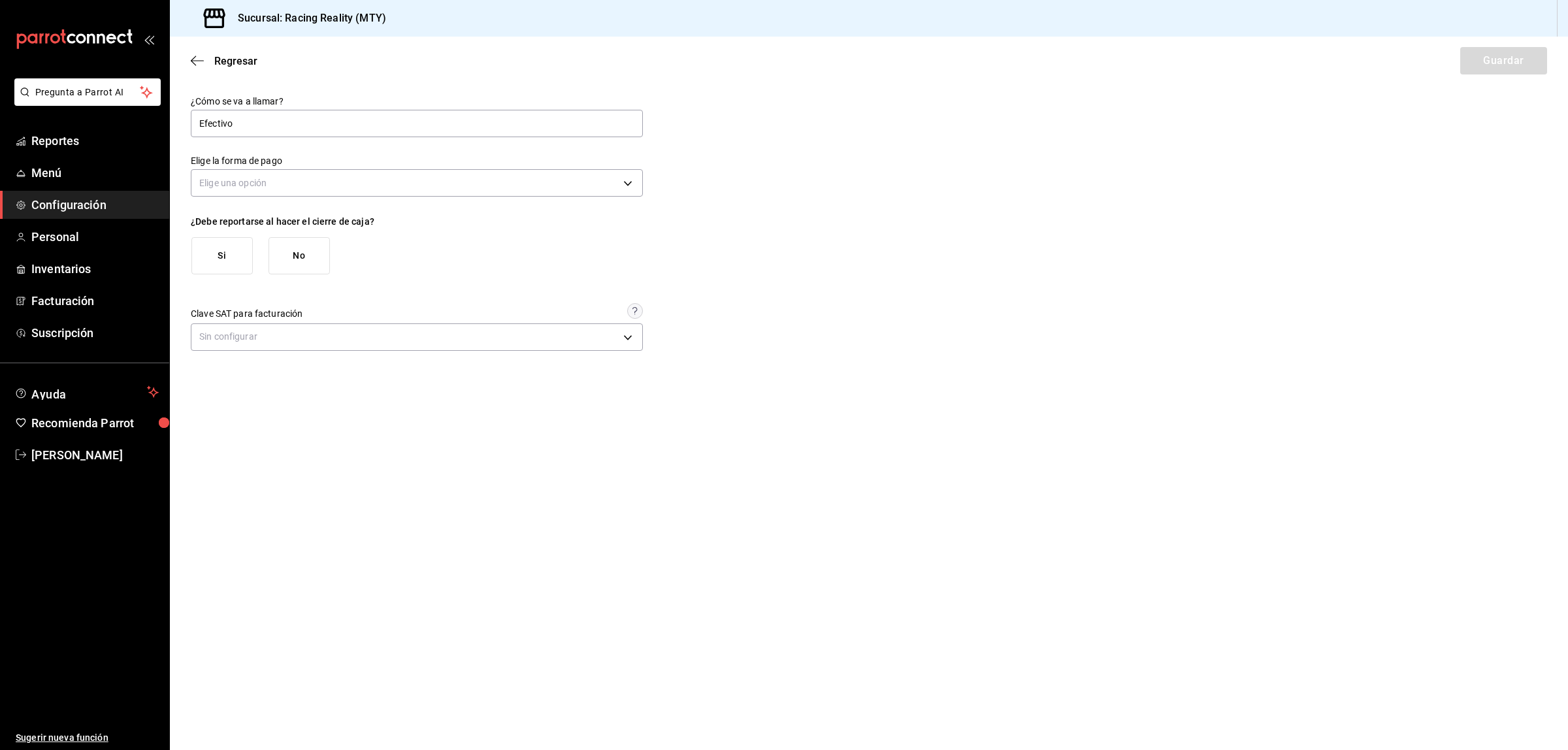
type input "[object Object]"
type input "CASH"
click at [193, 56] on icon "button" at bounding box center [198, 61] width 13 height 12
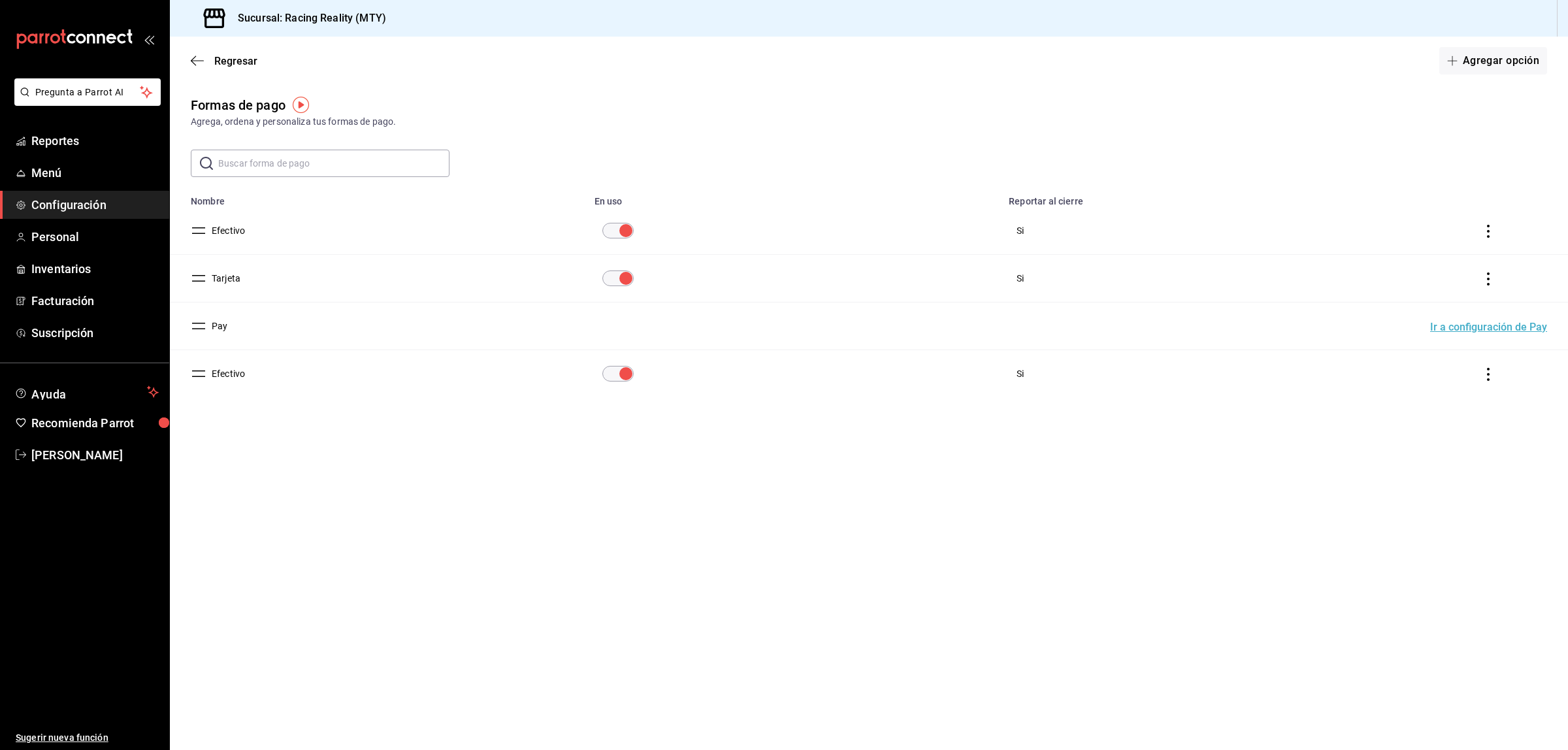
click at [1494, 372] on icon "actions" at bounding box center [1488, 375] width 13 height 13
click at [1442, 397] on span "Eliminar" at bounding box center [1441, 393] width 33 height 11
click at [1445, 426] on button "Eliminar" at bounding box center [1431, 426] width 87 height 27
click at [224, 227] on button "Efectivo" at bounding box center [226, 231] width 39 height 13
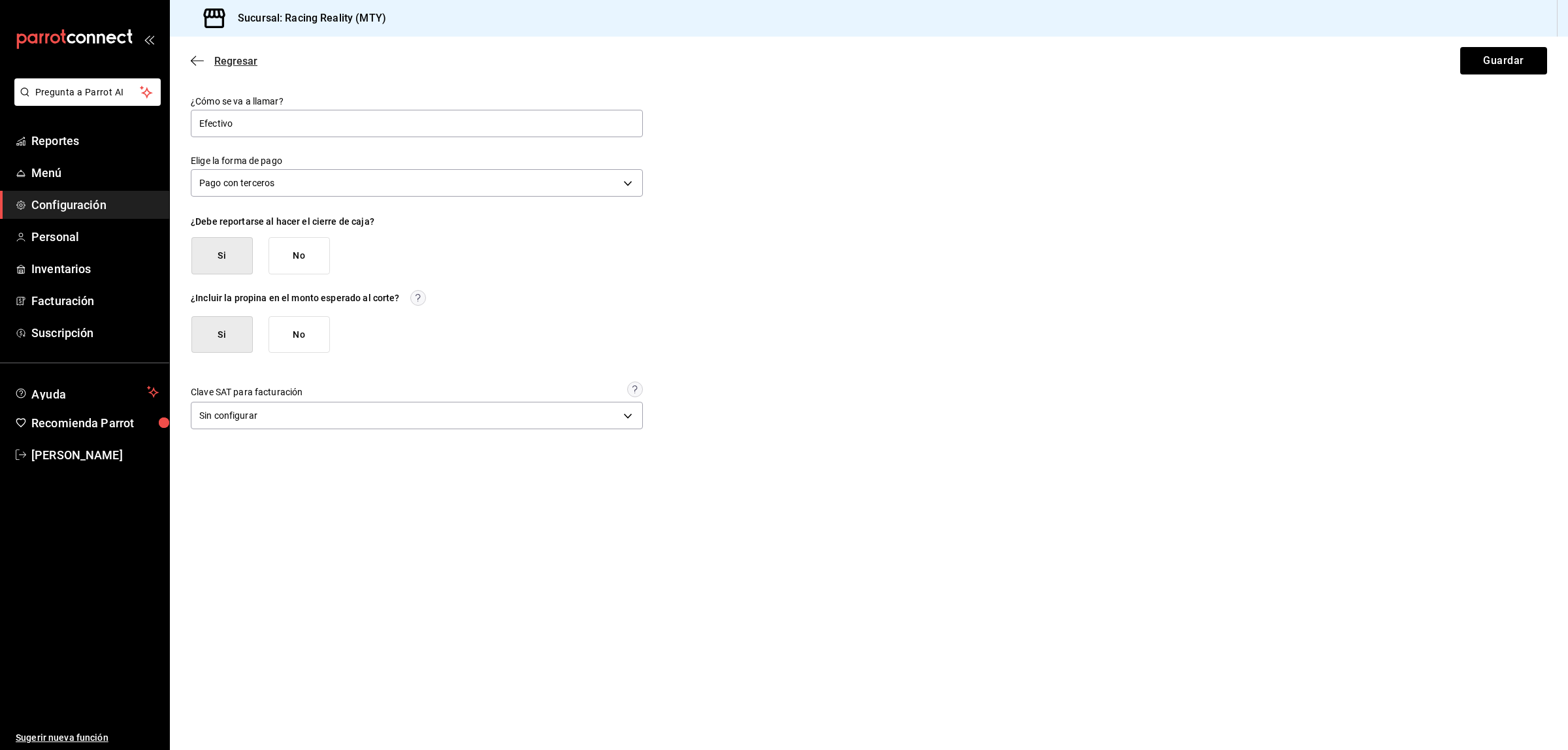
click at [193, 55] on icon "button" at bounding box center [198, 61] width 13 height 12
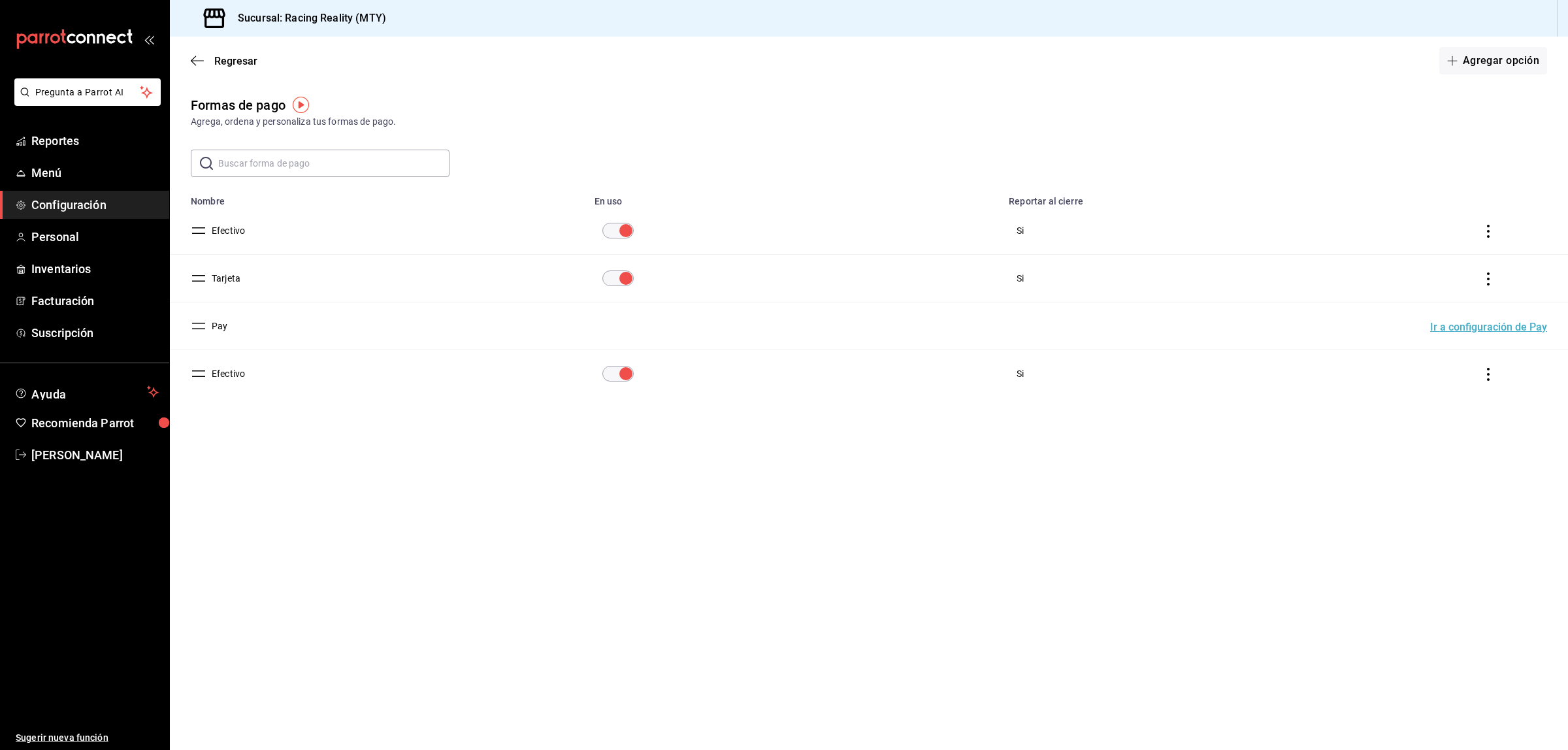
click at [230, 227] on button "Efectivo" at bounding box center [226, 231] width 39 height 13
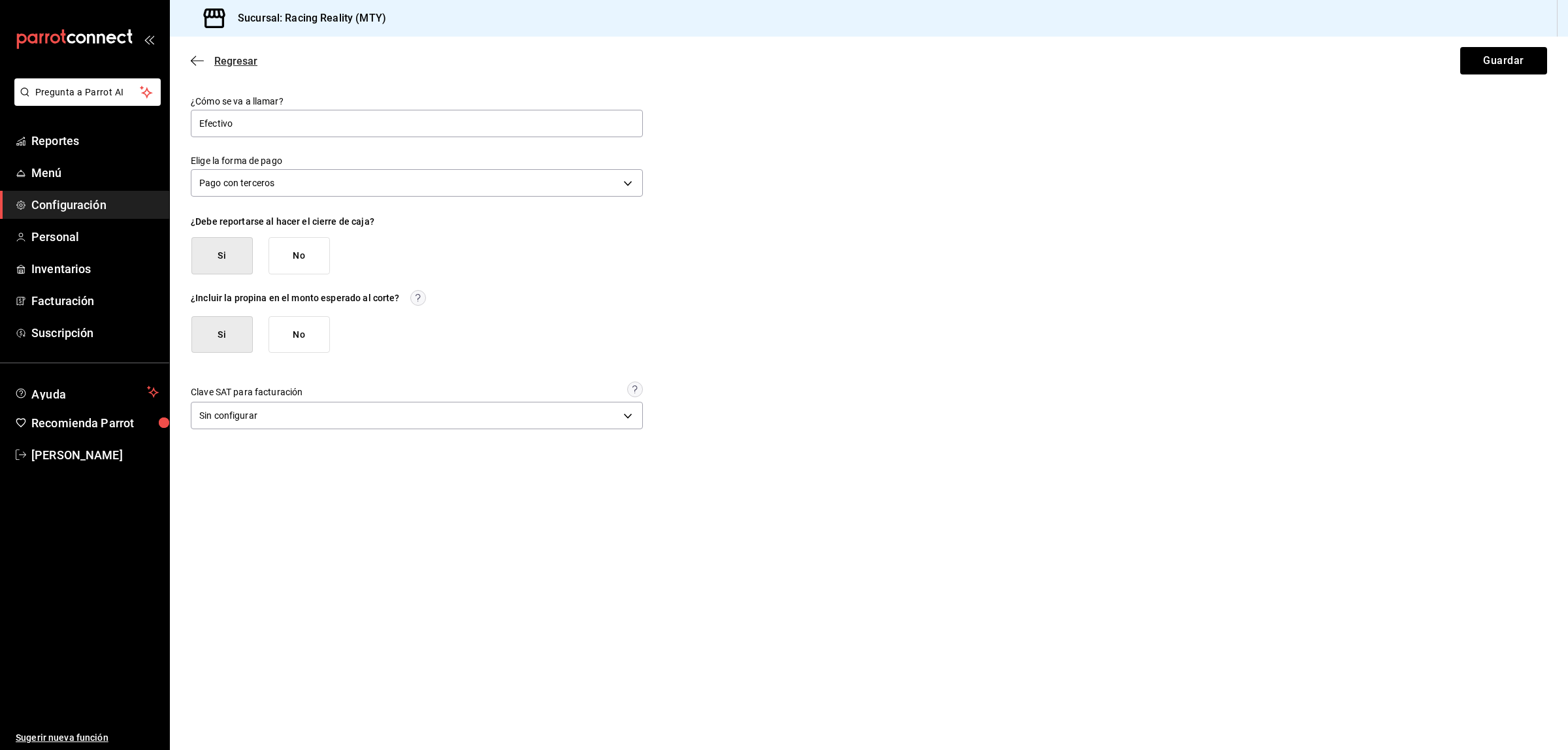
click at [196, 56] on icon "button" at bounding box center [193, 61] width 5 height 10
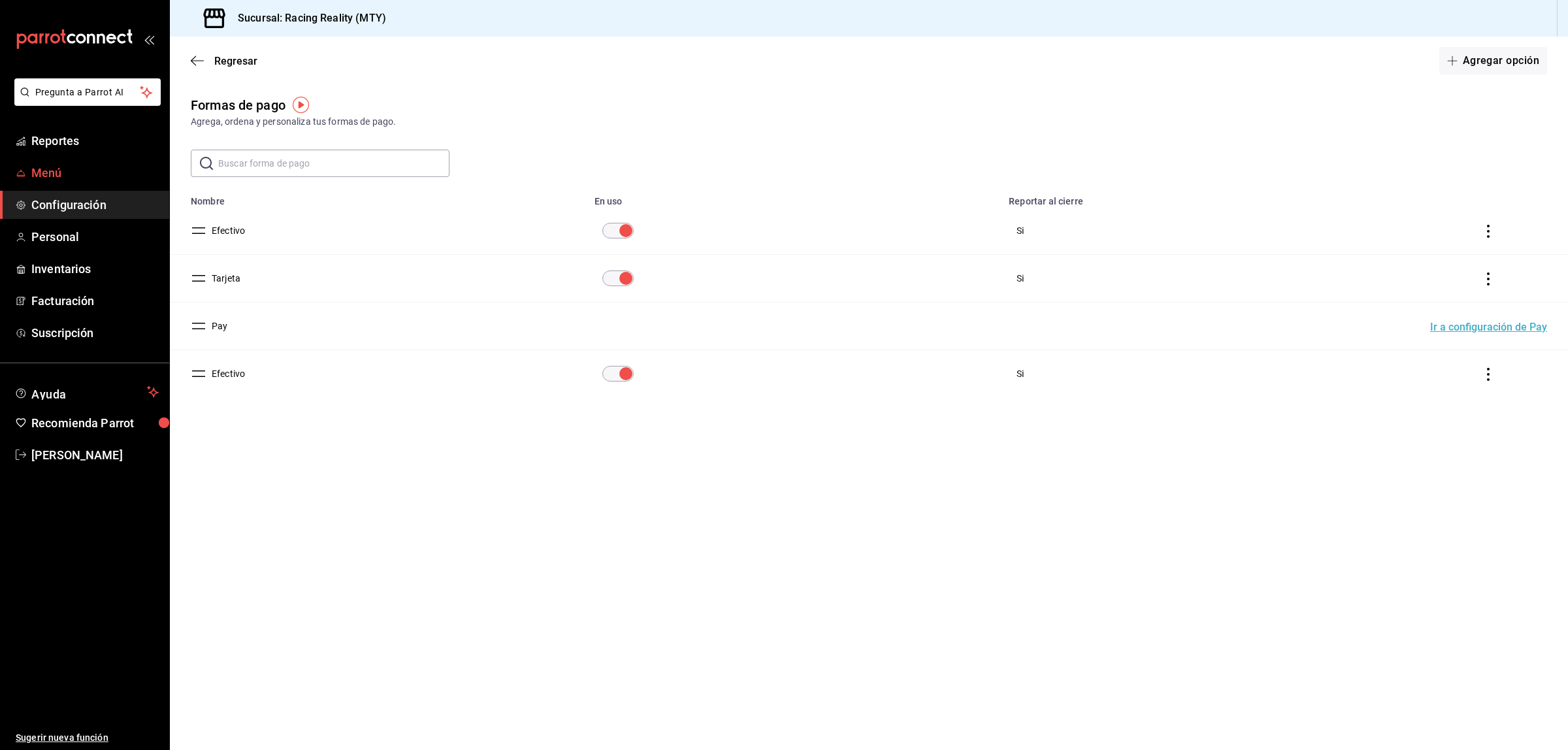
click at [48, 184] on link "Menú" at bounding box center [85, 173] width 170 height 28
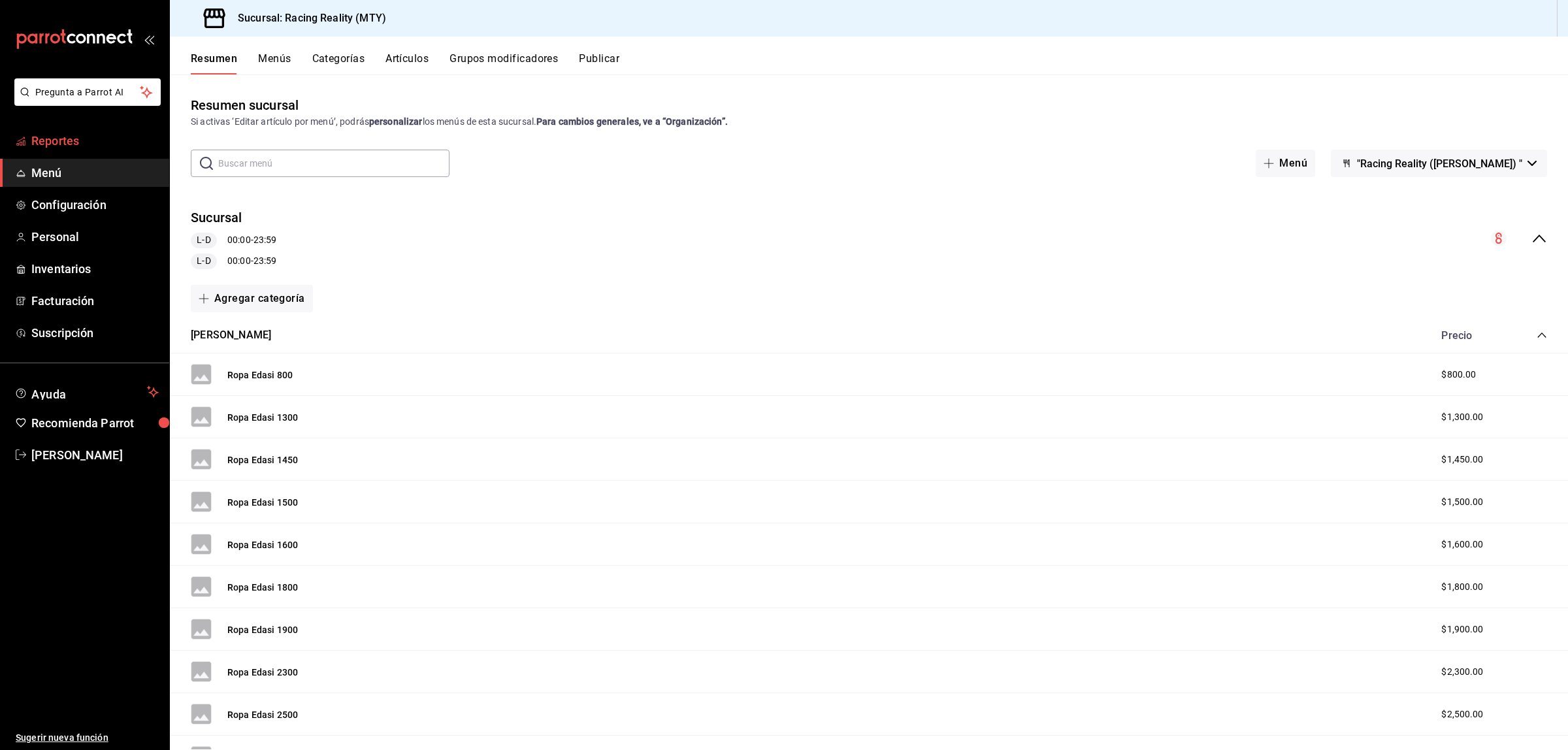
click at [84, 128] on link "Reportes" at bounding box center [85, 141] width 170 height 28
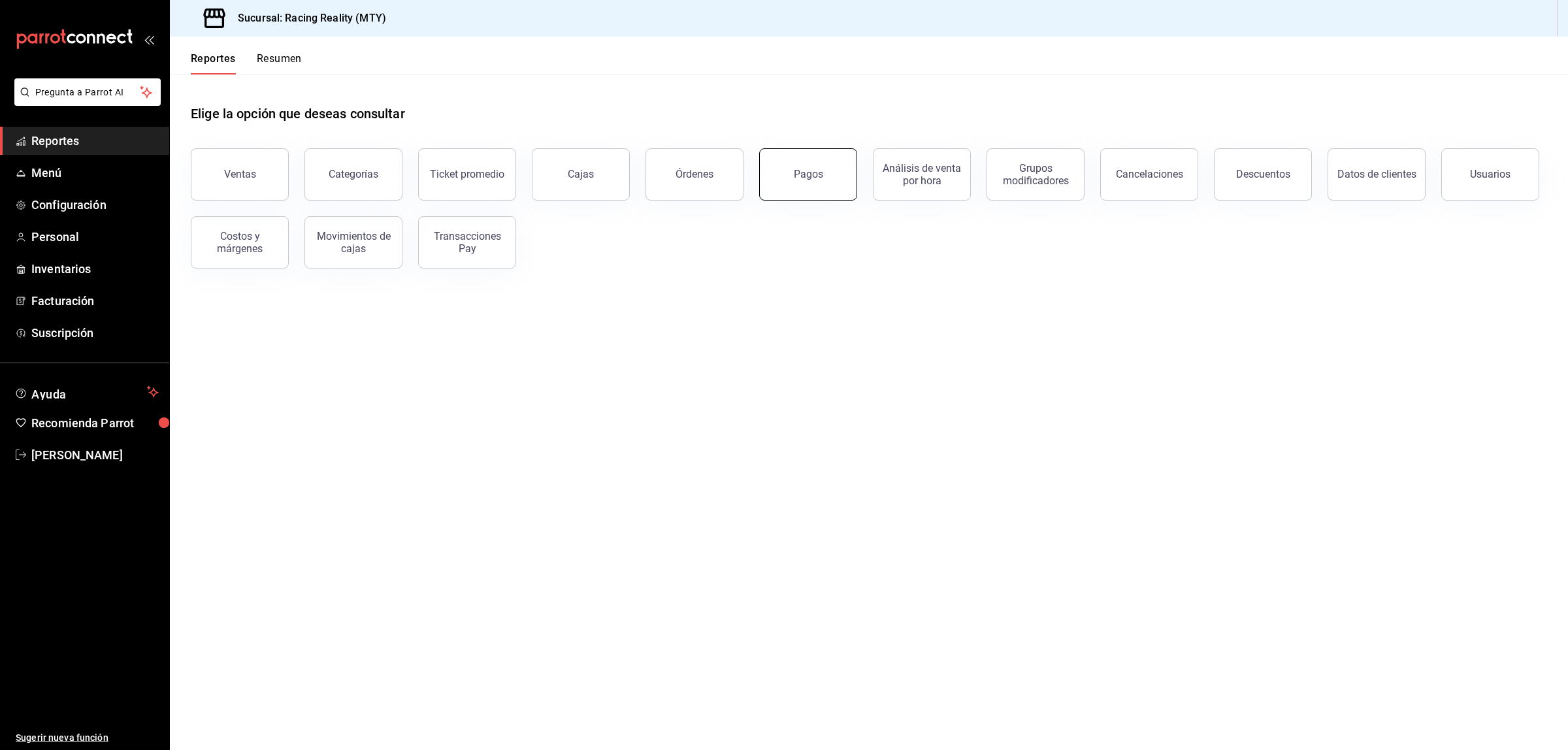
click at [844, 179] on button "Pagos" at bounding box center [807, 174] width 98 height 52
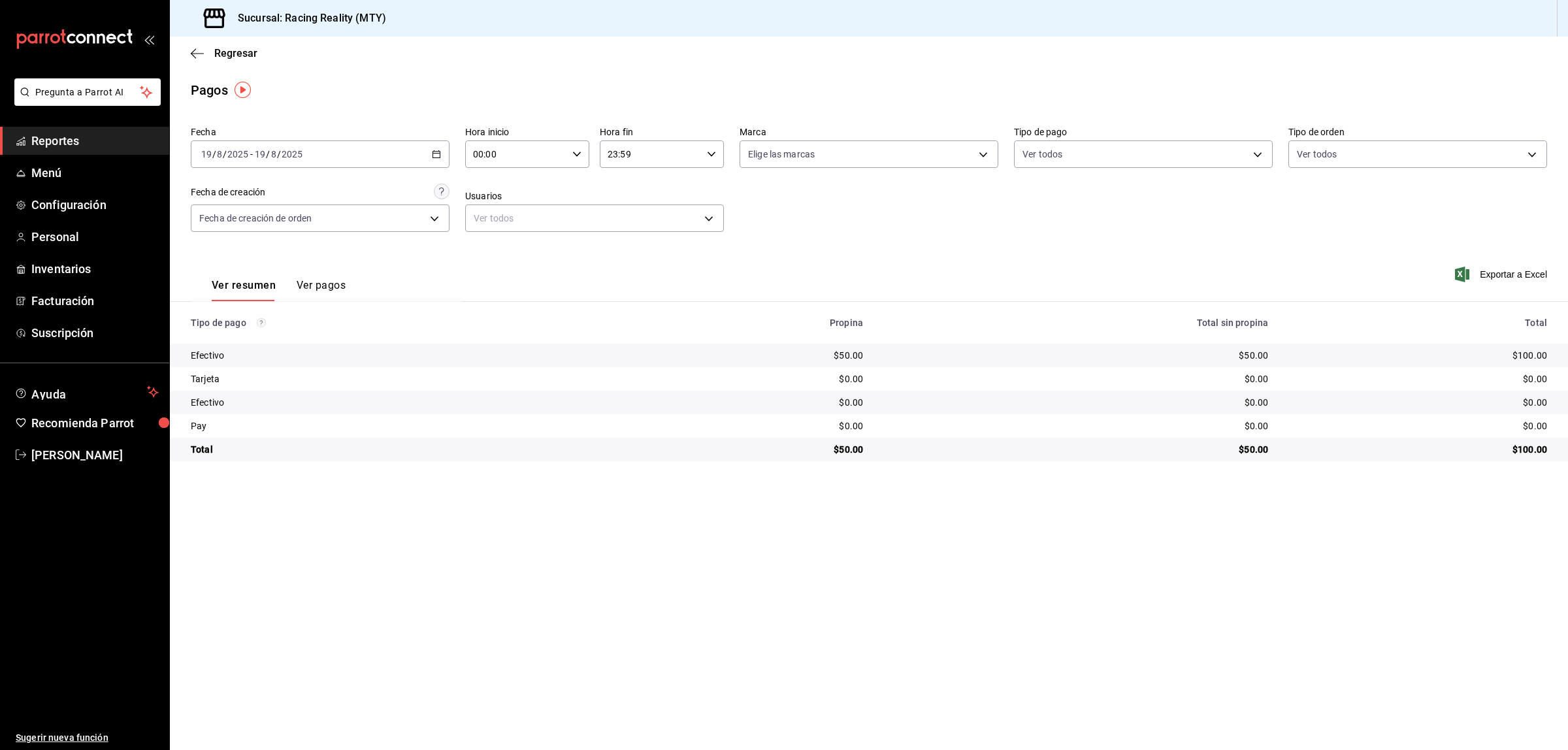
click at [888, 528] on main "Regresar Pagos Fecha [DATE] [DATE] - [DATE] [DATE] Hora inicio 00:00 Hora inici…" at bounding box center [868, 393] width 1398 height 714
click at [65, 207] on span "Configuración" at bounding box center [95, 204] width 128 height 17
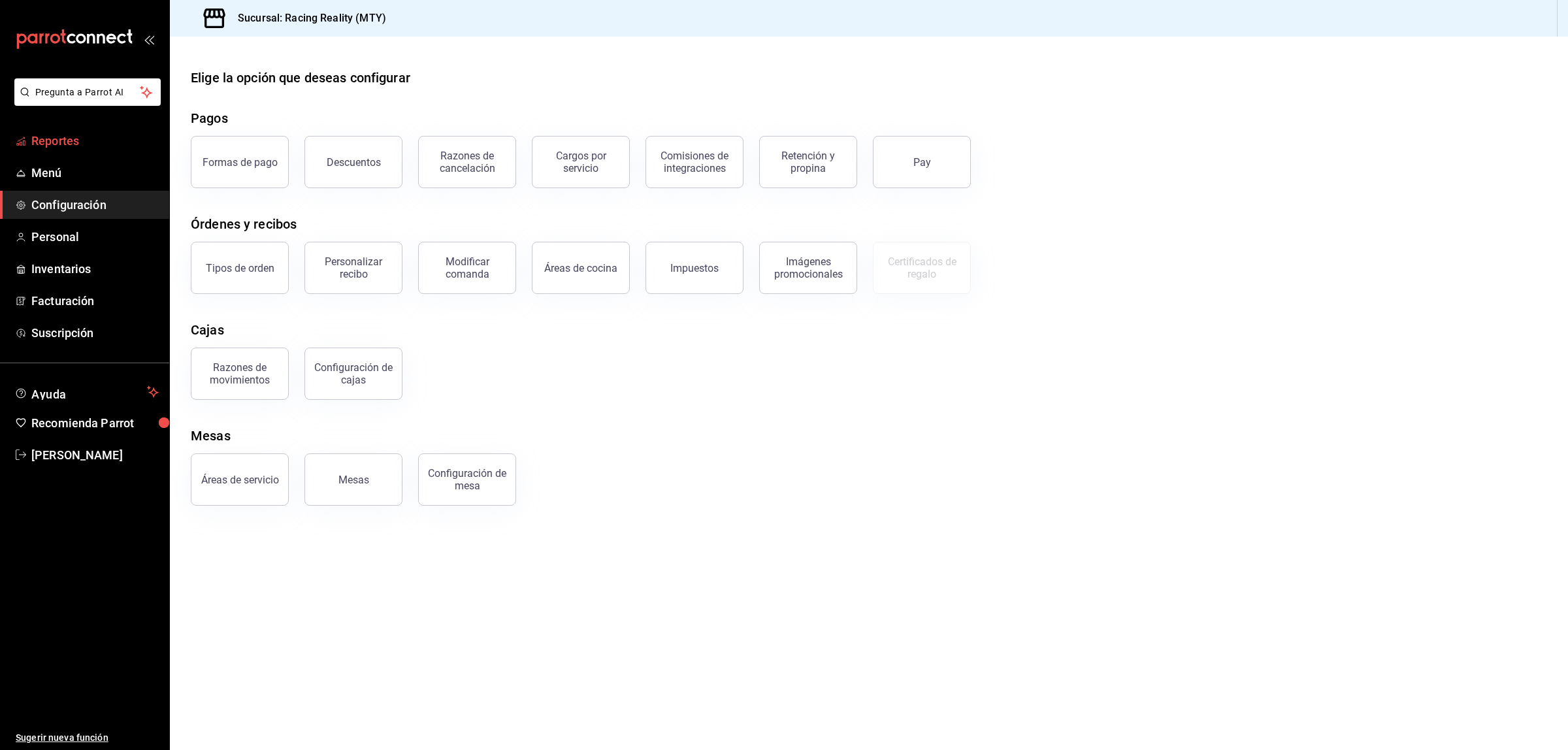
click at [58, 142] on span "Reportes" at bounding box center [95, 140] width 128 height 17
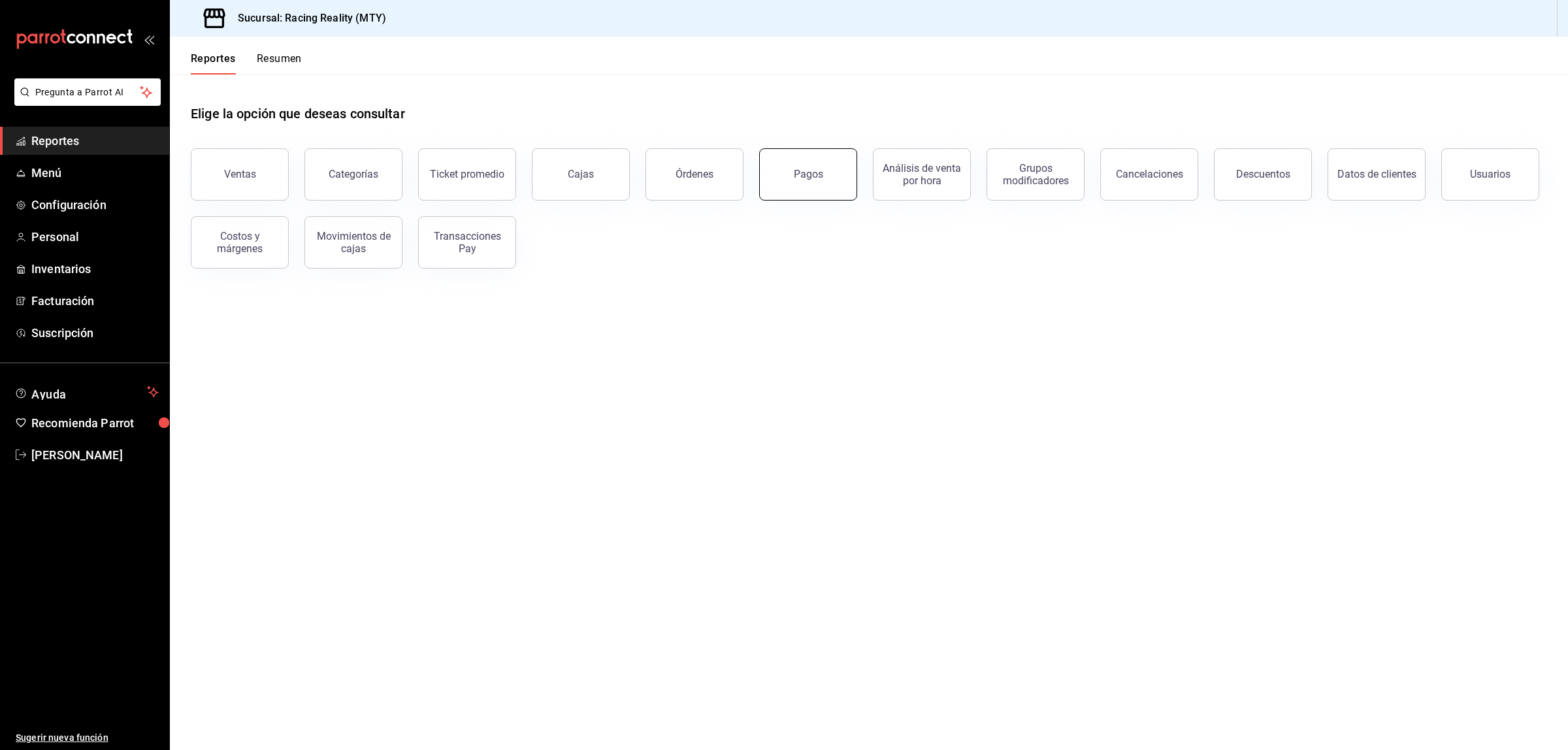
click at [781, 179] on button "Pagos" at bounding box center [807, 174] width 98 height 52
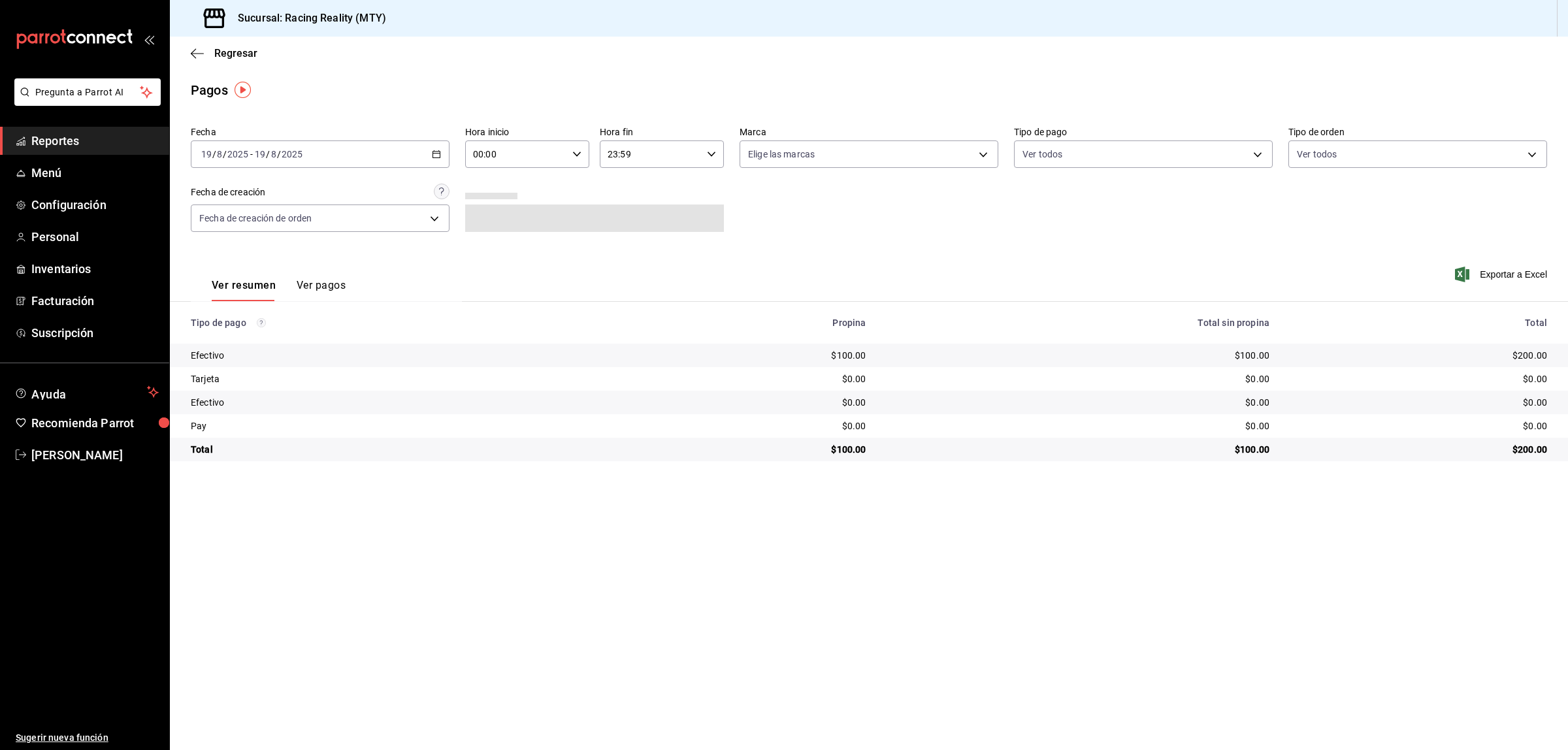
click at [320, 283] on button "Ver pagos" at bounding box center [321, 290] width 49 height 22
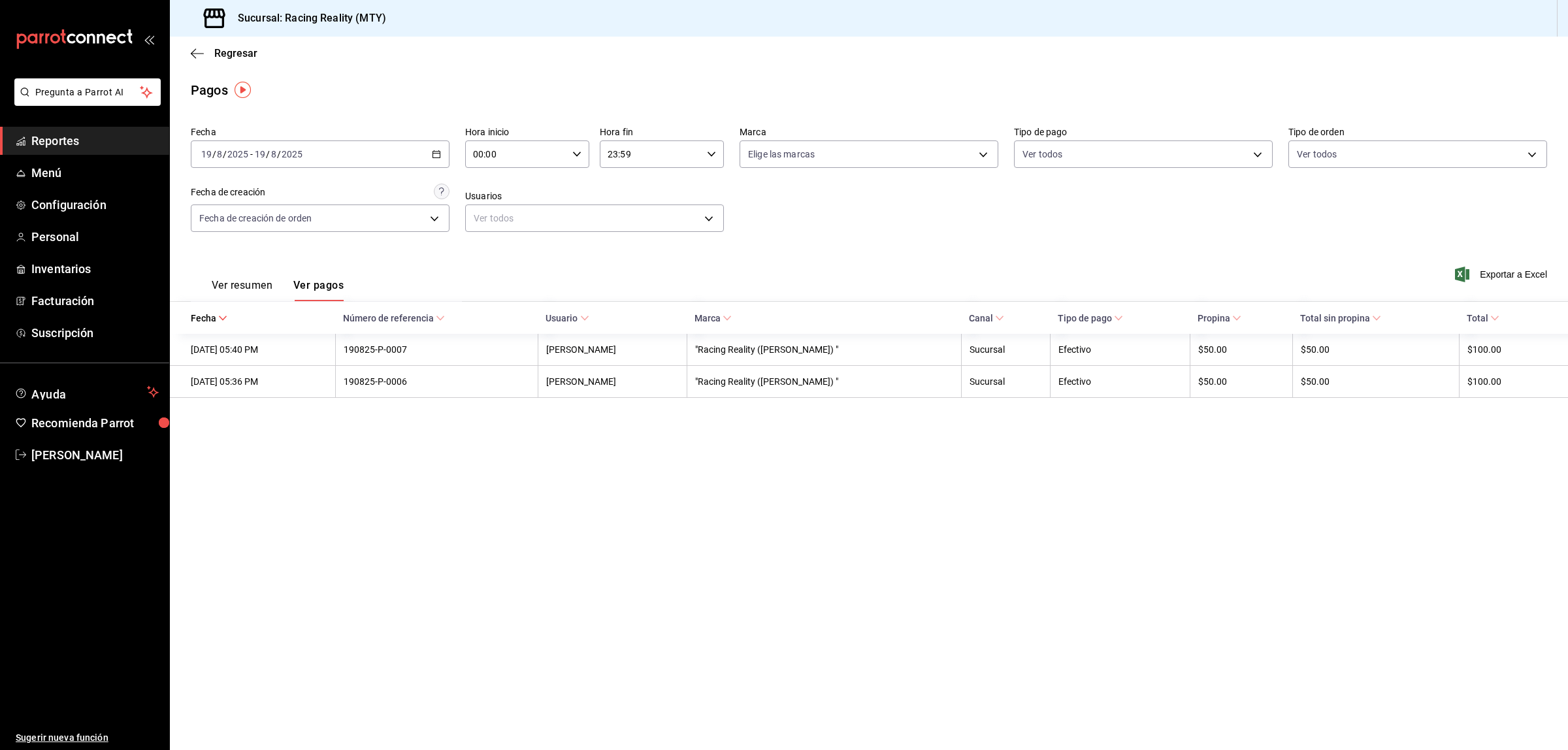
click at [237, 289] on button "Ver resumen" at bounding box center [242, 290] width 61 height 22
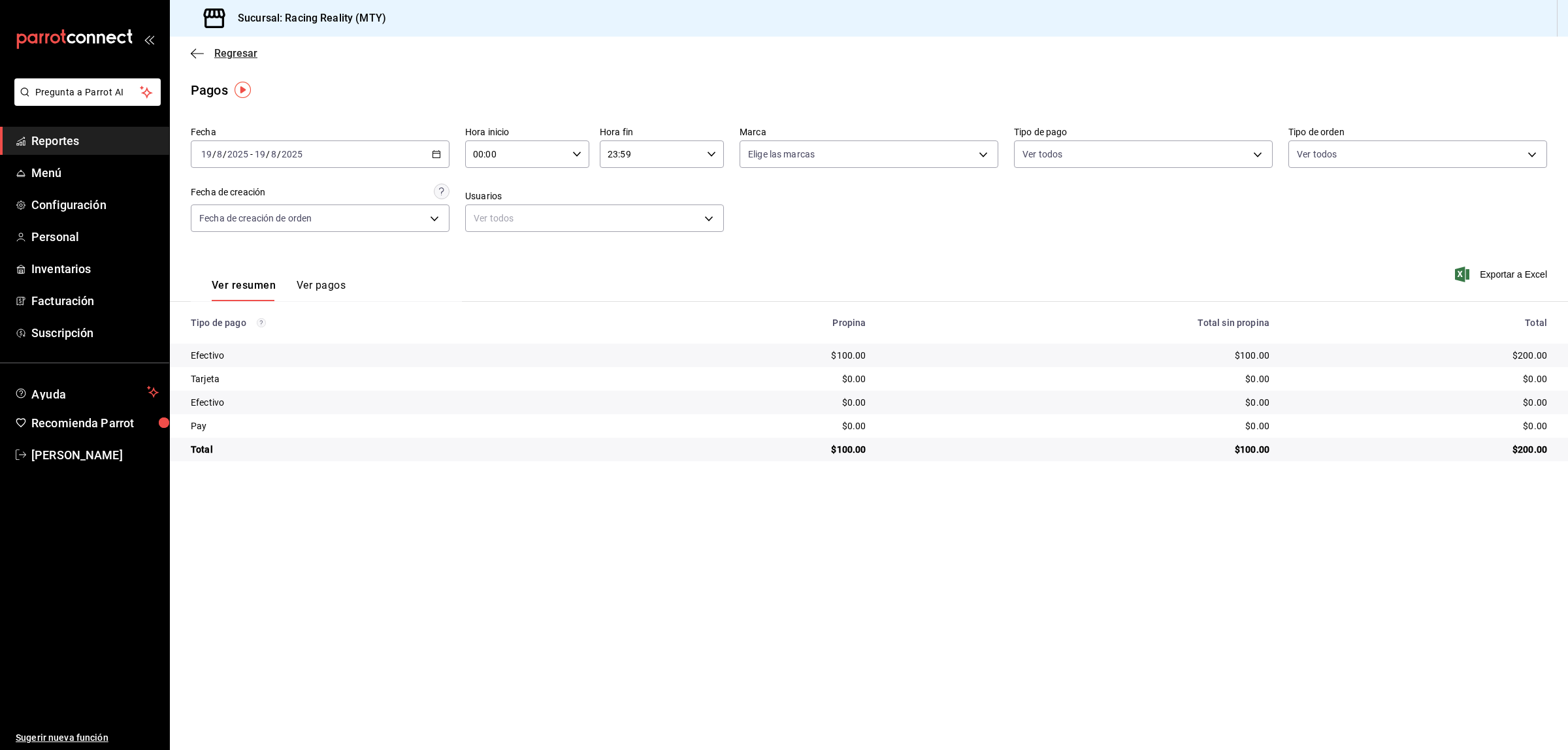
click at [198, 54] on icon "button" at bounding box center [198, 54] width 13 height 12
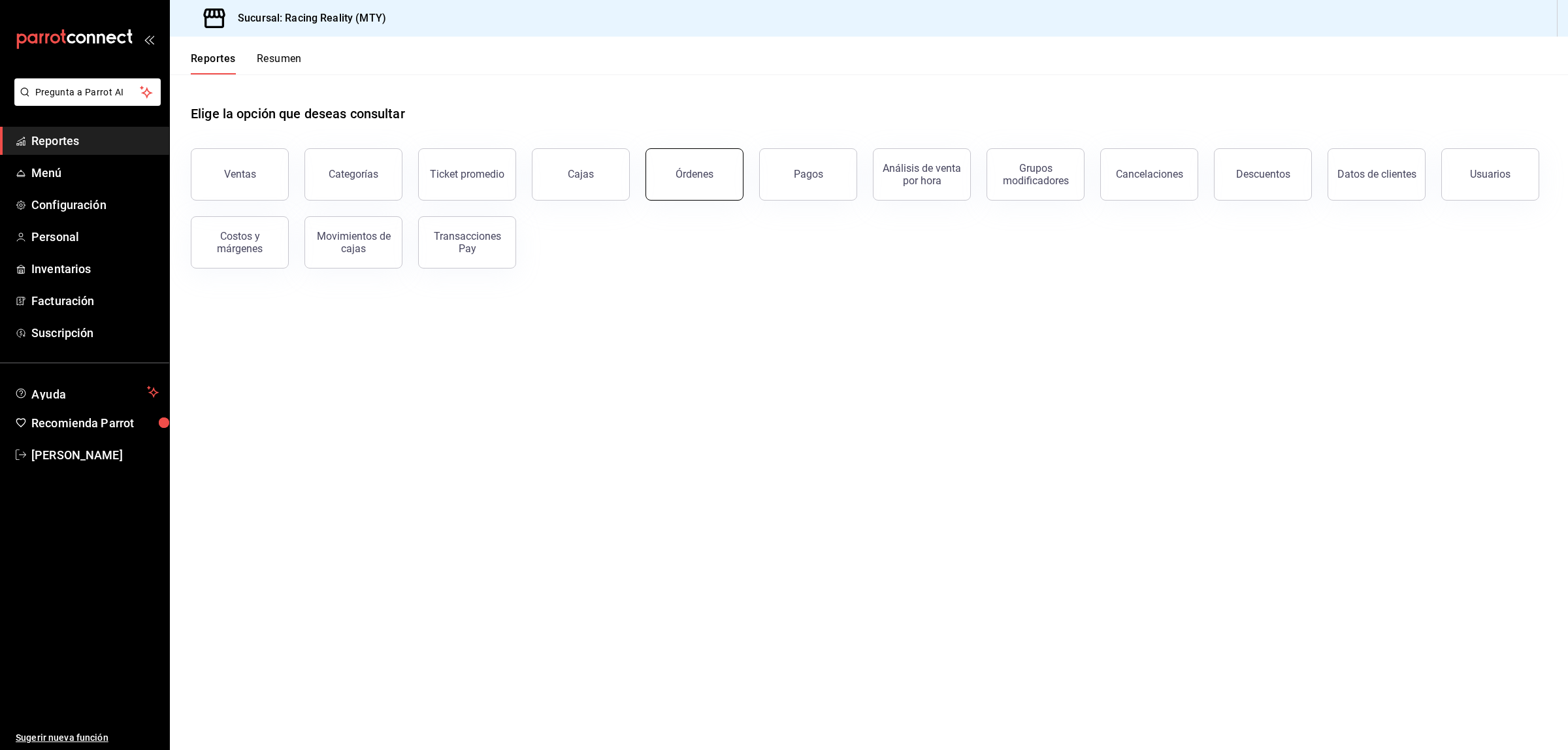
click at [696, 194] on button "Órdenes" at bounding box center [694, 174] width 98 height 52
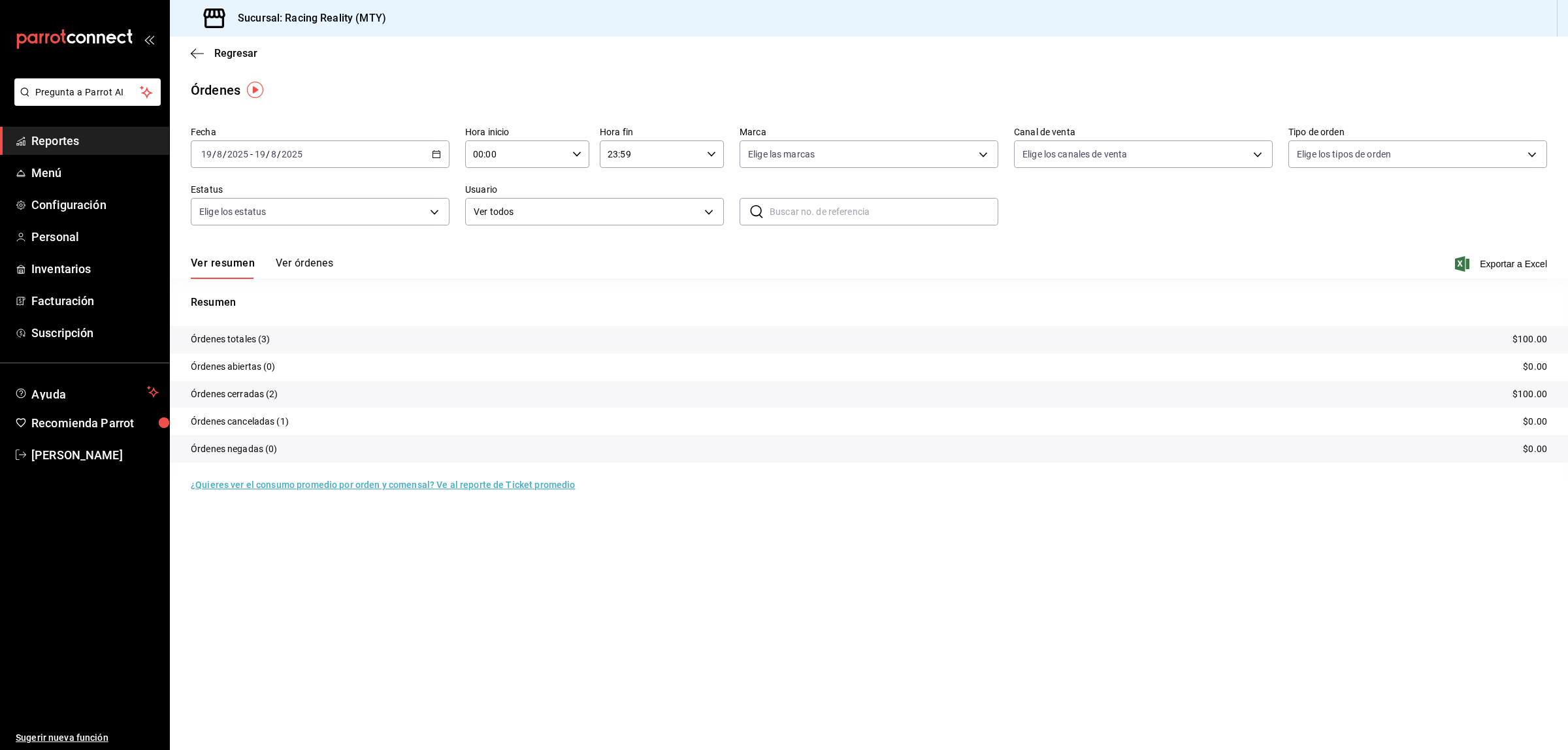
click at [309, 266] on button "Ver órdenes" at bounding box center [305, 268] width 58 height 22
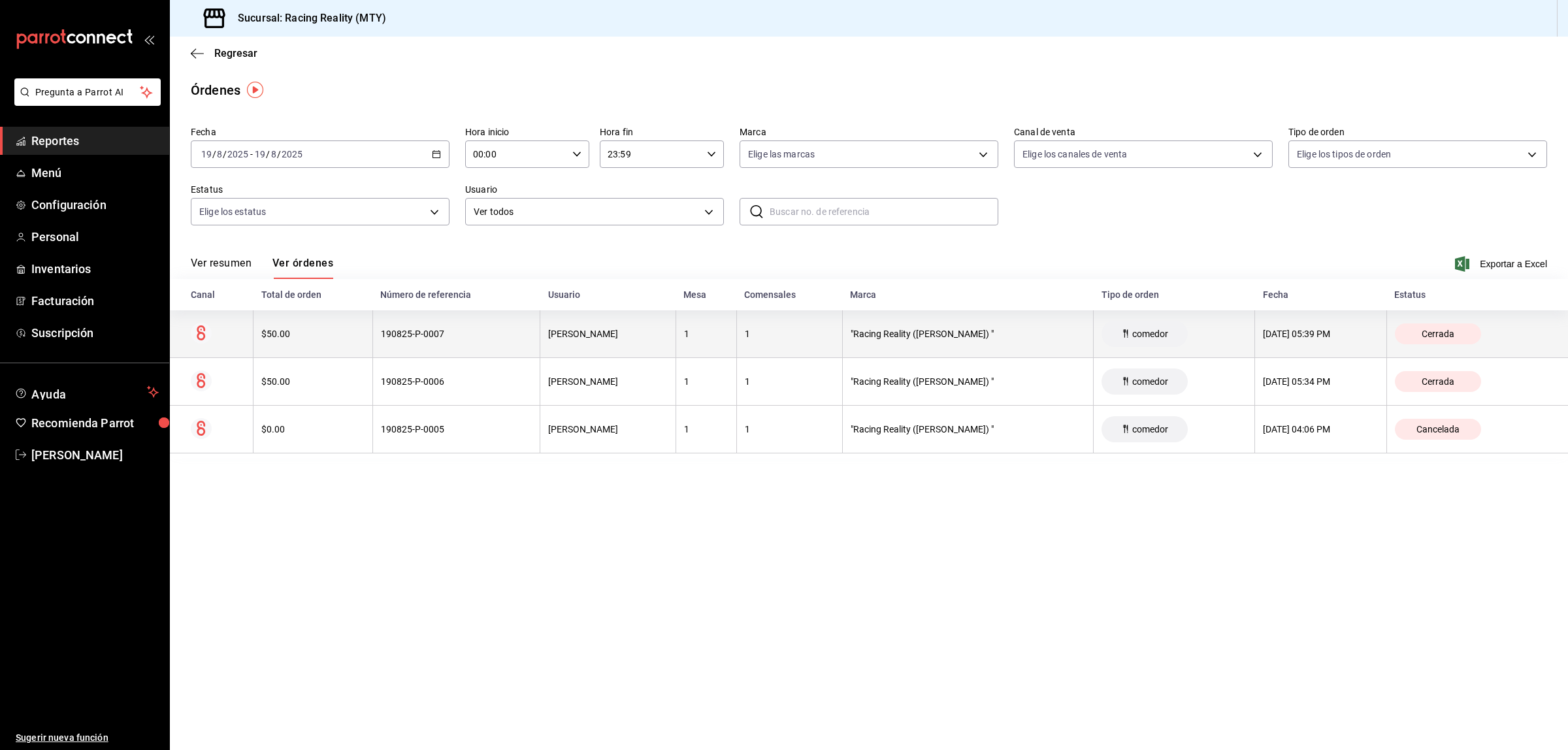
click at [1290, 334] on div "[DATE] 05:39 PM" at bounding box center [1320, 333] width 115 height 11
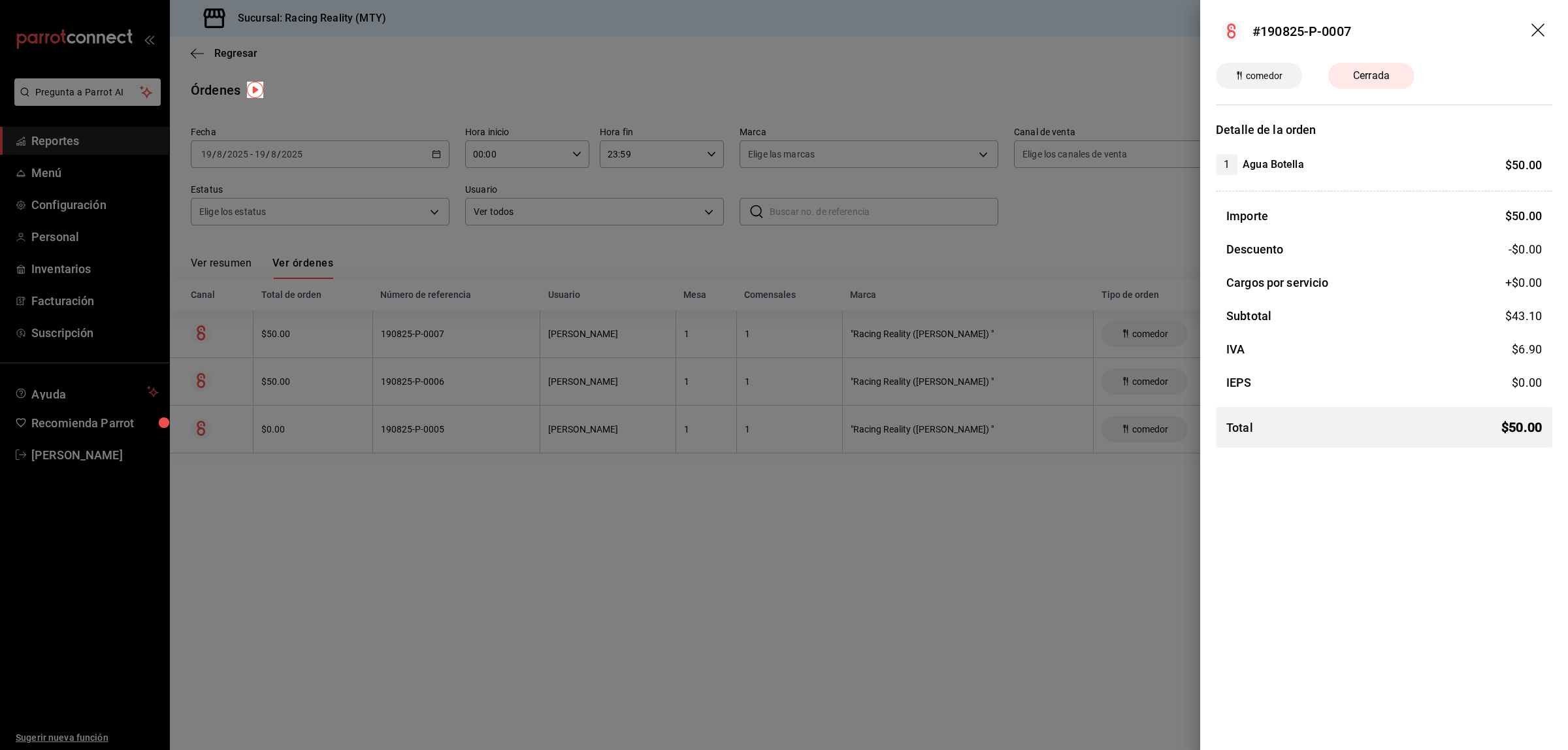
click at [894, 657] on div at bounding box center [784, 375] width 1568 height 750
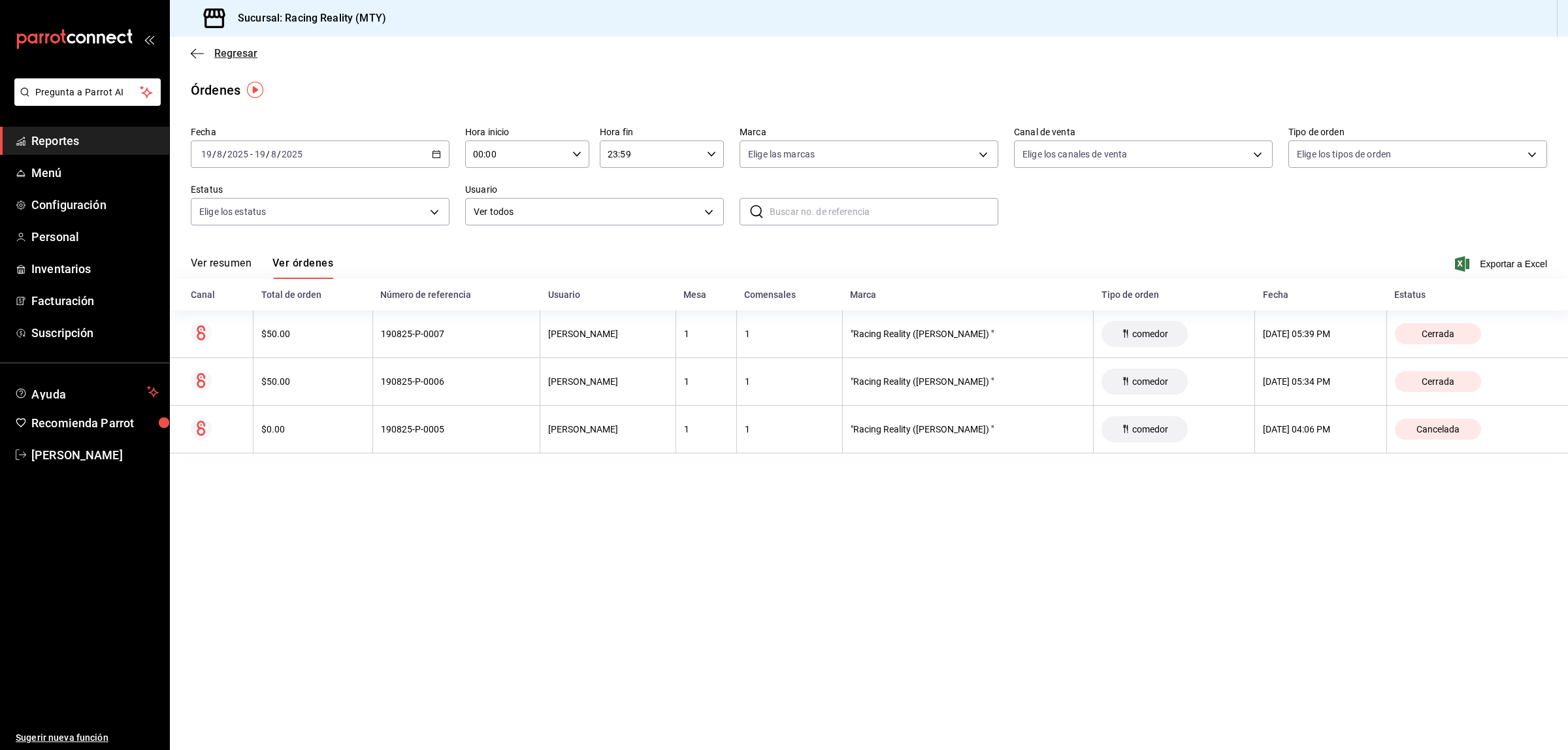
click at [199, 48] on icon "button" at bounding box center [198, 54] width 13 height 12
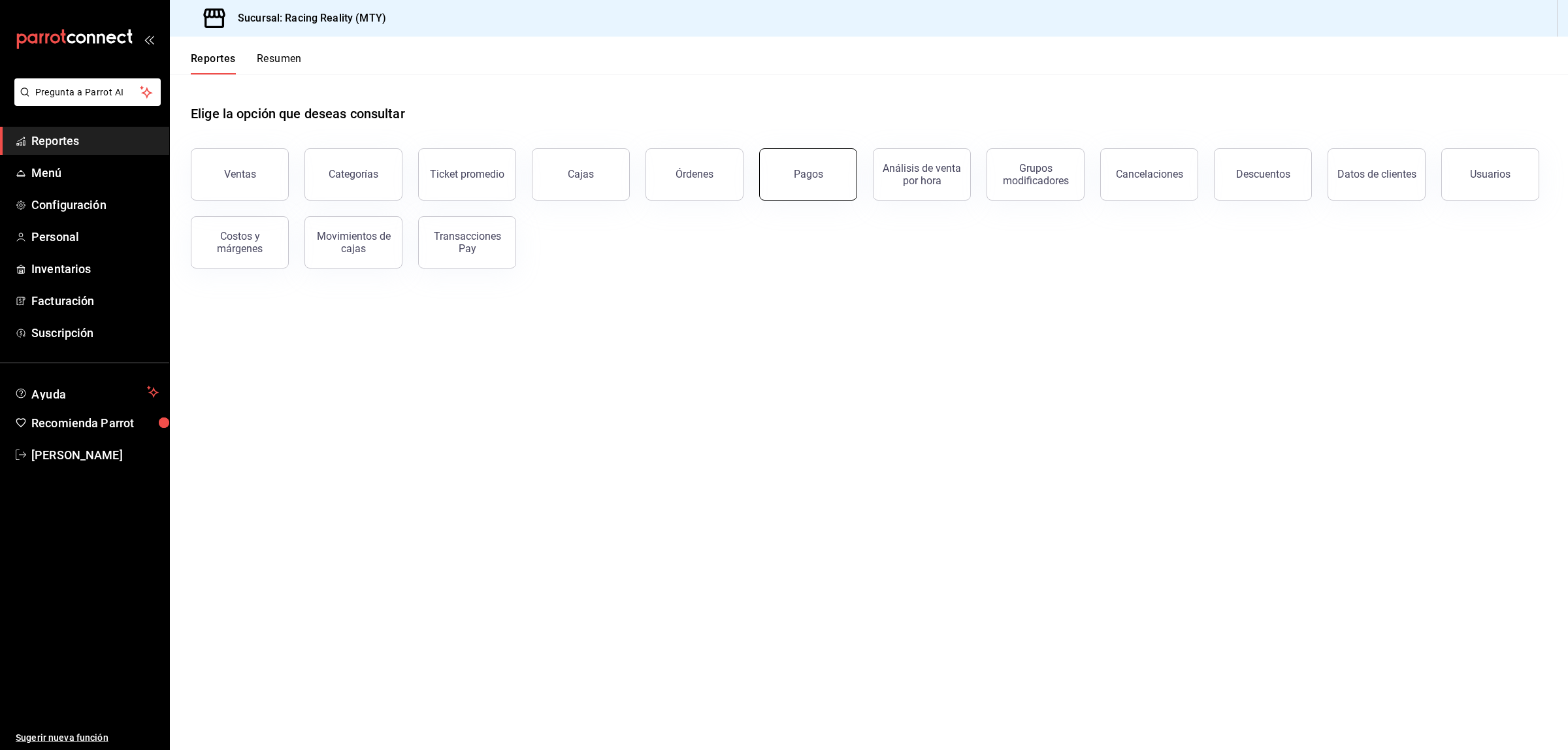
click at [784, 163] on button "Pagos" at bounding box center [807, 174] width 98 height 52
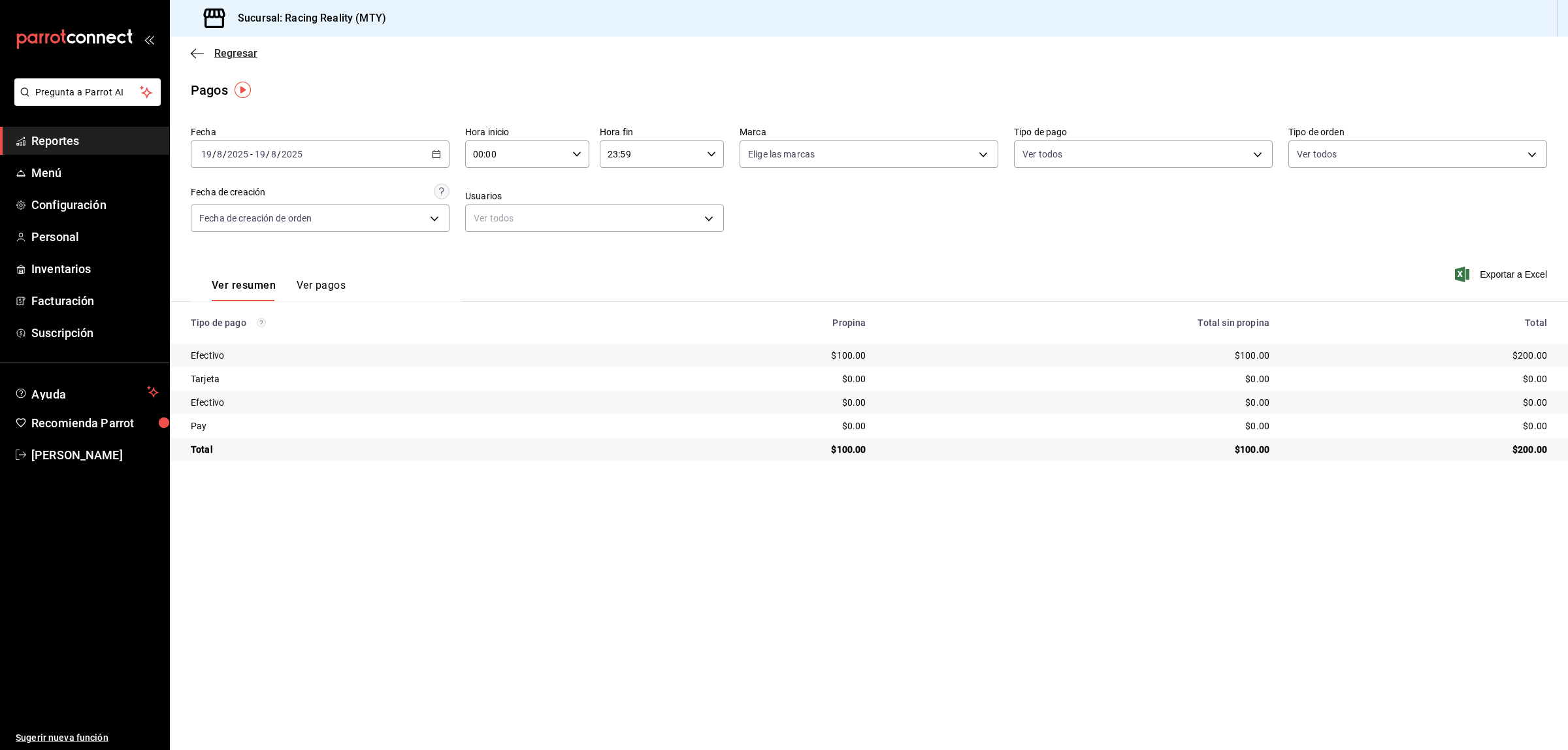
click at [196, 52] on icon "button" at bounding box center [198, 54] width 13 height 12
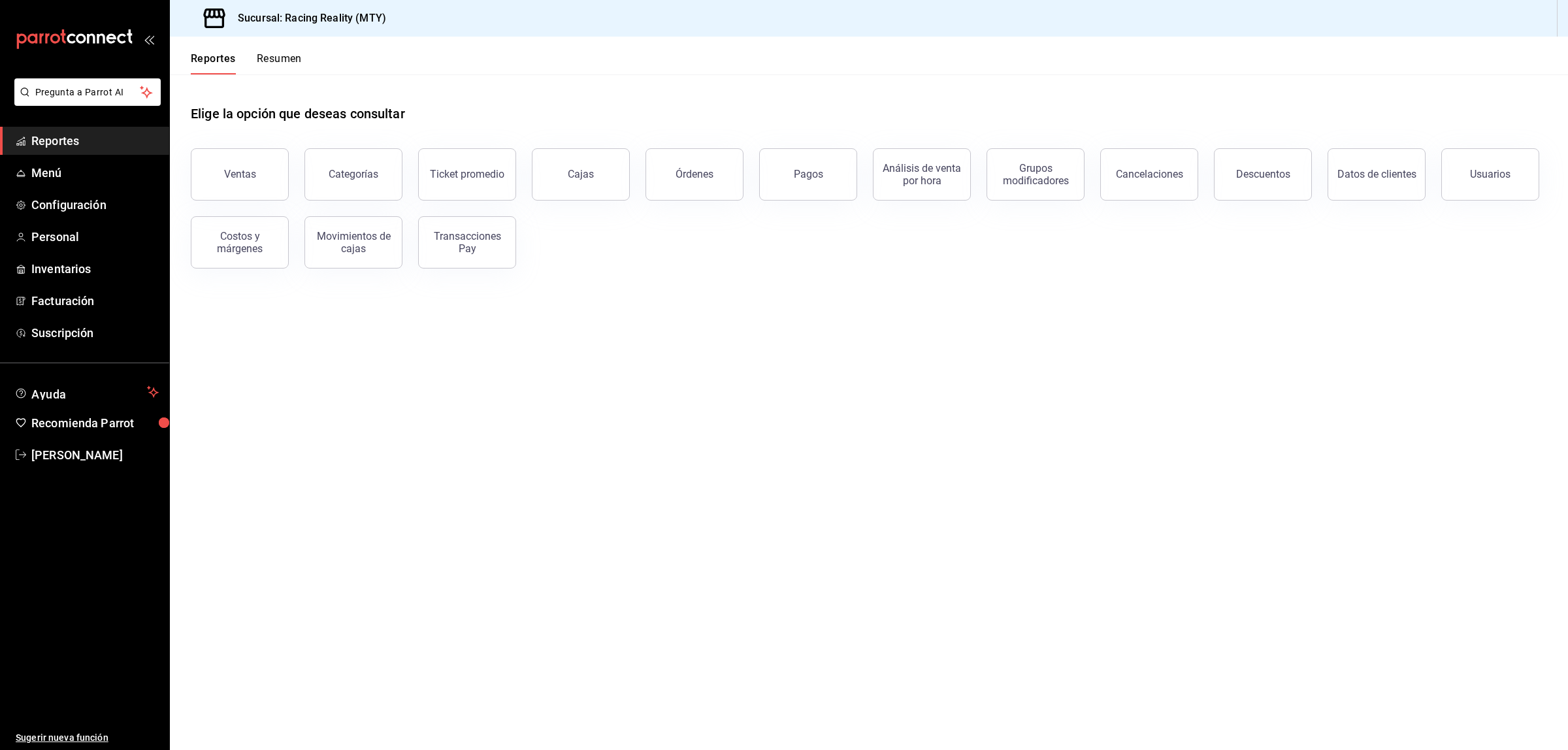
click at [828, 432] on main "Elige la opción que deseas consultar Ventas Categorías Ticket promedio Cajas Ór…" at bounding box center [868, 412] width 1398 height 676
click at [361, 254] on button "Movimientos de cajas" at bounding box center [353, 242] width 98 height 52
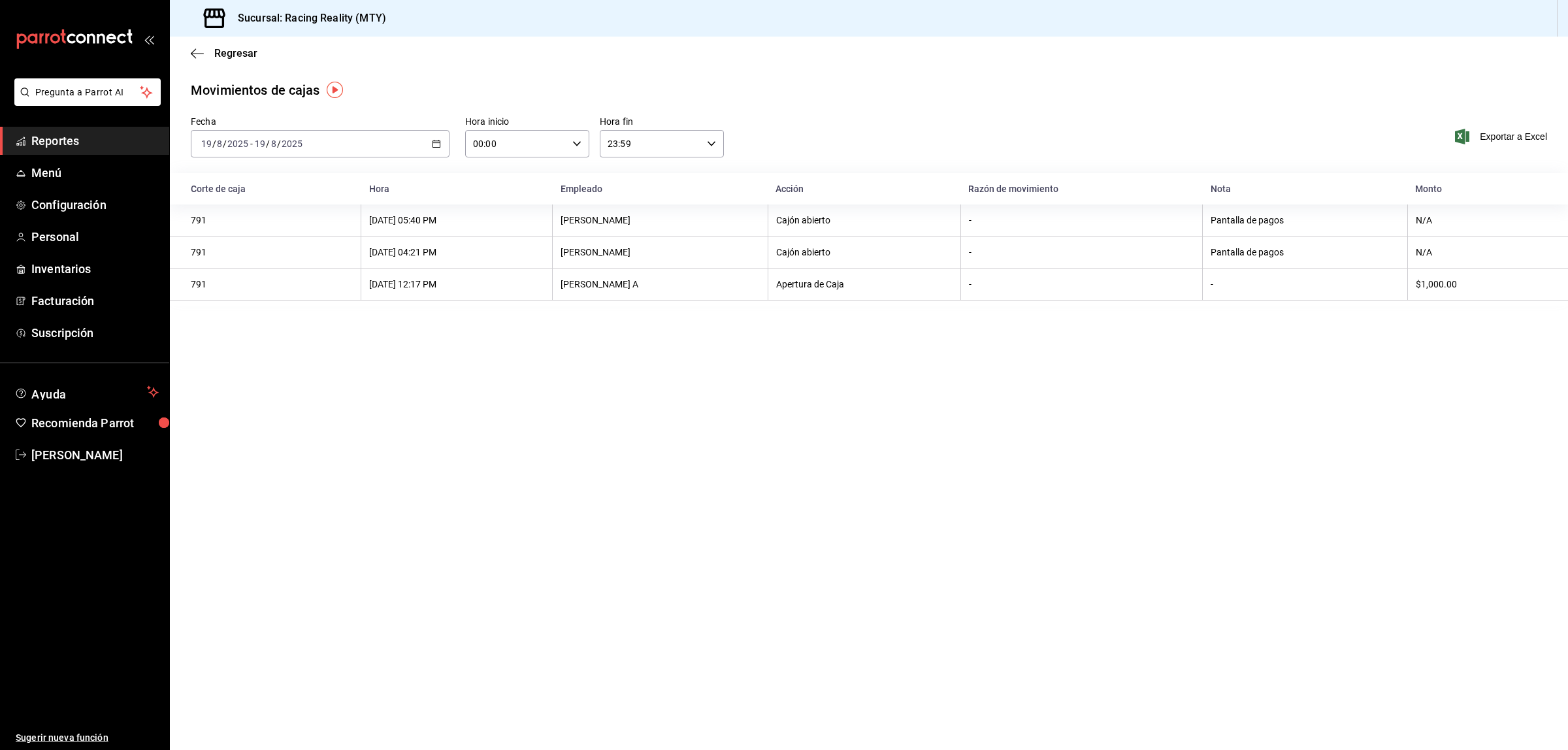
click at [235, 221] on div "791" at bounding box center [272, 220] width 162 height 11
click at [402, 226] on div "[DATE] 05:40 PM" at bounding box center [456, 220] width 175 height 11
click at [1455, 214] on th "N/A" at bounding box center [1487, 220] width 161 height 32
click at [191, 52] on icon "button" at bounding box center [198, 54] width 13 height 12
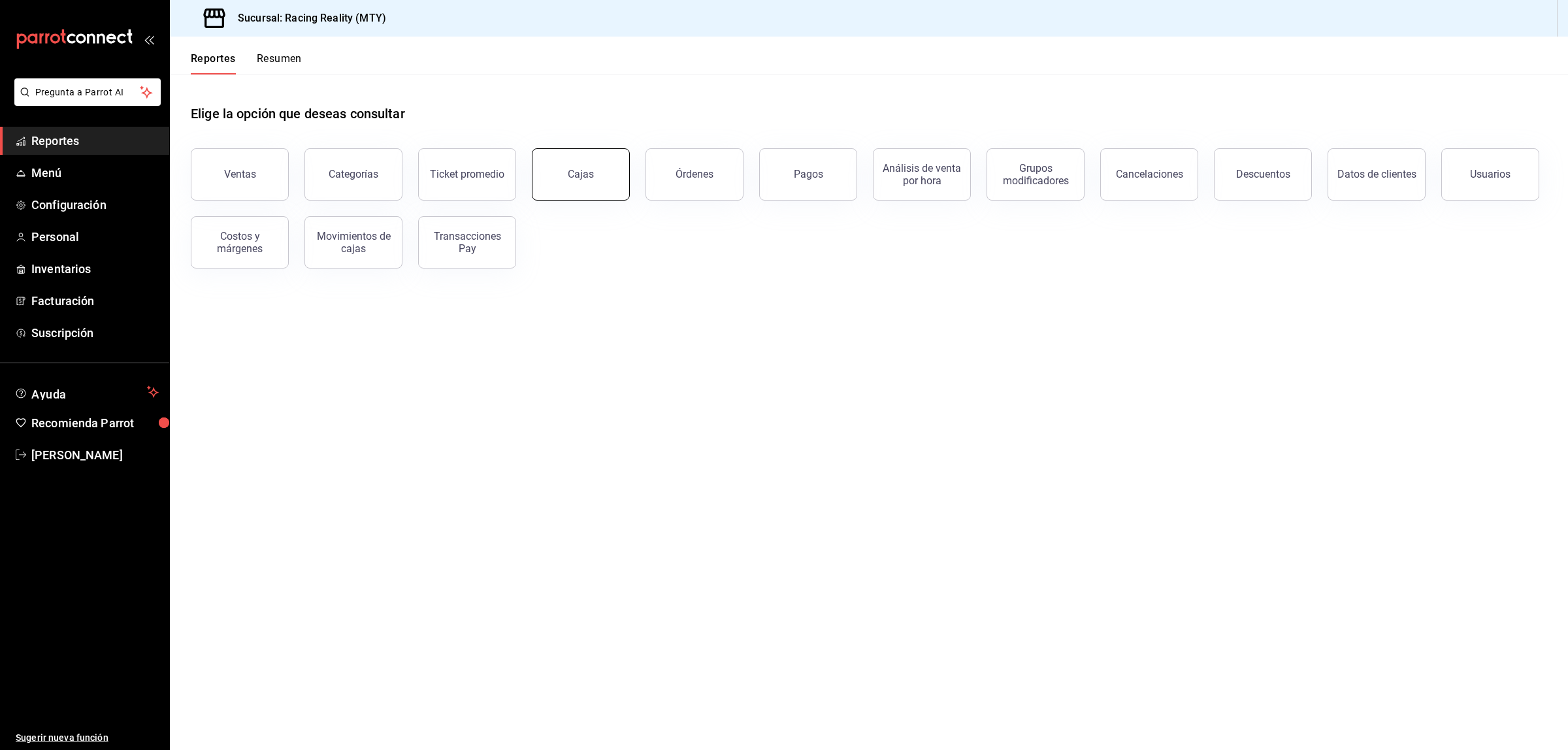
click at [592, 186] on button "Cajas" at bounding box center [580, 174] width 98 height 52
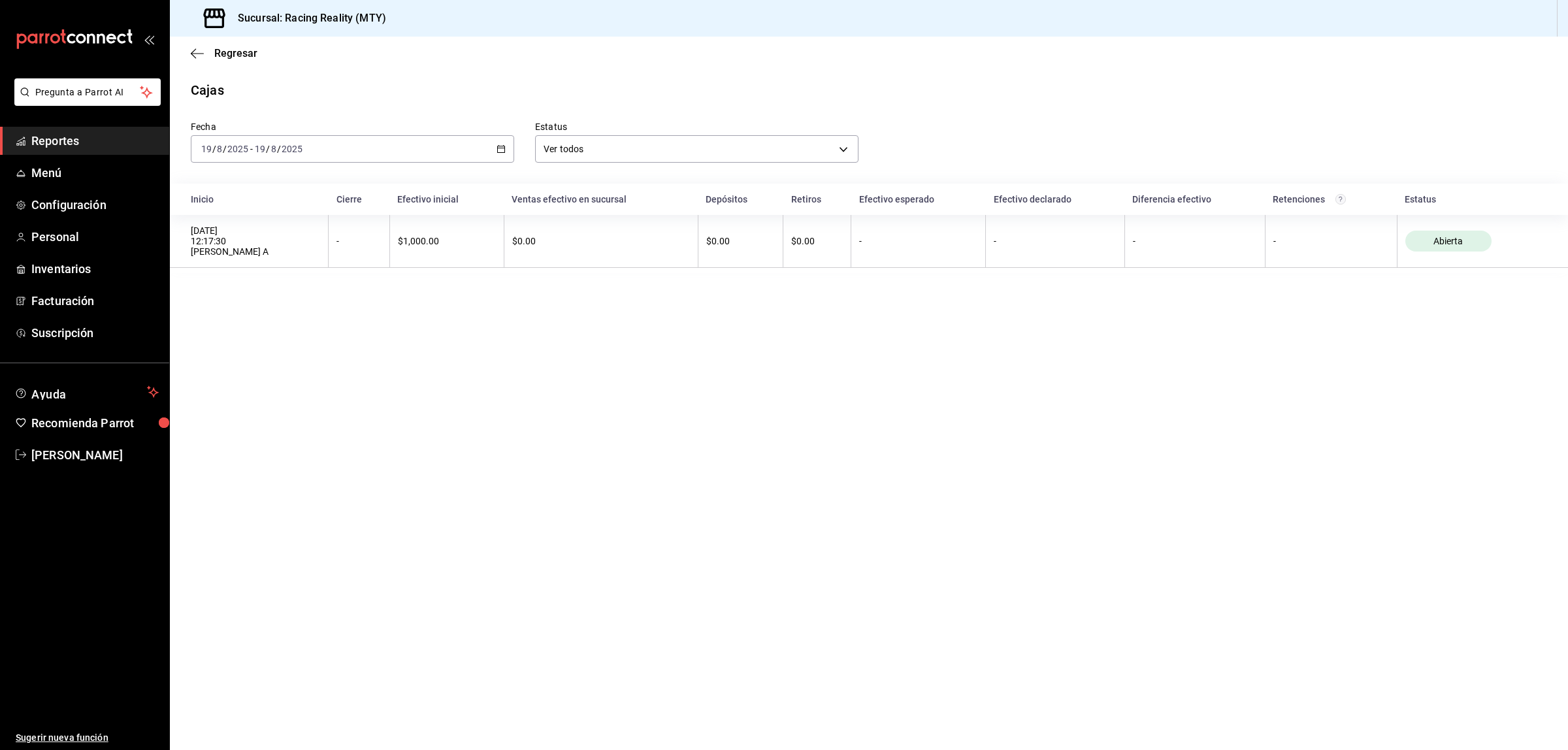
click at [597, 406] on main "Regresar Cajas Fecha [DATE] [DATE] - [DATE] [DATE] Estatus Ver todos ALL Inicio…" at bounding box center [868, 393] width 1398 height 714
click at [196, 54] on icon "button" at bounding box center [198, 54] width 13 height 12
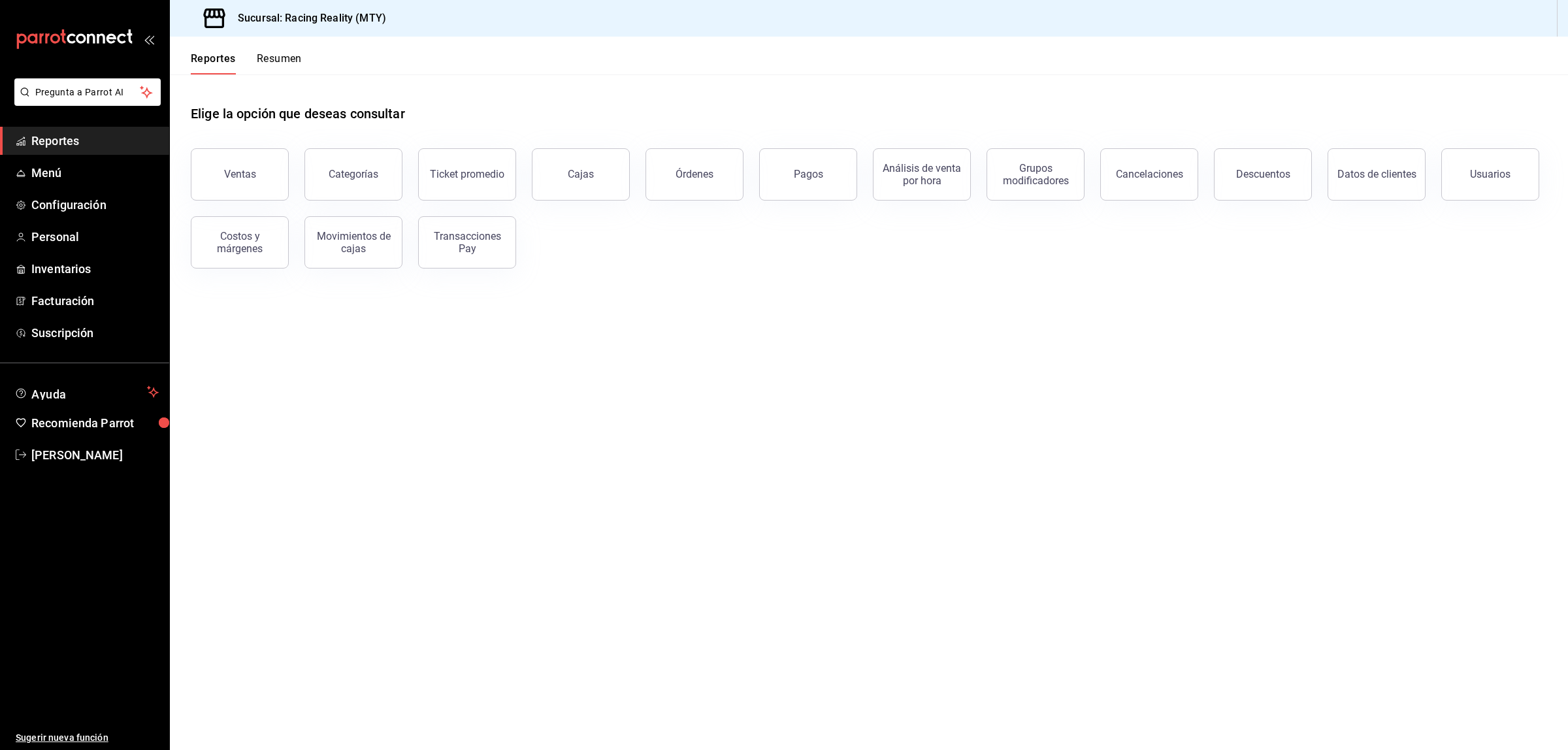
click at [671, 552] on main "Elige la opción que deseas consultar Ventas Categorías Ticket promedio Cajas Ór…" at bounding box center [868, 412] width 1398 height 676
click at [62, 198] on span "Configuración" at bounding box center [95, 204] width 128 height 17
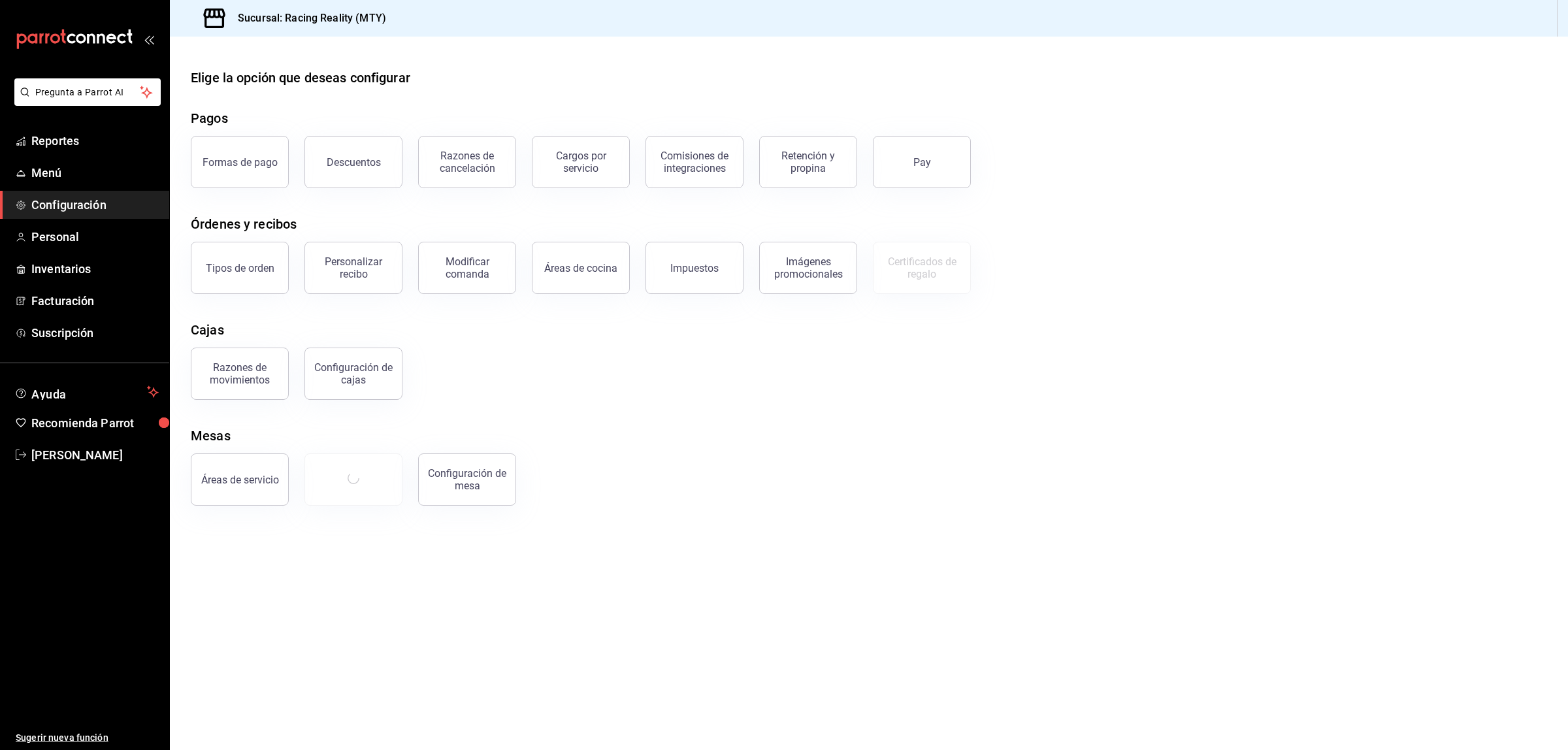
click at [1269, 394] on div "Razones de movimientos Configuración [PERSON_NAME]" at bounding box center [861, 366] width 1372 height 68
click at [1062, 464] on div "Áreas de servicio Mesas Configuración [PERSON_NAME]" at bounding box center [861, 472] width 1372 height 68
